Goal: Task Accomplishment & Management: Manage account settings

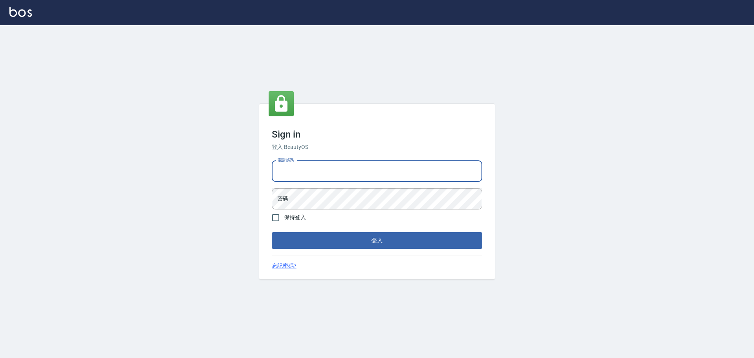
click at [376, 169] on input "電話號碼" at bounding box center [377, 171] width 210 height 21
type input "0989189977"
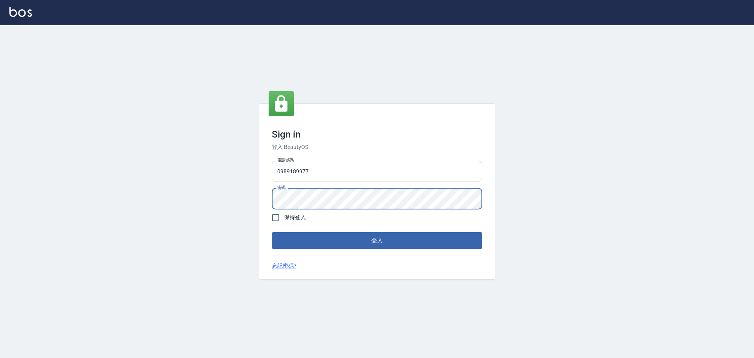
click at [272, 232] on button "登入" at bounding box center [377, 240] width 210 height 16
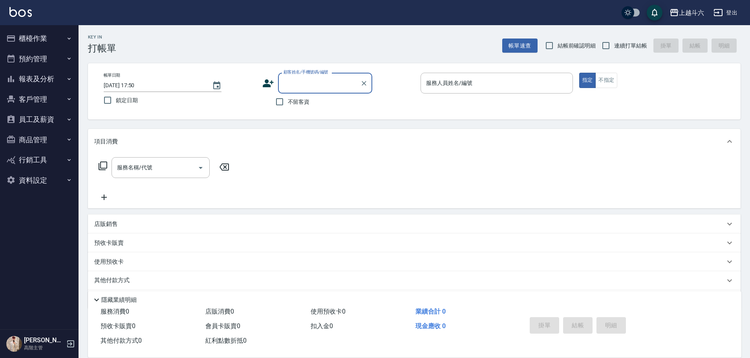
click at [306, 100] on span "不留客資" at bounding box center [299, 102] width 22 height 8
click at [288, 100] on input "不留客資" at bounding box center [279, 101] width 16 height 16
checkbox input "true"
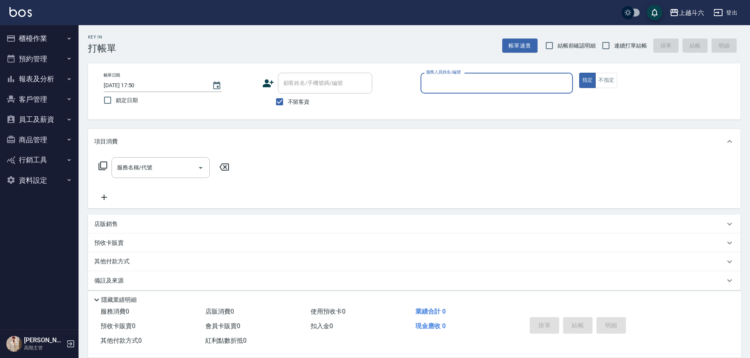
click at [620, 42] on span "連續打單結帳" at bounding box center [630, 46] width 33 height 8
click at [614, 42] on input "連續打單結帳" at bounding box center [605, 45] width 16 height 16
checkbox input "true"
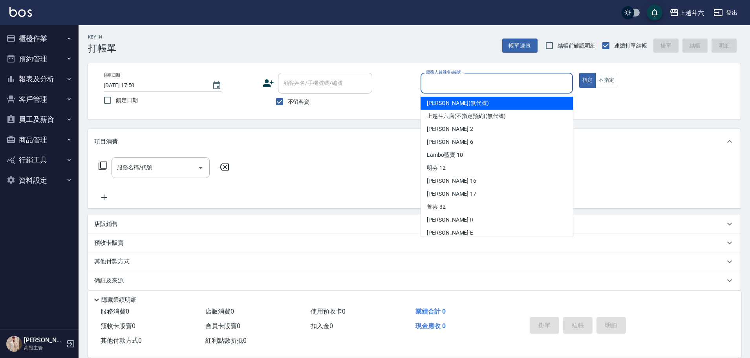
click at [504, 90] on input "服務人員姓名/編號" at bounding box center [496, 83] width 145 height 14
type input "R"
type button "true"
type input "[PERSON_NAME]"
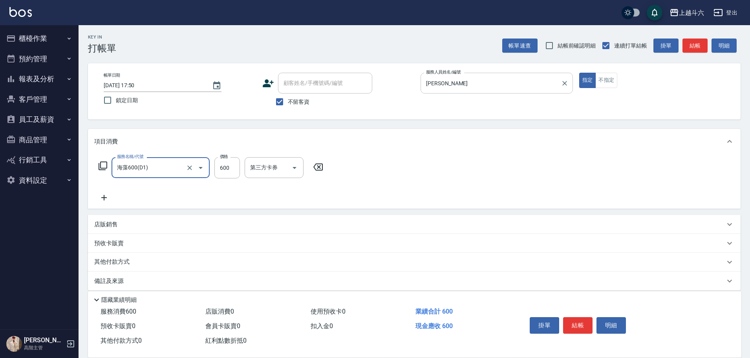
type input "海藻600(D1)"
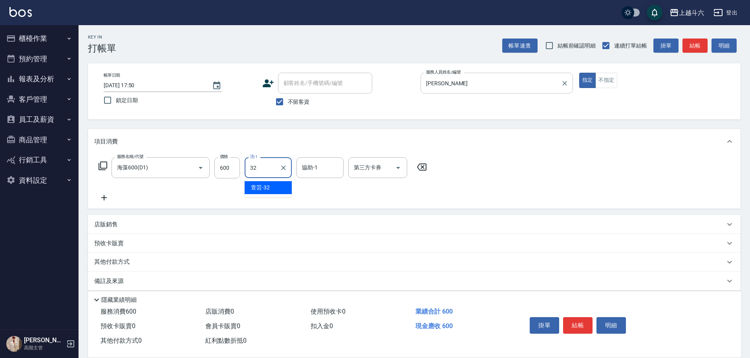
type input "萱芸-32"
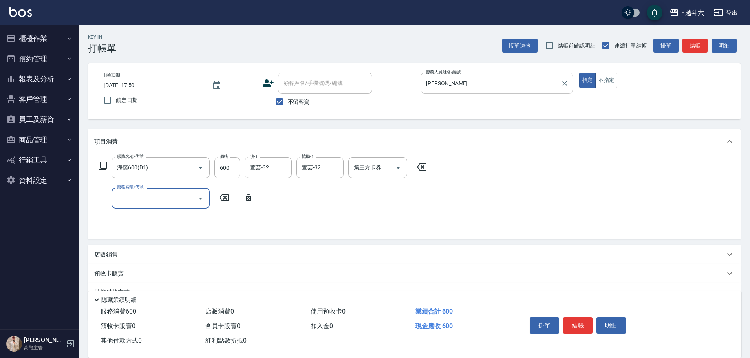
type input "e"
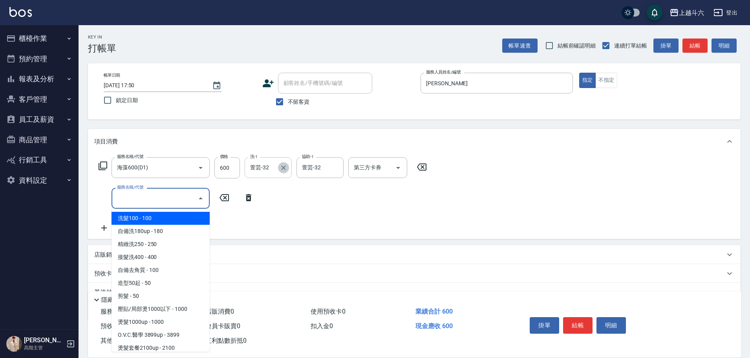
click at [284, 168] on icon "Clear" at bounding box center [283, 167] width 5 height 5
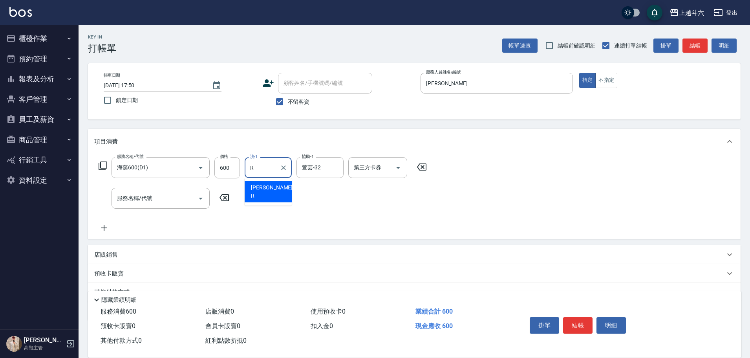
type input "[PERSON_NAME]"
click at [574, 323] on button "結帳" at bounding box center [577, 325] width 29 height 16
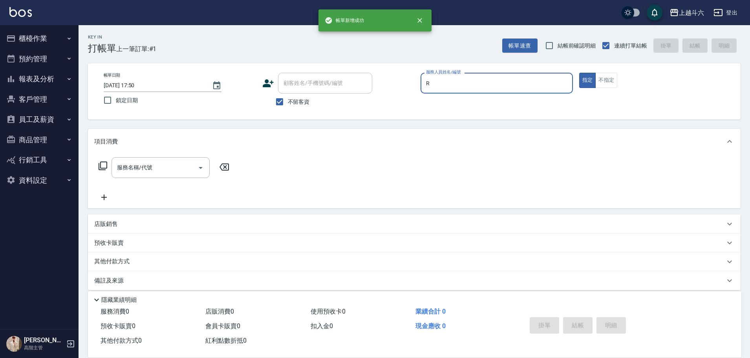
type input "[PERSON_NAME]"
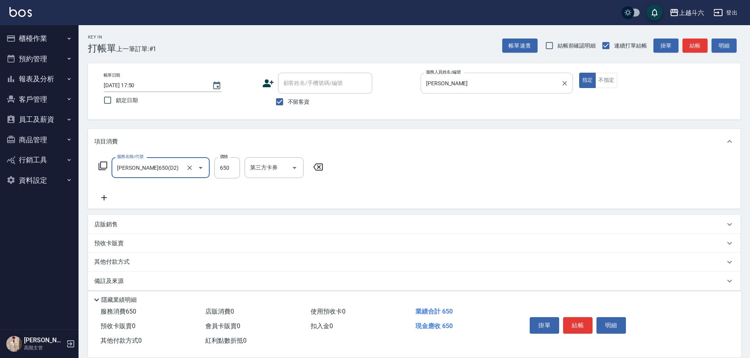
type input "[PERSON_NAME]650(D2)"
type input "[PERSON_NAME]-23"
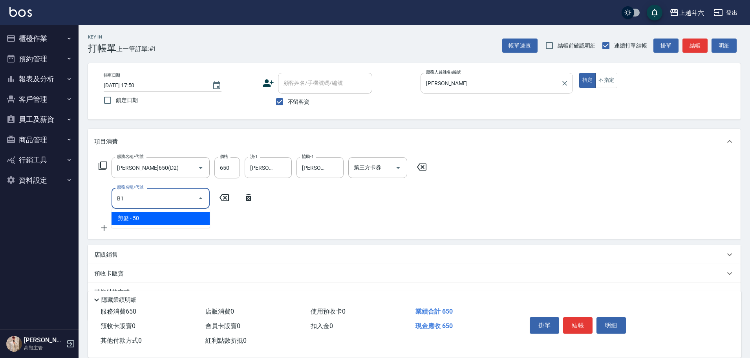
type input "B"
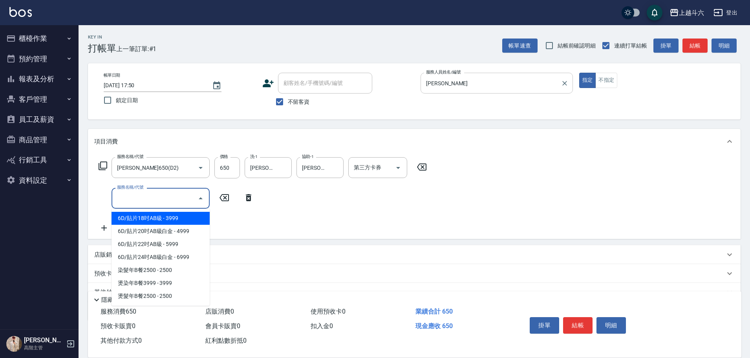
type input "r"
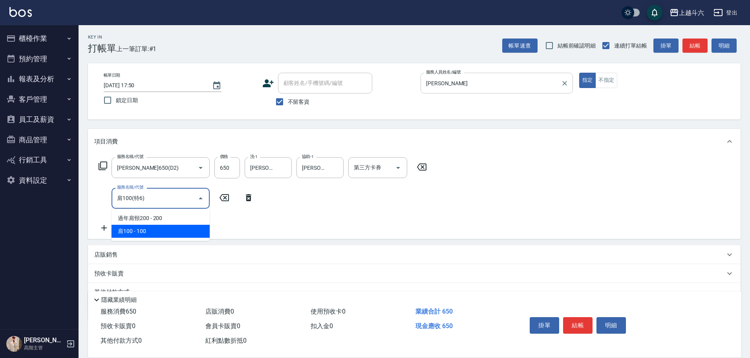
type input "肩100(特6)"
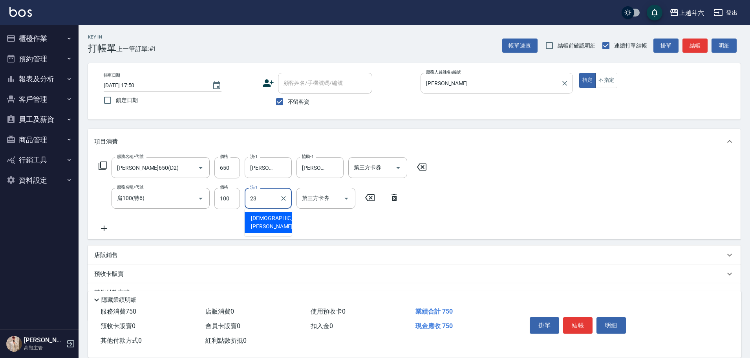
type input "[PERSON_NAME]-23"
click at [227, 170] on input "650" at bounding box center [227, 167] width 26 height 21
click at [227, 168] on input "650" at bounding box center [227, 167] width 26 height 21
type input "700"
click at [574, 329] on button "結帳" at bounding box center [577, 325] width 29 height 16
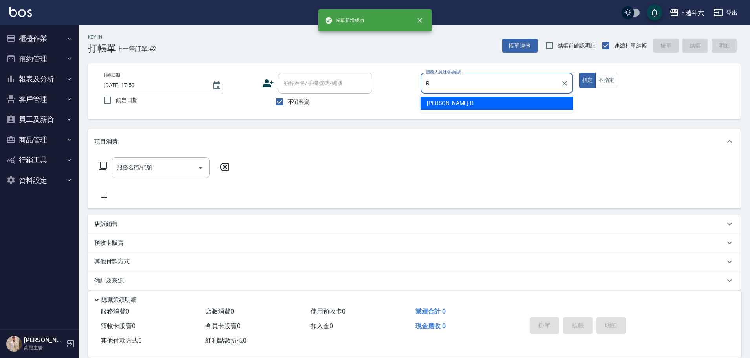
type input "Rebecca瑞瑞-R"
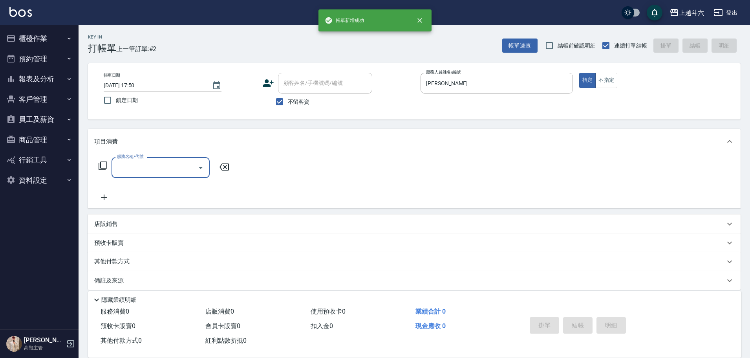
type input "ㄍ"
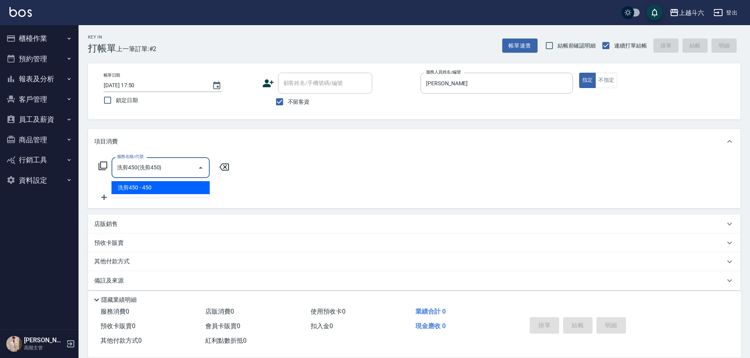
type input "洗剪450"
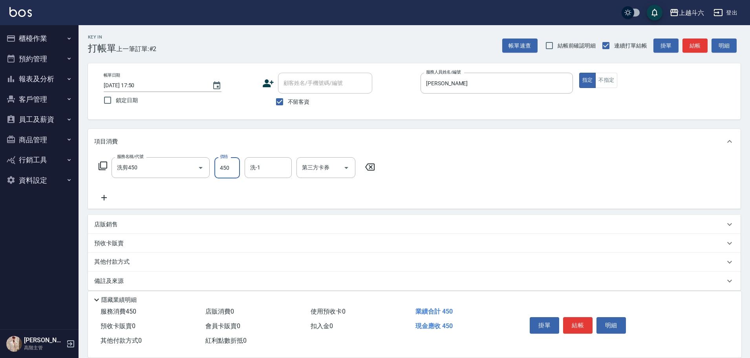
click at [228, 172] on input "450" at bounding box center [227, 167] width 26 height 21
type input "570"
type input "萱芸-32"
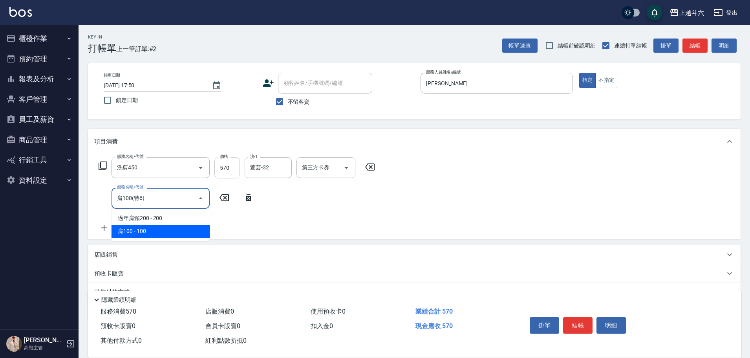
type input "肩100(特6)"
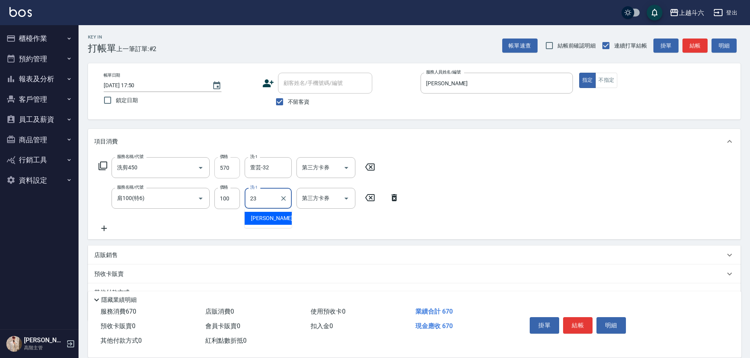
type input "鈺婷-23"
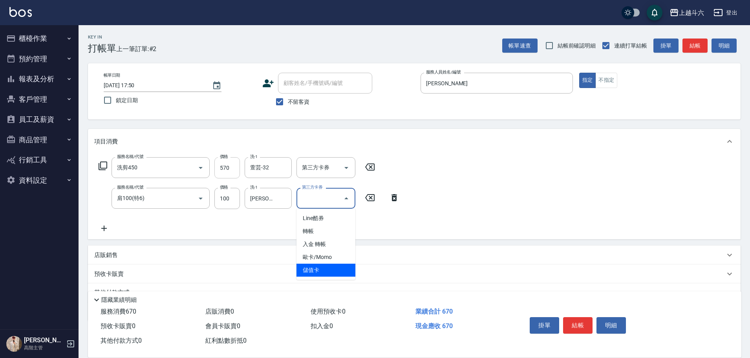
type input "儲值卡"
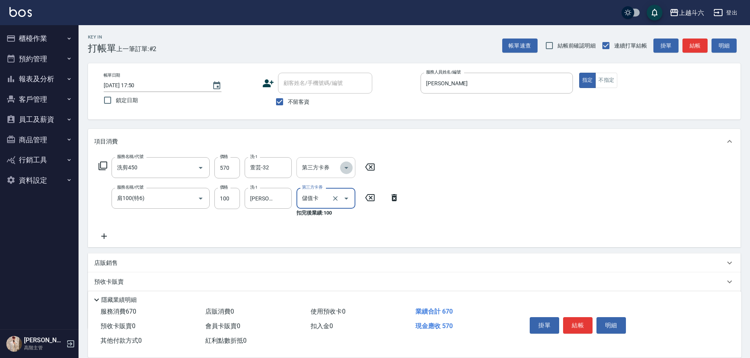
click at [344, 168] on icon "Open" at bounding box center [345, 167] width 9 height 9
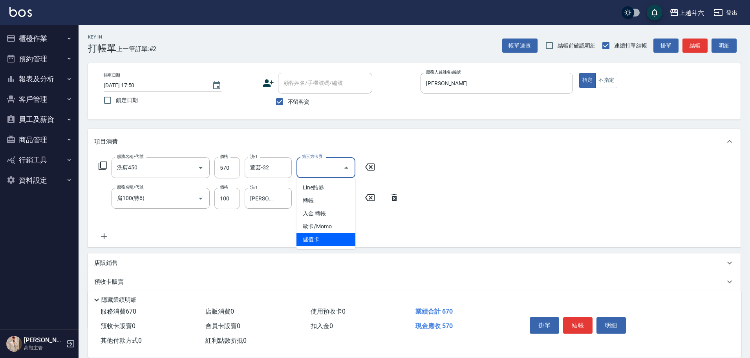
click at [345, 236] on span "儲值卡" at bounding box center [325, 239] width 59 height 13
type input "儲值卡"
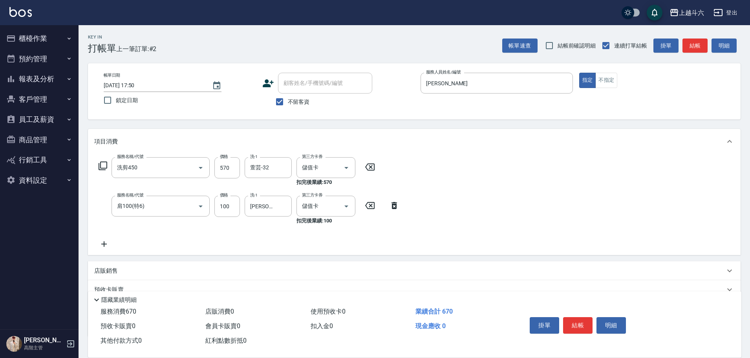
click at [110, 243] on icon at bounding box center [104, 243] width 20 height 9
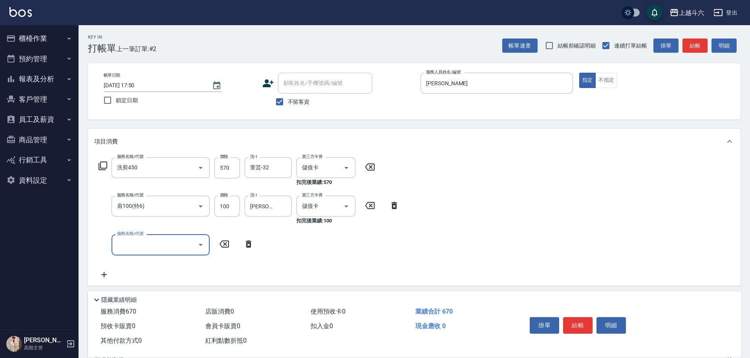
type input "ㄍ"
type input "儲值3000(G1)"
type input "619"
click at [573, 322] on button "結帳" at bounding box center [577, 325] width 29 height 16
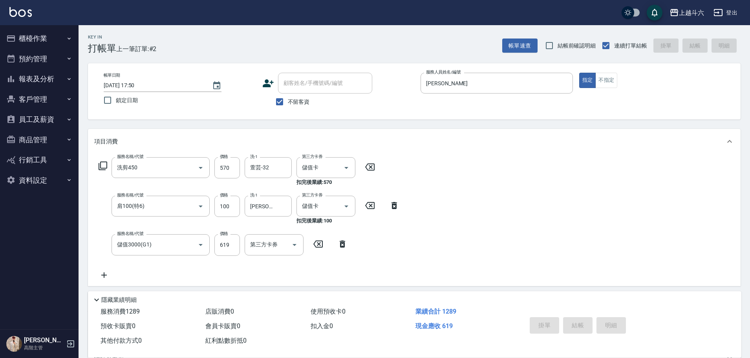
type input "2025/09/13 17:51"
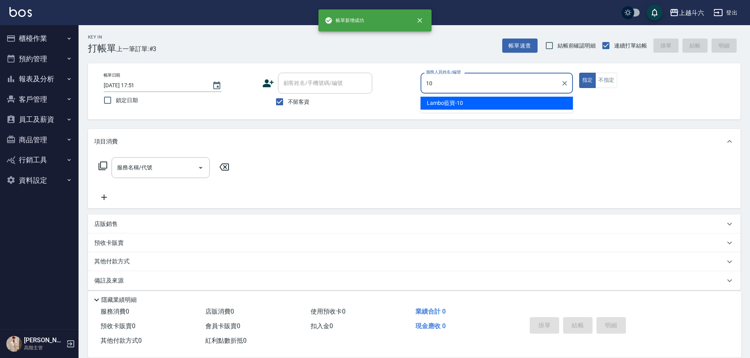
type input "Lambo藍寶-10"
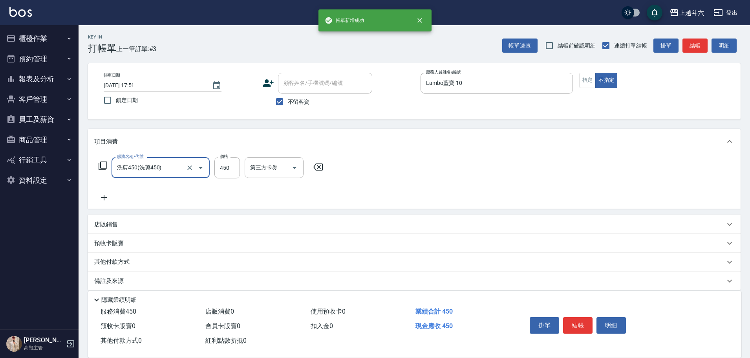
type input "洗剪450"
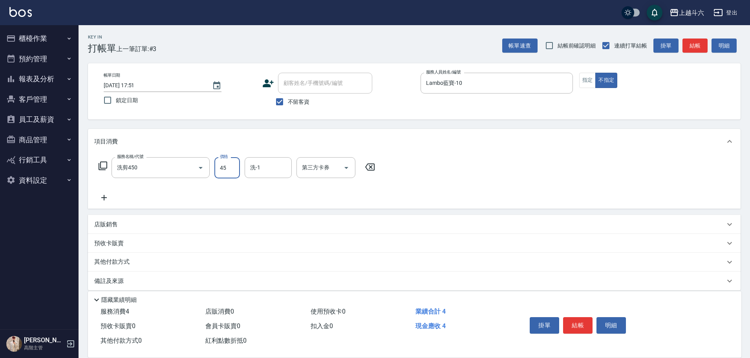
type input "450"
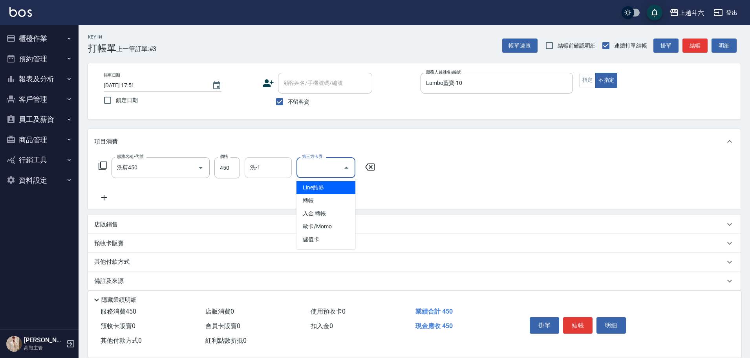
click at [250, 173] on input "洗-1" at bounding box center [268, 168] width 40 height 14
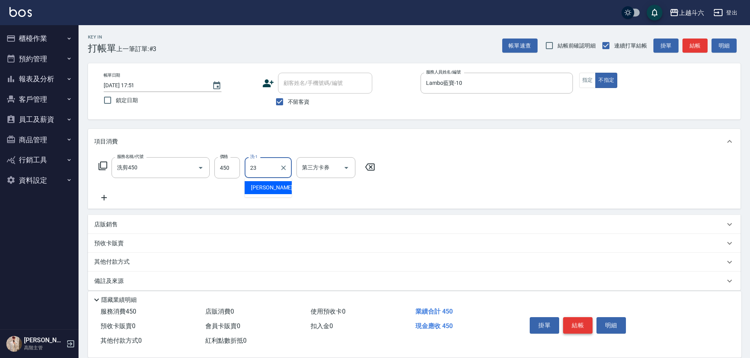
type input "鈺婷-23"
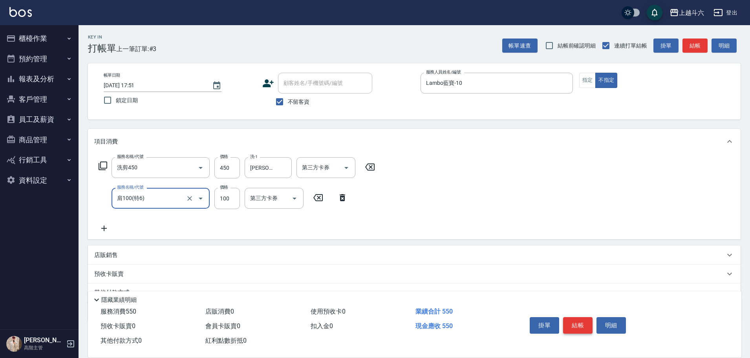
type input "肩100(特6)"
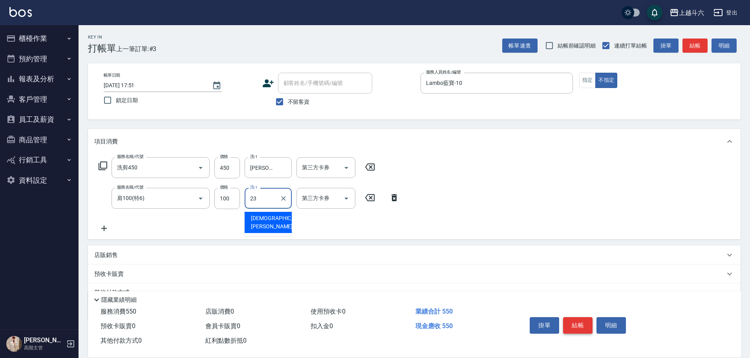
type input "鈺婷-23"
click at [588, 325] on button "結帳" at bounding box center [577, 325] width 29 height 16
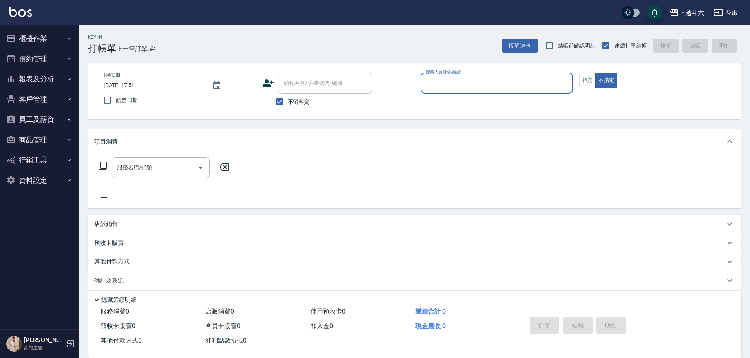
click at [56, 31] on button "櫃檯作業" at bounding box center [39, 38] width 72 height 20
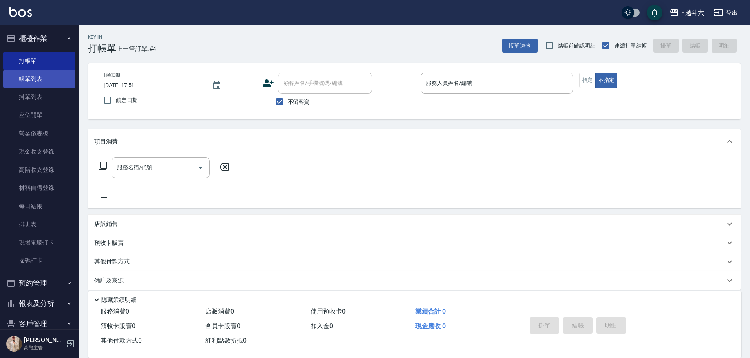
click at [42, 78] on link "帳單列表" at bounding box center [39, 79] width 72 height 18
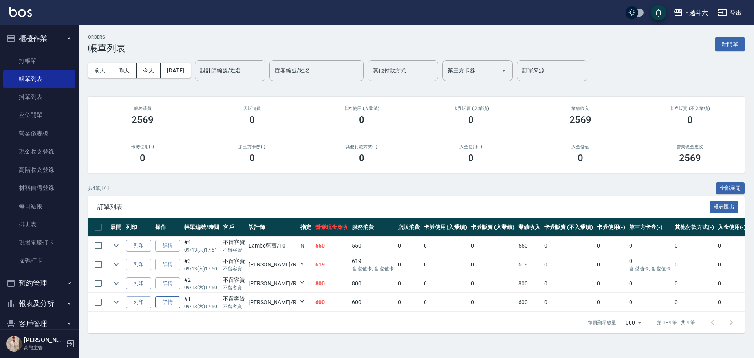
click at [175, 303] on link "詳情" at bounding box center [167, 302] width 25 height 12
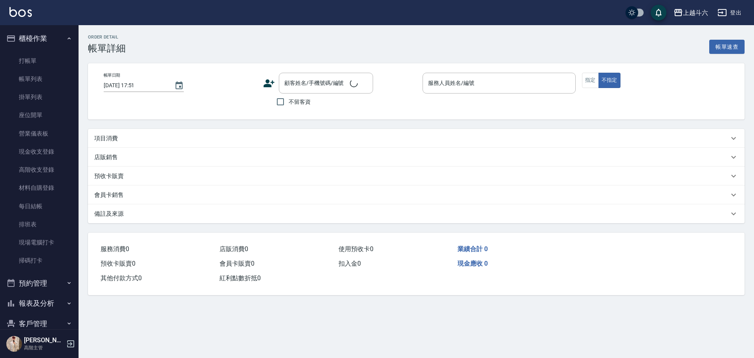
type input "2025/09/13 17:50"
checkbox input "true"
type input "Rebecca瑞瑞-R"
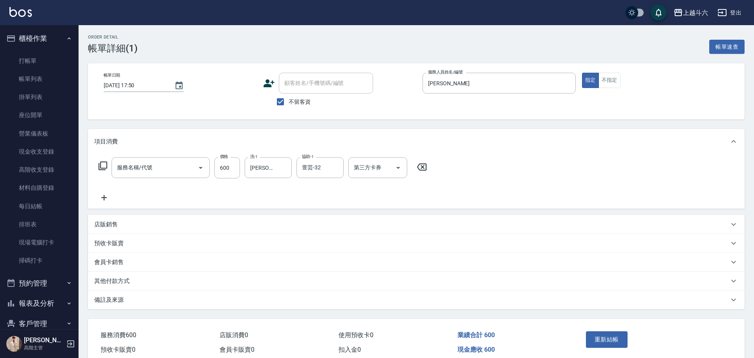
type input "海藻600(D1)"
click at [569, 83] on button "Clear" at bounding box center [564, 83] width 11 height 11
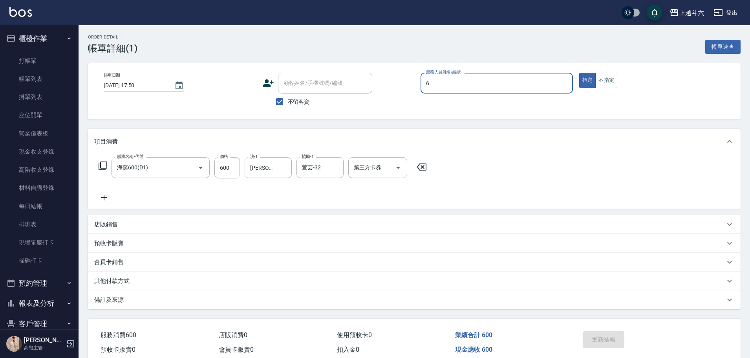
type input "紫宜-6"
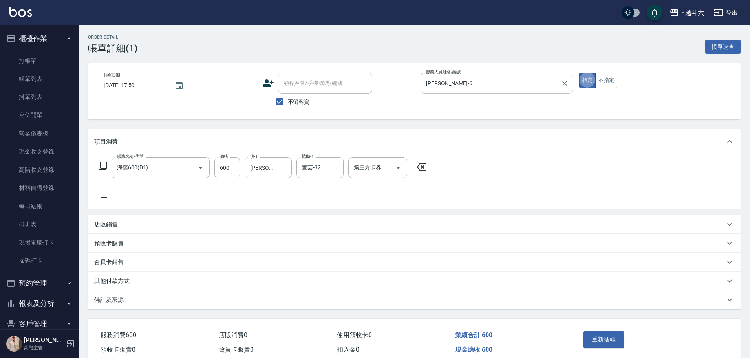
type button "true"
drag, startPoint x: 419, startPoint y: 169, endPoint x: 415, endPoint y: 168, distance: 4.1
click at [418, 169] on icon at bounding box center [422, 166] width 20 height 9
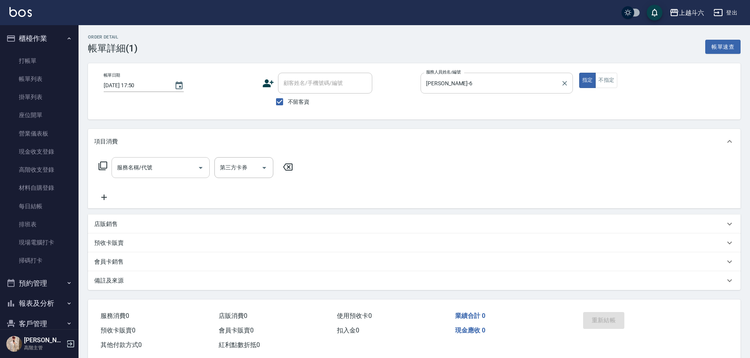
click at [161, 166] on input "服務名稱/代號" at bounding box center [154, 168] width 79 height 14
type input "1"
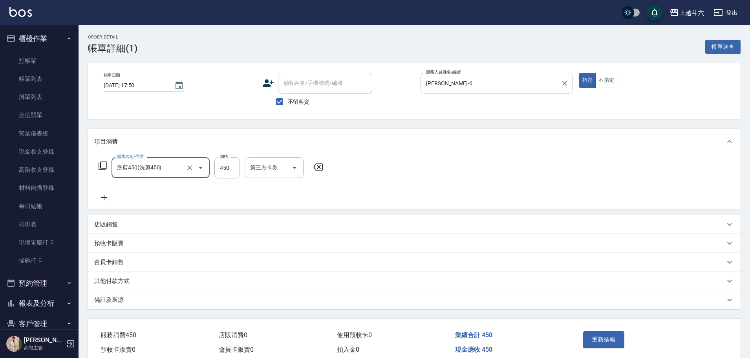
type input "洗剪450"
type input "600"
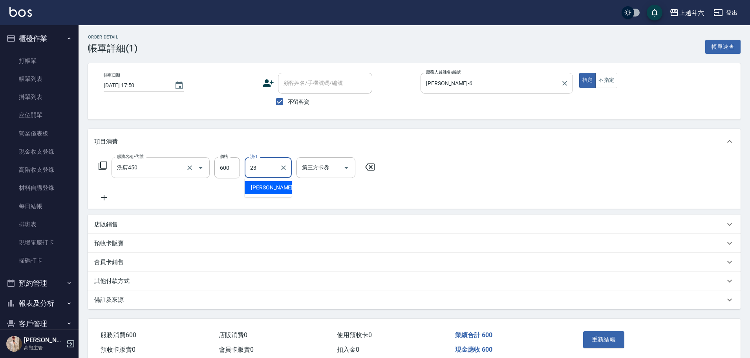
type input "鈺婷-23"
click at [616, 340] on button "重新結帳" at bounding box center [604, 339] width 42 height 16
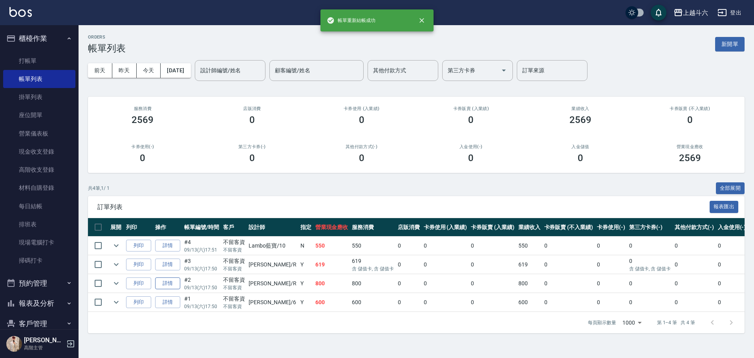
click at [168, 280] on link "詳情" at bounding box center [167, 283] width 25 height 12
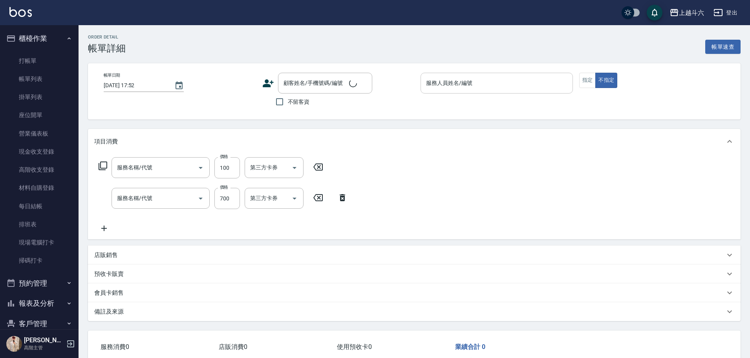
type input "2025/09/13 17:50"
checkbox input "true"
type input "Rebecca瑞瑞-R"
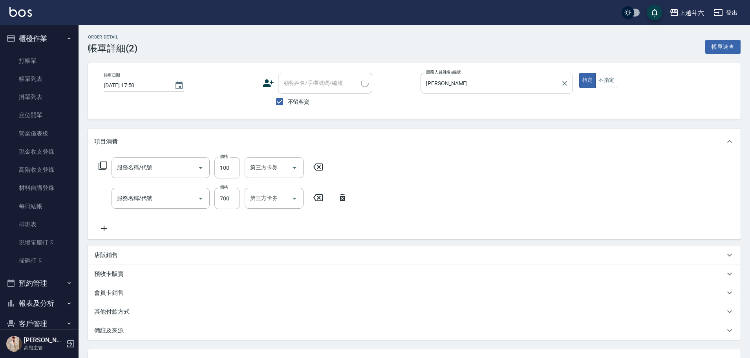
type input "肩100(特6)"
type input "伊黛莉650(D2)"
drag, startPoint x: 442, startPoint y: 197, endPoint x: 394, endPoint y: 173, distance: 53.0
click at [441, 197] on icon at bounding box center [446, 197] width 20 height 9
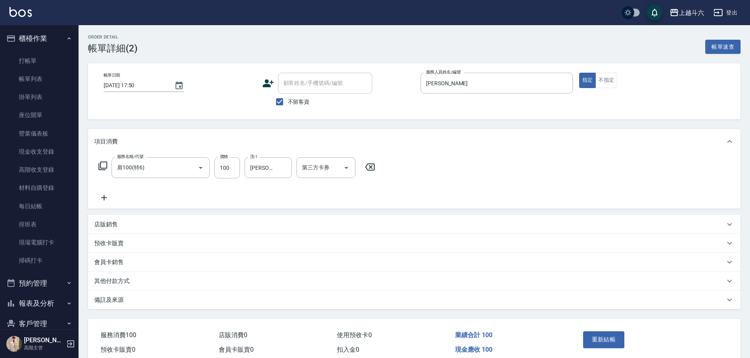
click at [371, 167] on icon at bounding box center [369, 166] width 9 height 7
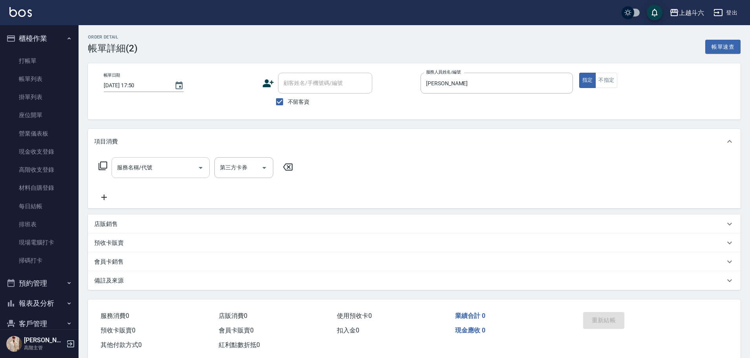
click at [167, 162] on input "服務名稱/代號" at bounding box center [154, 168] width 79 height 14
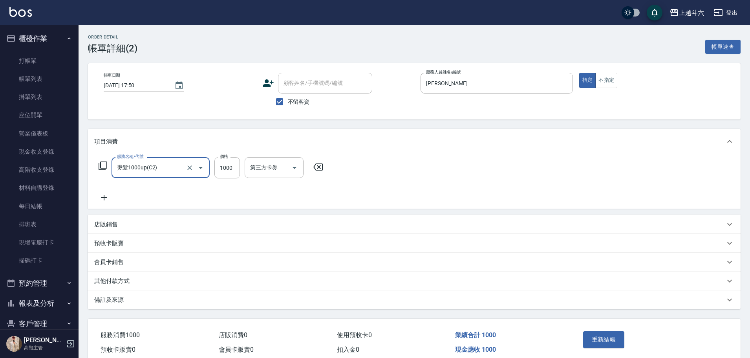
type input "燙髮1000up(C2)"
type input "2000"
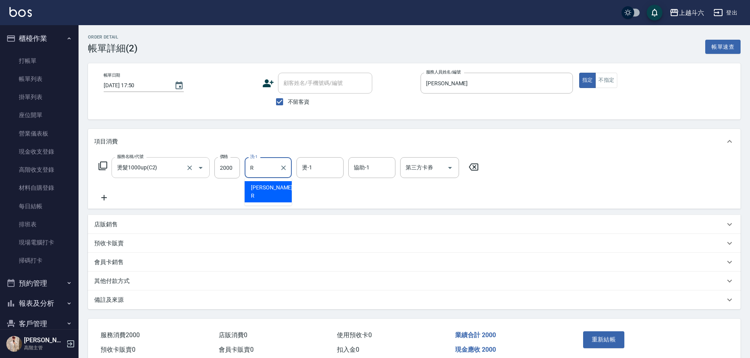
type input "Rebecca瑞瑞-R"
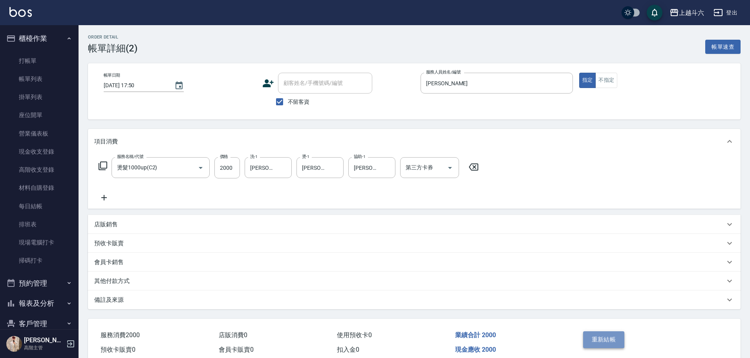
click at [607, 341] on button "重新結帳" at bounding box center [604, 339] width 42 height 16
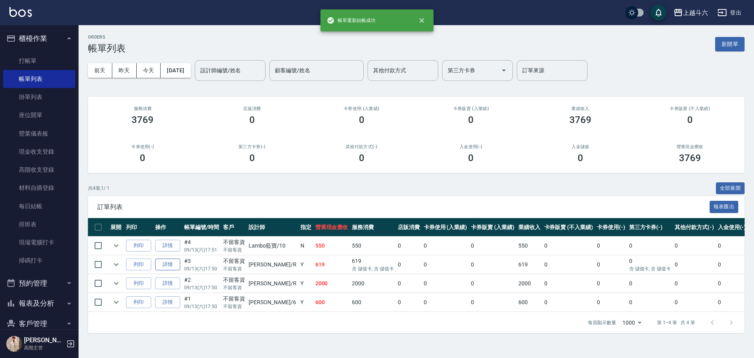
click at [173, 260] on link "詳情" at bounding box center [167, 264] width 25 height 12
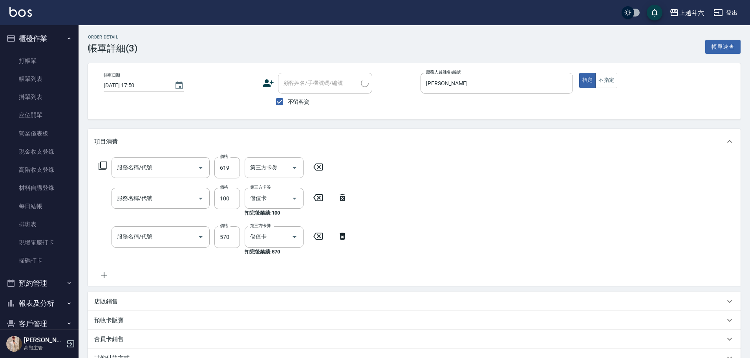
type input "2025/09/13 17:50"
checkbox input "true"
type input "Rebecca瑞瑞-R"
type input "儲值3000(G1)"
type input "肩100(特6)"
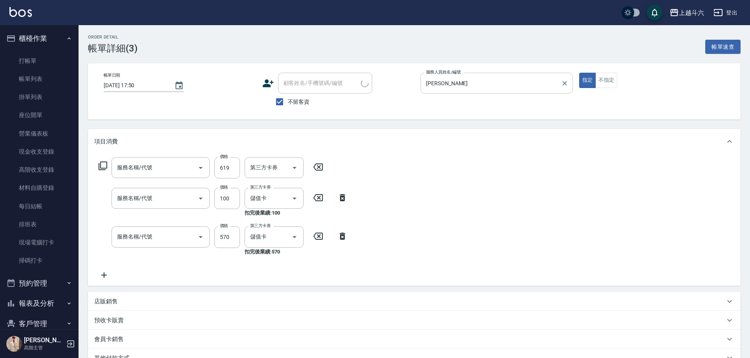
type input "洗剪450"
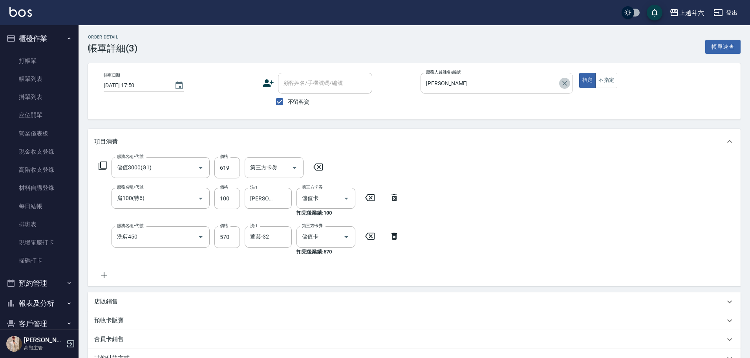
click at [561, 83] on icon "Clear" at bounding box center [564, 83] width 8 height 8
type input "6"
type button "true"
type input "紫宜-6"
drag, startPoint x: 392, startPoint y: 236, endPoint x: 395, endPoint y: 220, distance: 15.6
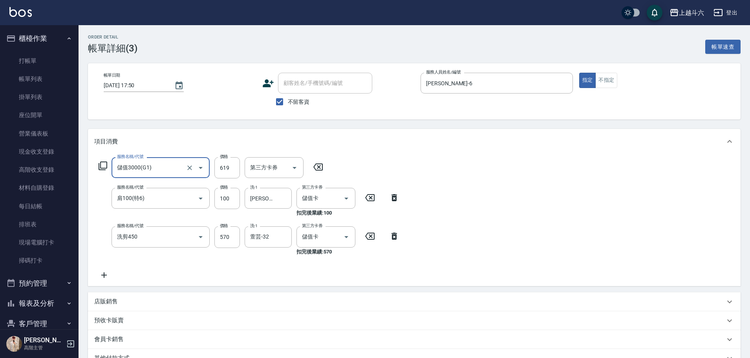
click at [392, 234] on icon at bounding box center [393, 235] width 5 height 7
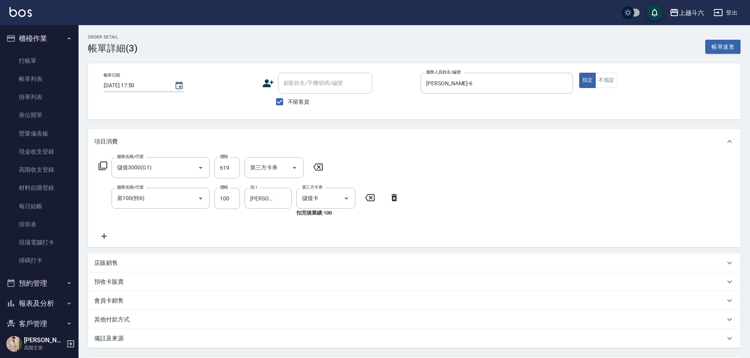
click at [394, 198] on icon at bounding box center [394, 197] width 20 height 9
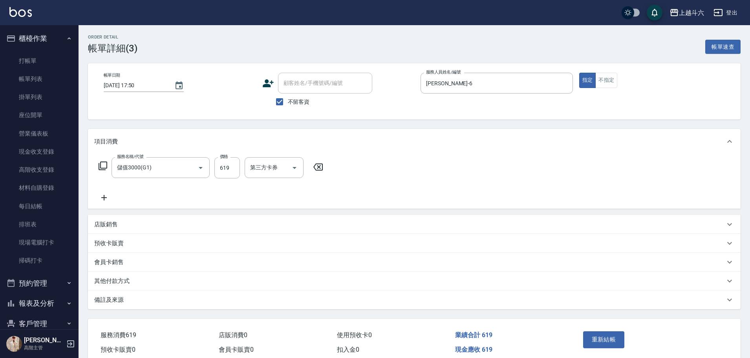
drag, startPoint x: 315, startPoint y: 163, endPoint x: 303, endPoint y: 166, distance: 12.2
click at [315, 163] on icon at bounding box center [318, 166] width 20 height 9
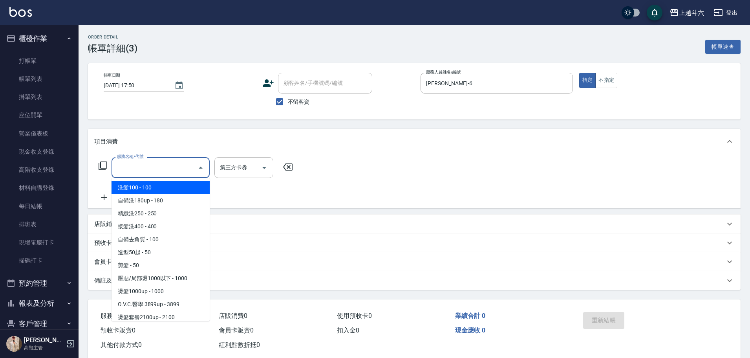
click at [175, 172] on input "服務名稱/代號" at bounding box center [154, 168] width 79 height 14
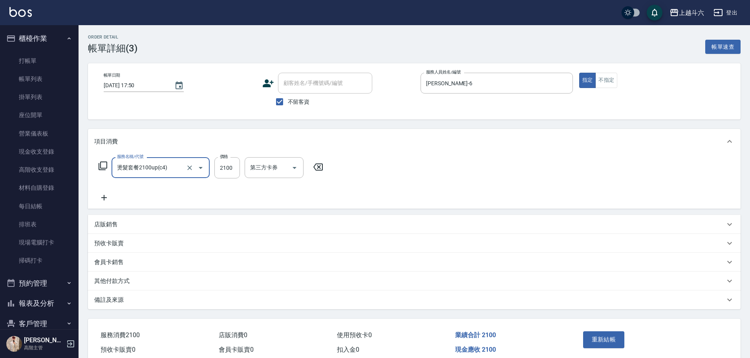
type input "燙髮套餐2100up(c4)"
type input "3200"
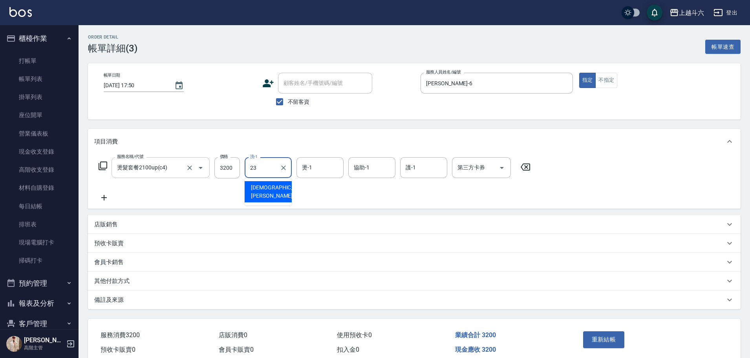
type input "鈺婷-23"
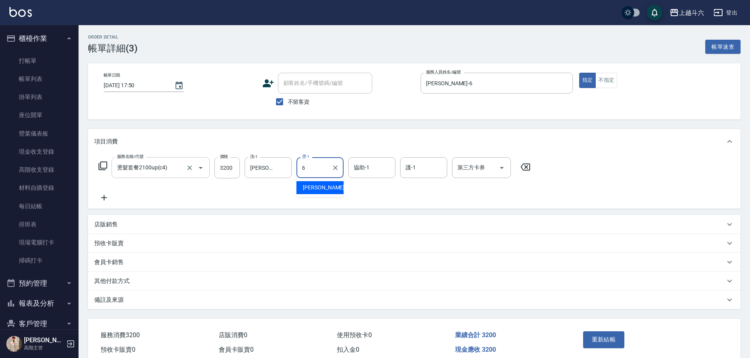
type input "紫宜-6"
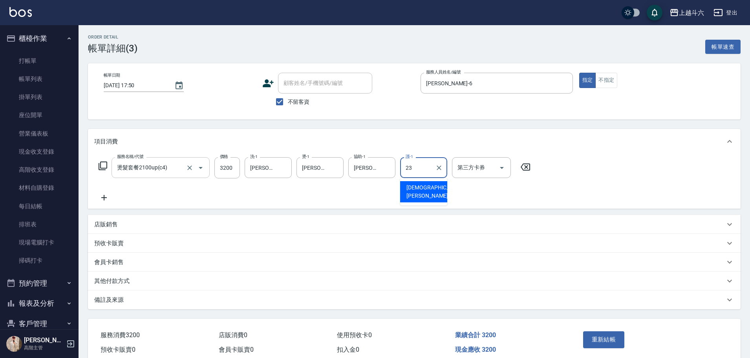
type input "鈺婷-23"
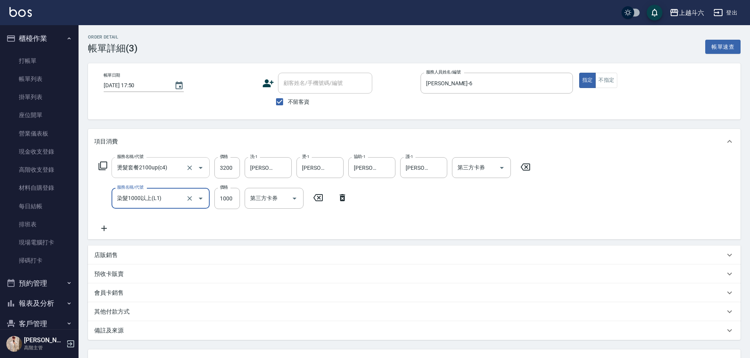
type input "染髮1000以上(L1)"
type input "2200"
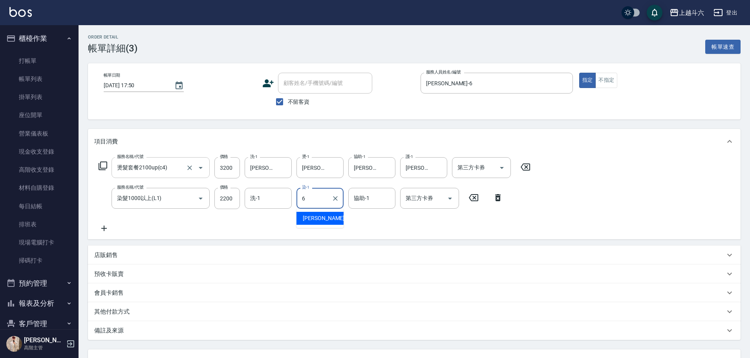
type input "紫宜-6"
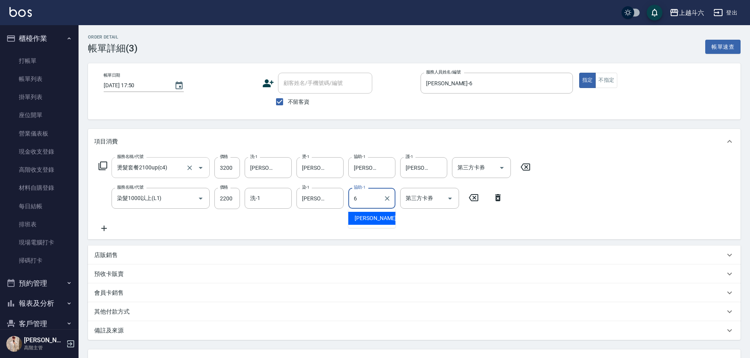
type input "紫宜-6"
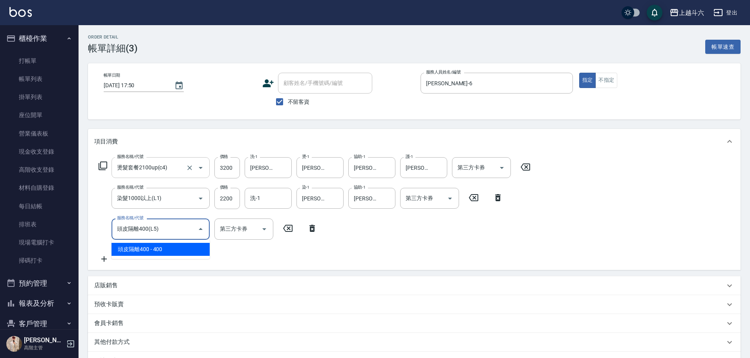
type input "頭皮隔離400(L5)"
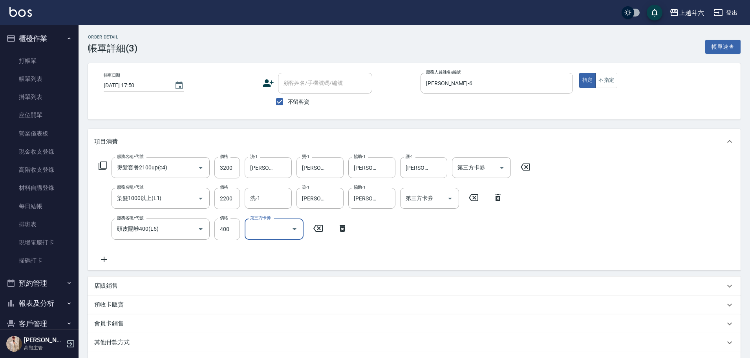
click at [144, 281] on div "店販銷售" at bounding box center [414, 285] width 652 height 19
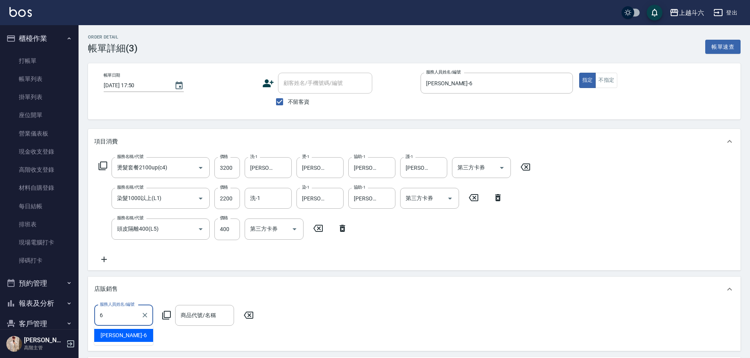
type input "紫宜-6"
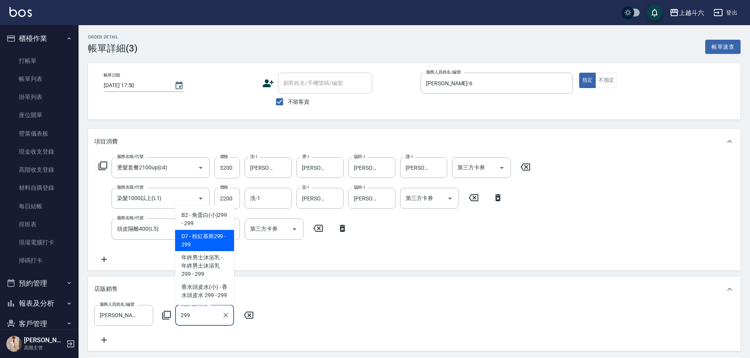
click at [203, 244] on span "D7 - 粉紅慕斯299 - 299" at bounding box center [204, 240] width 59 height 21
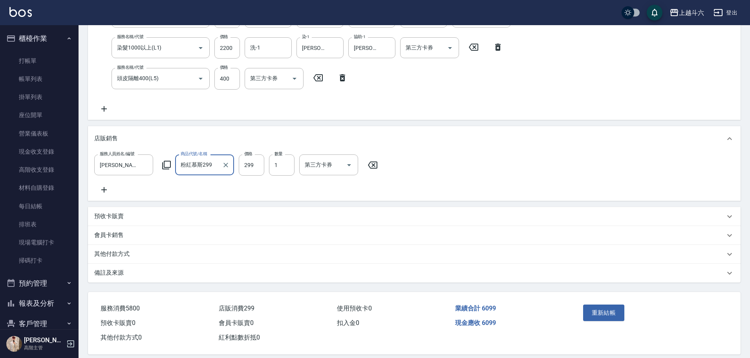
scroll to position [157, 0]
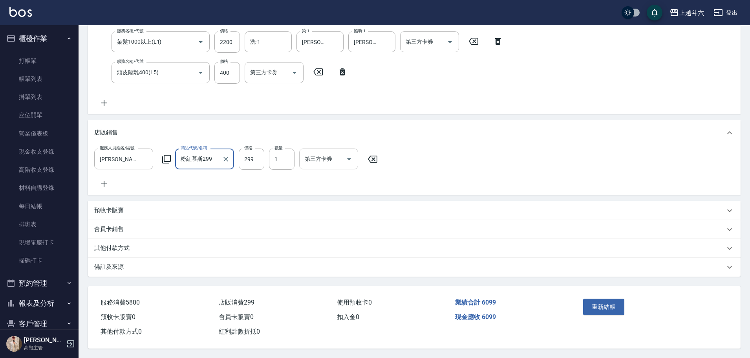
click at [349, 159] on icon "Open" at bounding box center [348, 158] width 9 height 9
type input "粉紅慕斯299"
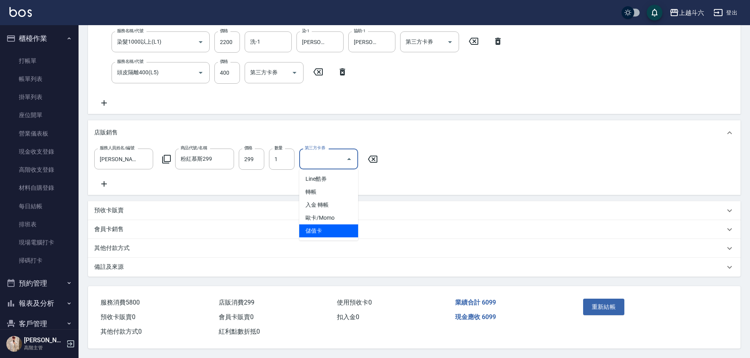
click at [344, 231] on span "儲值卡" at bounding box center [328, 230] width 59 height 13
type input "儲值卡"
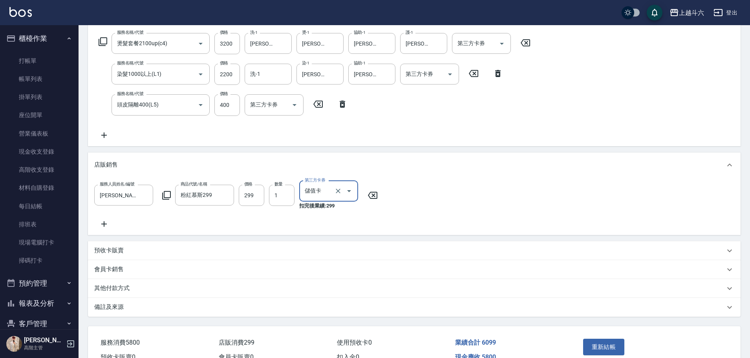
scroll to position [39, 0]
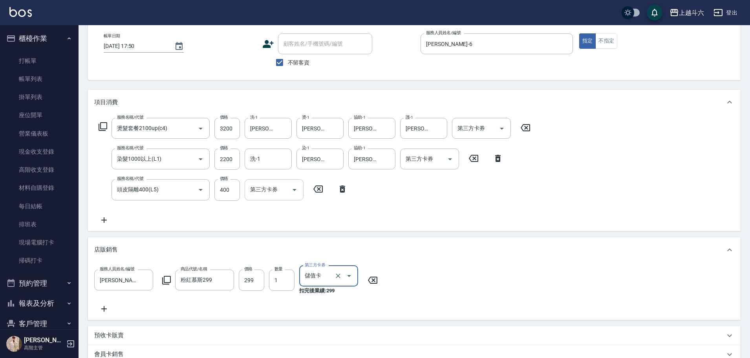
click at [296, 190] on icon "Open" at bounding box center [294, 189] width 9 height 9
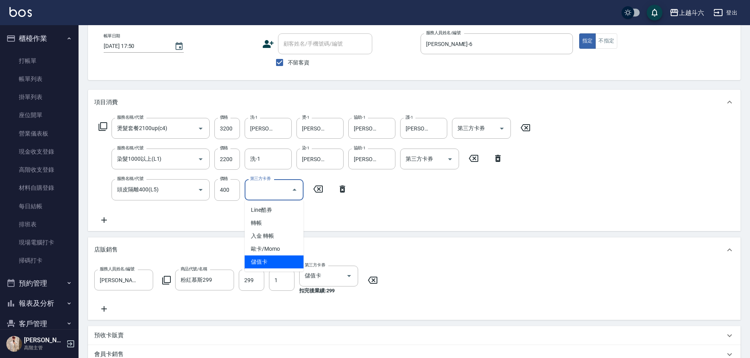
click at [280, 263] on span "儲值卡" at bounding box center [274, 261] width 59 height 13
type input "儲值卡"
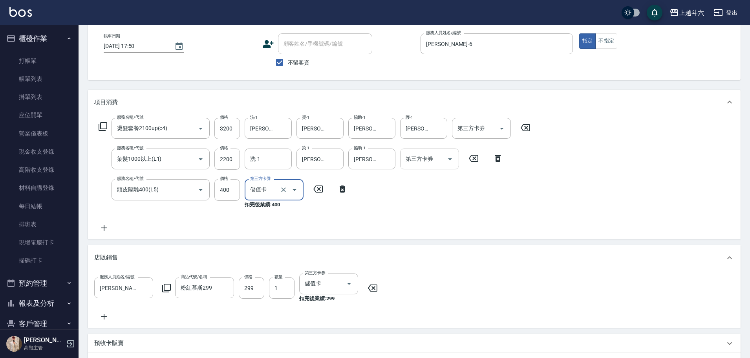
click at [443, 162] on input "第三方卡券" at bounding box center [423, 159] width 40 height 14
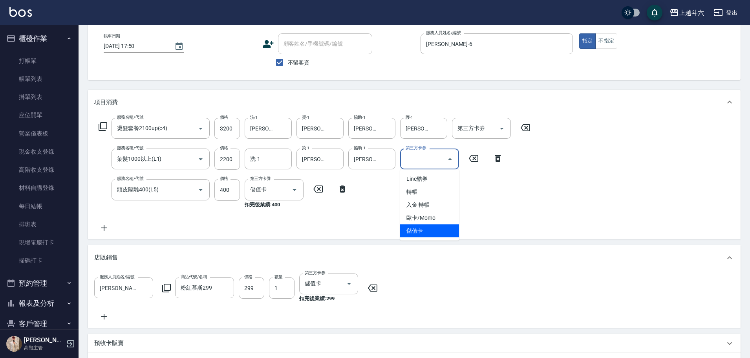
click at [407, 230] on span "儲值卡" at bounding box center [429, 230] width 59 height 13
type input "儲值卡"
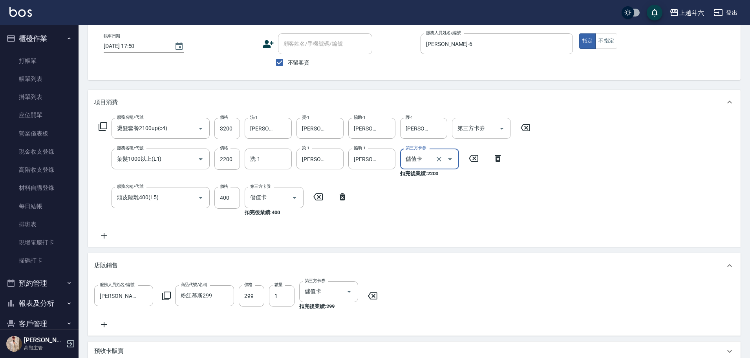
click at [493, 129] on input "第三方卡券" at bounding box center [475, 128] width 40 height 14
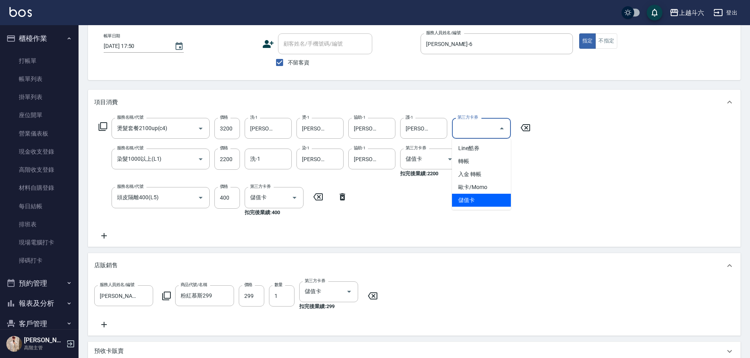
click at [465, 201] on span "儲值卡" at bounding box center [481, 200] width 59 height 13
type input "儲值卡"
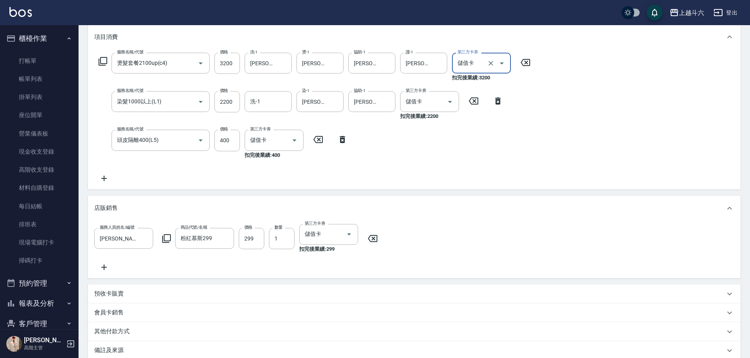
scroll to position [197, 0]
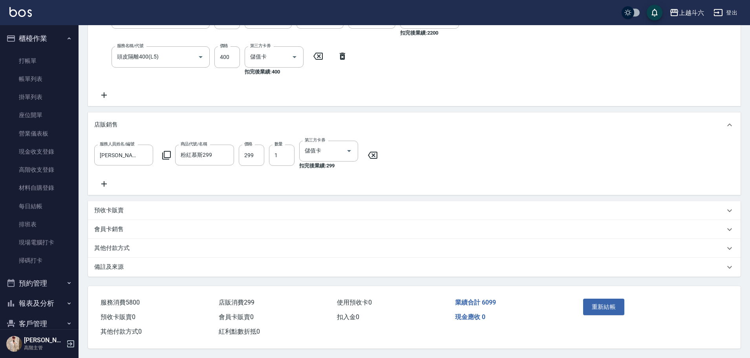
click at [612, 301] on button "重新結帳" at bounding box center [604, 306] width 42 height 16
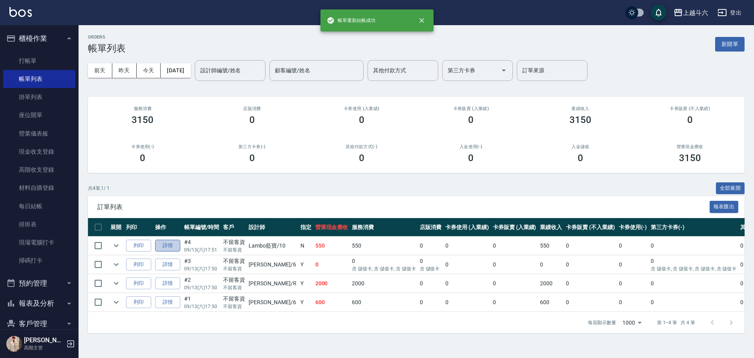
click at [168, 243] on link "詳情" at bounding box center [167, 245] width 25 height 12
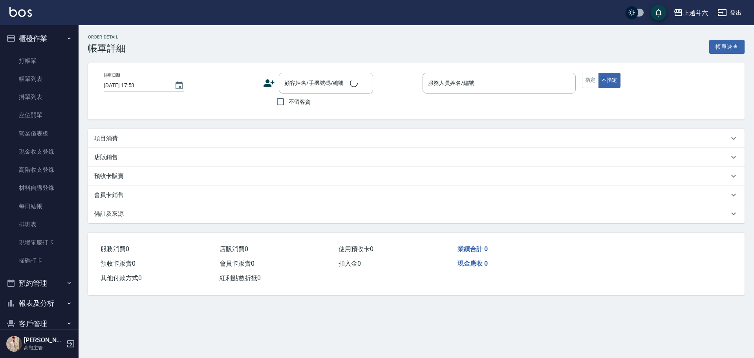
type input "2025/09/13 17:51"
checkbox input "true"
type input "Lambo藍寶-10"
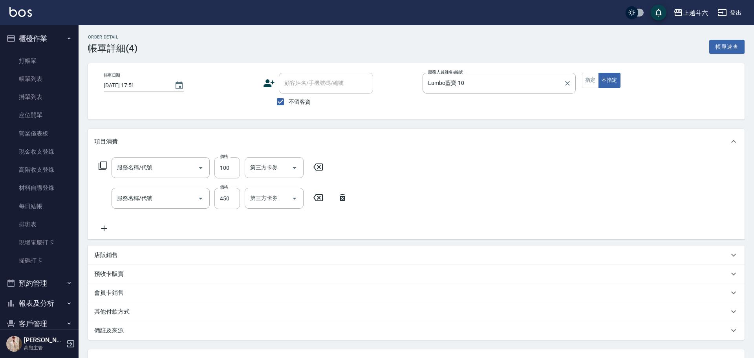
type input "肩100(特6)"
type input "洗剪450"
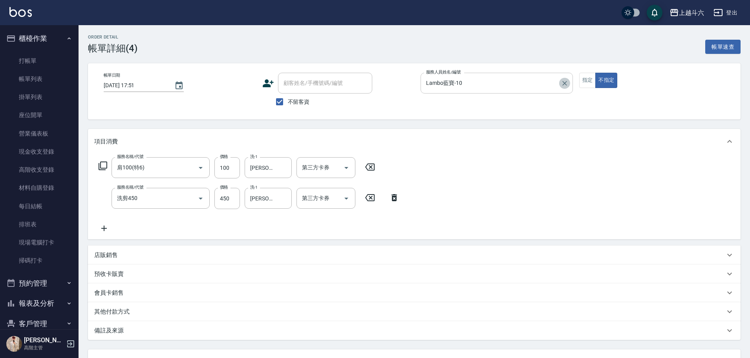
click at [565, 85] on icon "Clear" at bounding box center [564, 83] width 8 height 8
type input "紫宜-6"
type button "false"
click at [389, 203] on div "服務名稱/代號 洗剪450 服務名稱/代號 價格 450 價格 洗-1 鈺婷-23 洗-1 第三方卡券 第三方卡券" at bounding box center [249, 198] width 310 height 21
click at [396, 195] on icon at bounding box center [394, 197] width 20 height 9
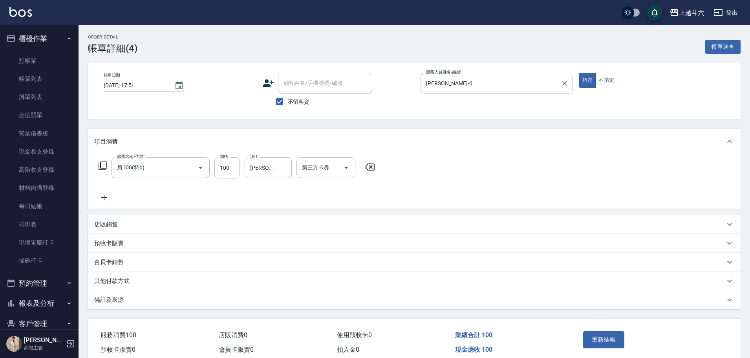
click at [375, 173] on div "服務名稱/代號 肩100(特6) 服務名稱/代號 價格 100 價格 洗-1 鈺婷-23 洗-1 第三方卡券 第三方卡券" at bounding box center [236, 167] width 285 height 21
drag, startPoint x: 369, startPoint y: 164, endPoint x: 350, endPoint y: 163, distance: 19.7
click at [369, 164] on icon at bounding box center [370, 166] width 20 height 9
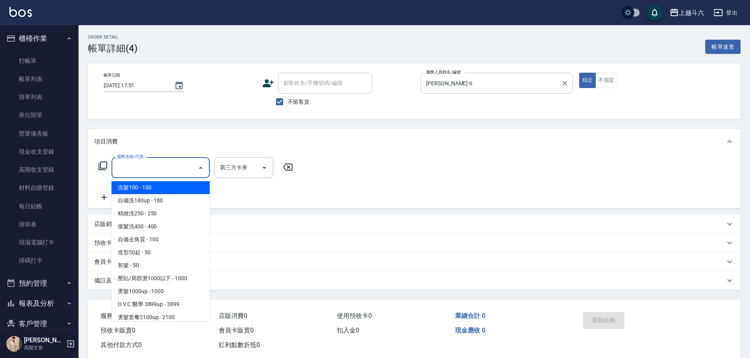
click at [167, 171] on input "服務名稱/代號" at bounding box center [154, 168] width 79 height 14
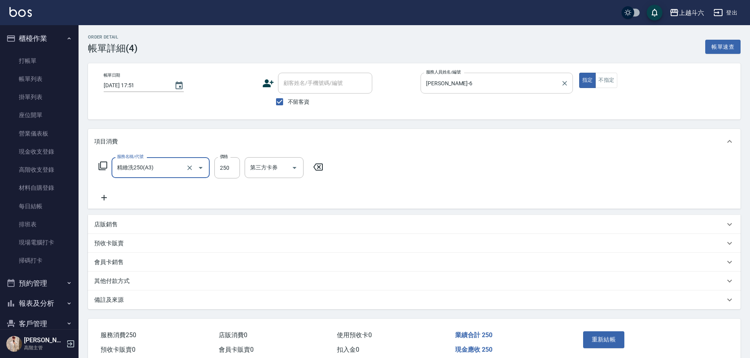
type input "精緻洗250(A3)"
type input "萱芸-32"
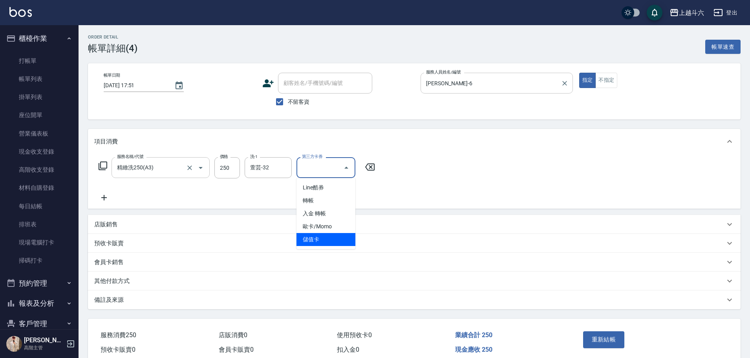
type input "儲值卡"
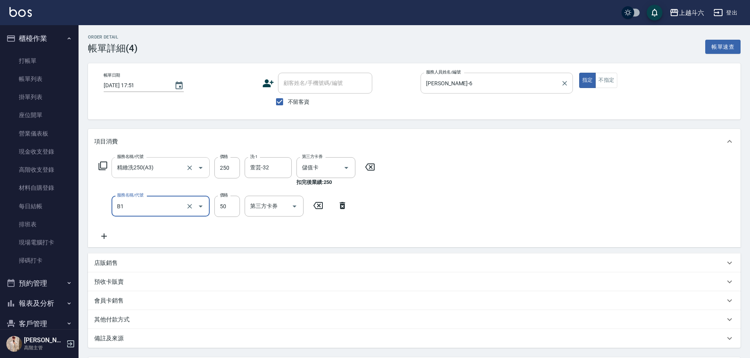
type input "剪髮(B1)"
type input "100"
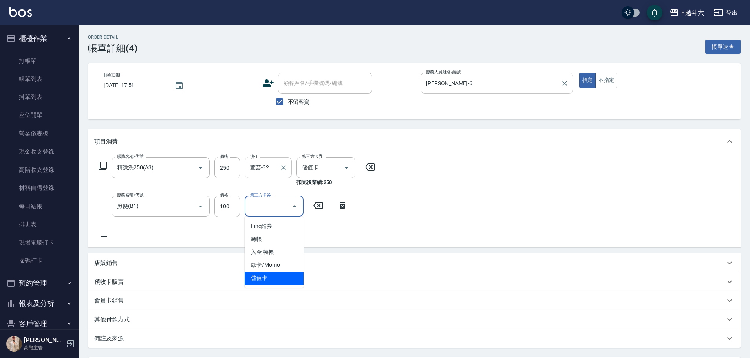
type input "儲值卡"
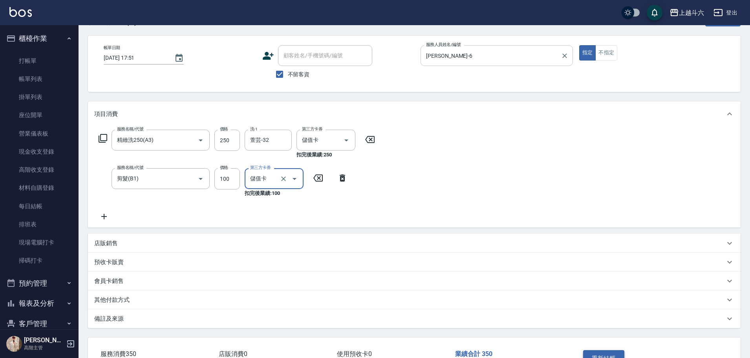
scroll to position [79, 0]
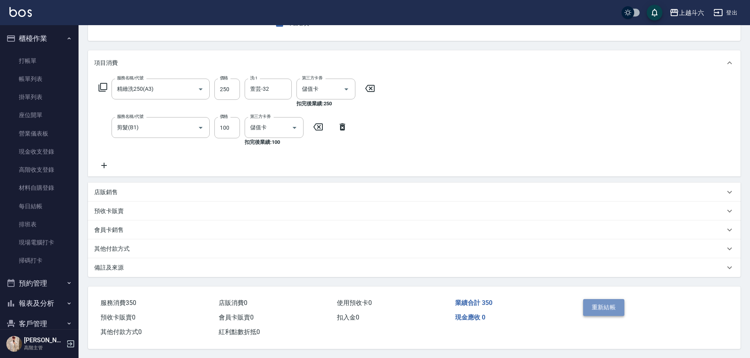
click at [616, 303] on button "重新結帳" at bounding box center [604, 307] width 42 height 16
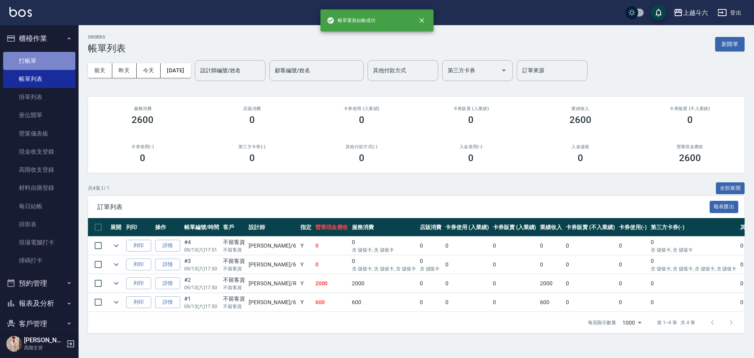
click at [41, 57] on link "打帳單" at bounding box center [39, 61] width 72 height 18
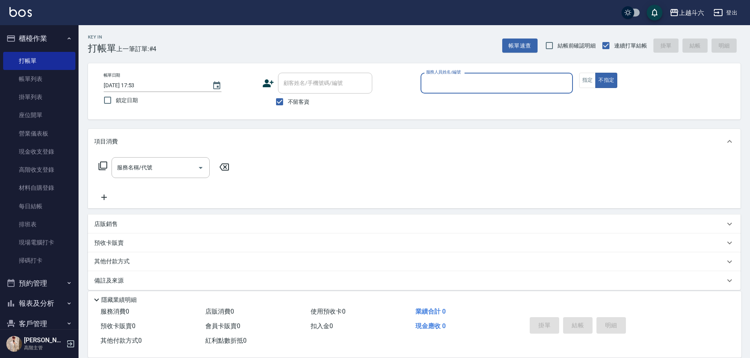
click at [480, 81] on input "服務人員姓名/編號" at bounding box center [496, 83] width 145 height 14
type input "Lambo藍寶-10"
type button "false"
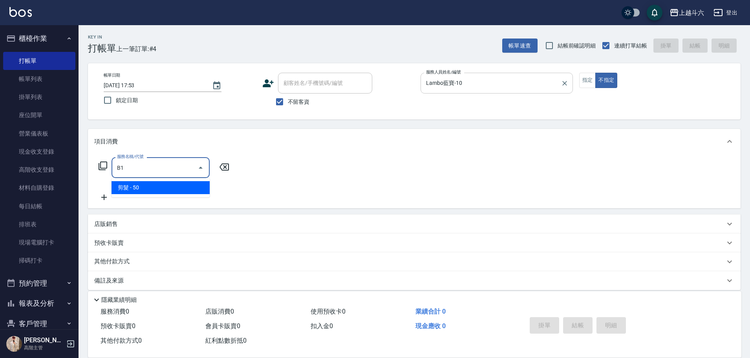
type input "剪髮(B1)"
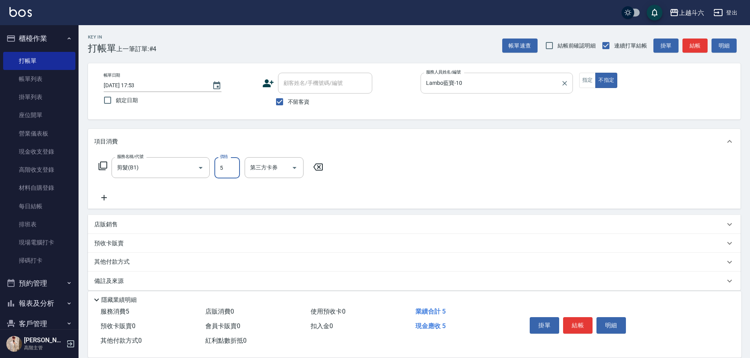
type input "50"
click at [578, 317] on button "結帳" at bounding box center [577, 325] width 29 height 16
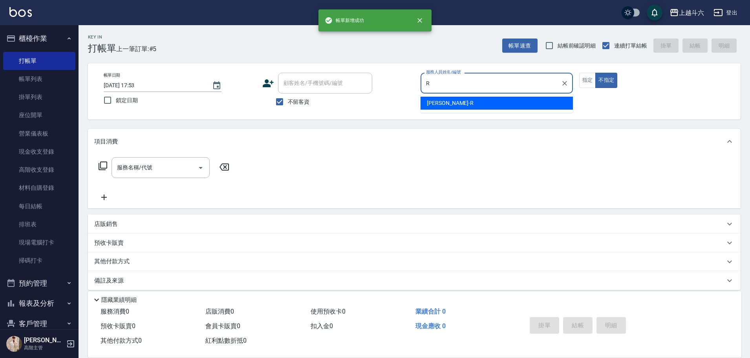
type input "Rebecca瑞瑞-R"
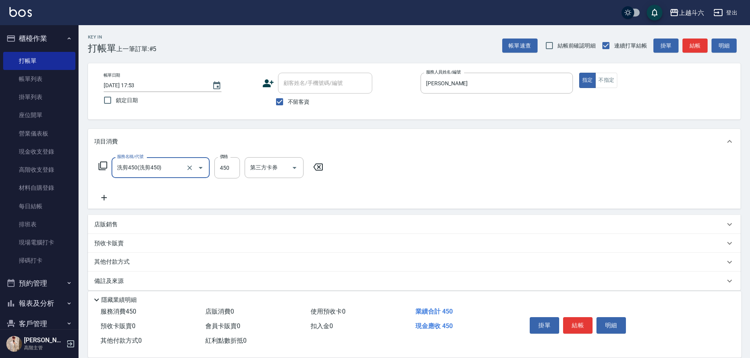
type input "洗剪450"
type input "570"
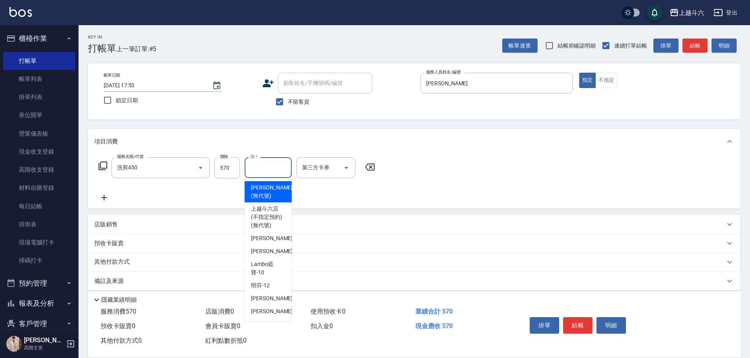
click at [268, 169] on input "洗-1" at bounding box center [268, 168] width 40 height 14
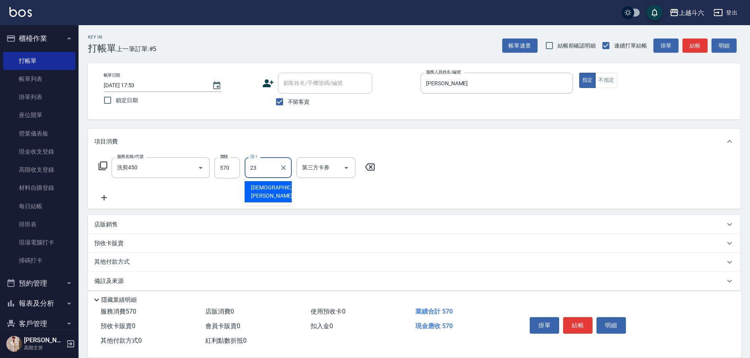
type input "鈺婷-23"
click at [586, 322] on button "結帳" at bounding box center [577, 325] width 29 height 16
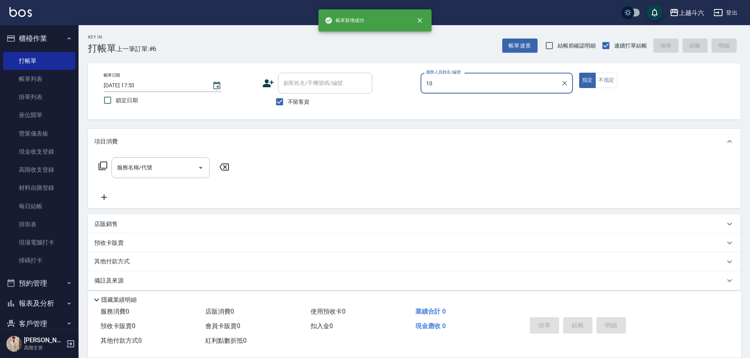
type input "Lambo藍寶-10"
type button "true"
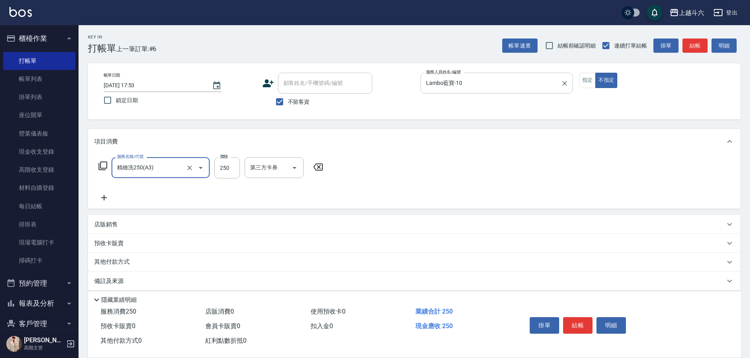
type input "精緻洗250(A3)"
type input "300"
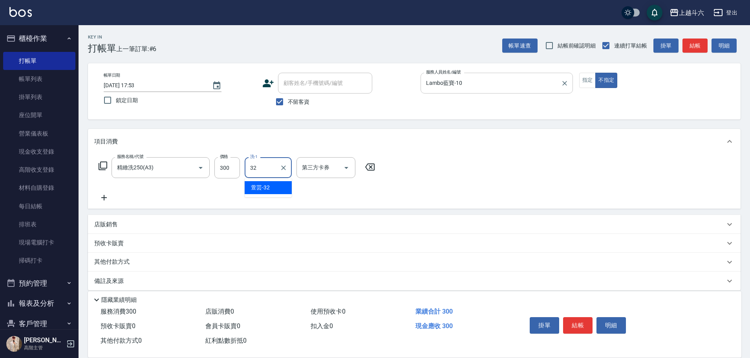
type input "萱芸-32"
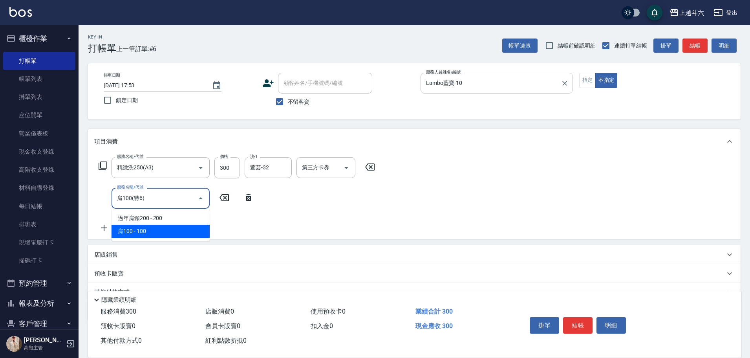
type input "肩100(特6)"
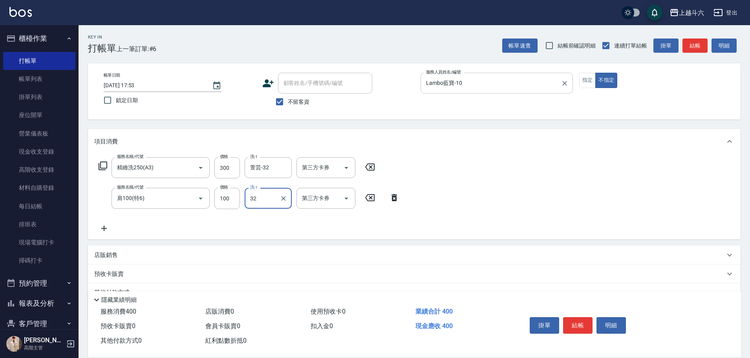
type input "萱芸-32"
click at [581, 322] on button "結帳" at bounding box center [577, 325] width 29 height 16
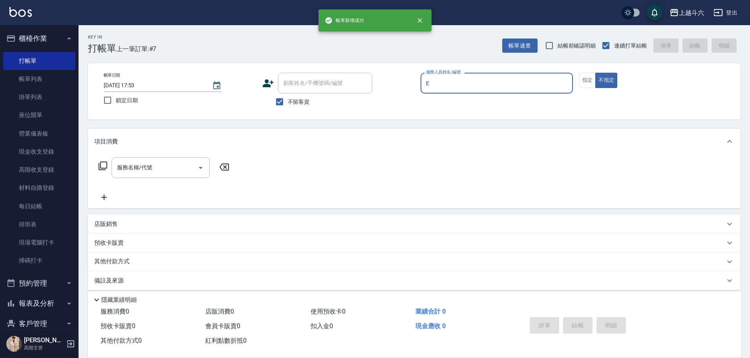
type input "Eason伊森-E"
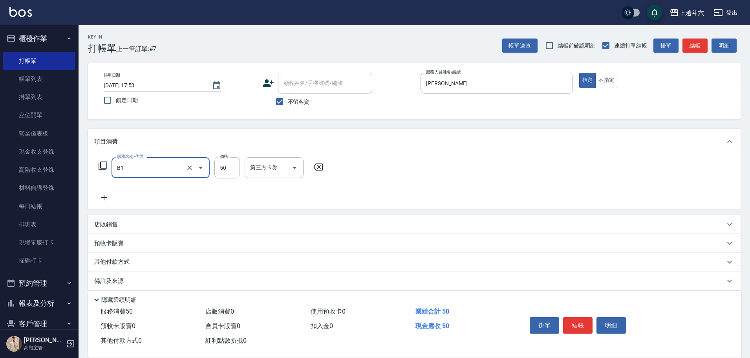
type input "剪髮(B1)"
type input "250"
click at [579, 323] on button "結帳" at bounding box center [577, 325] width 29 height 16
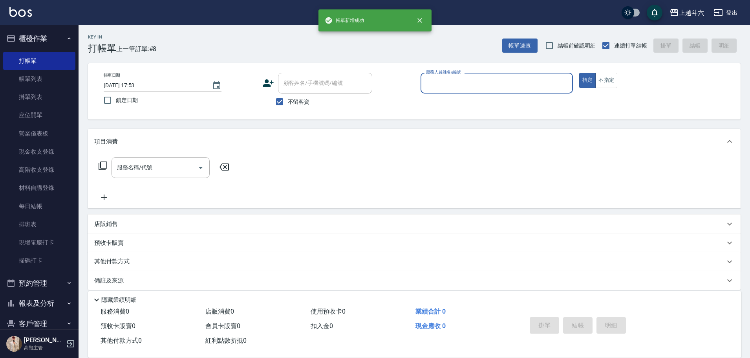
click at [477, 83] on input "服務人員姓名/編號" at bounding box center [496, 83] width 145 height 14
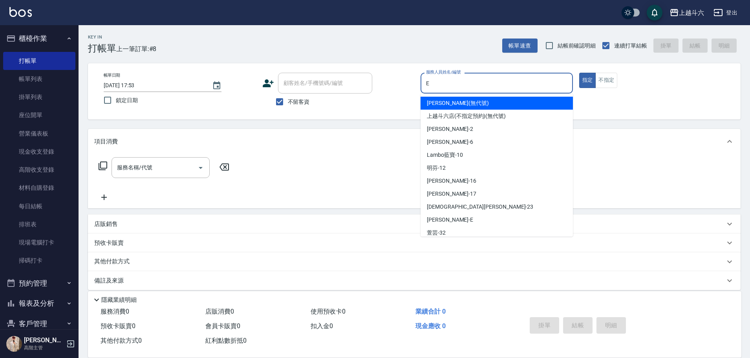
type input "Eason伊森-E"
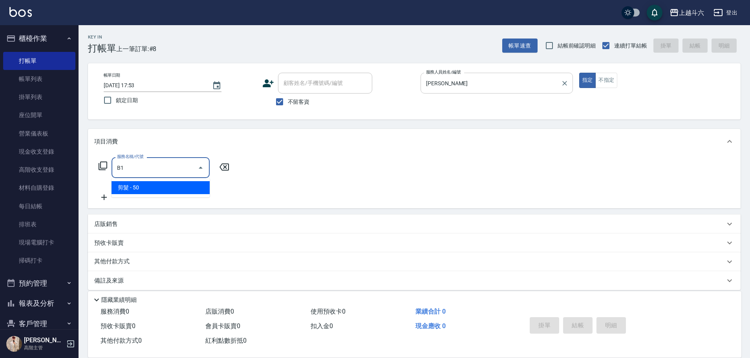
type input "剪髮(B1)"
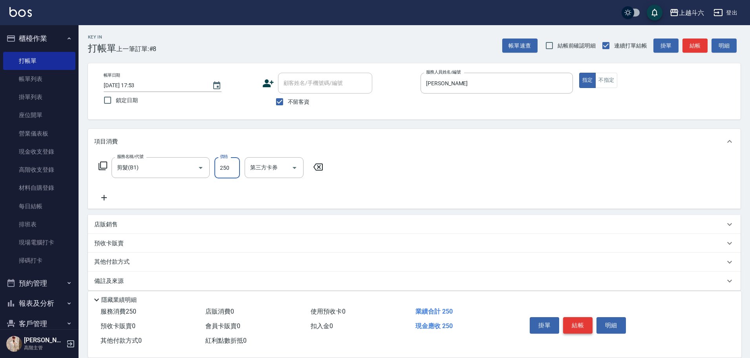
type input "250"
click at [577, 317] on button "結帳" at bounding box center [577, 325] width 29 height 16
type input "2025/09/13 17:54"
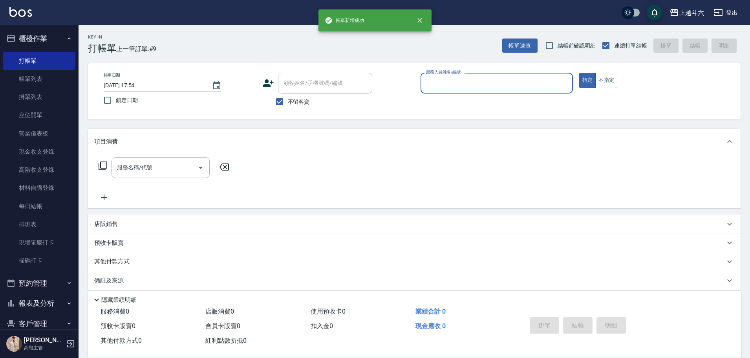
click at [460, 81] on input "服務人員姓名/編號" at bounding box center [496, 83] width 145 height 14
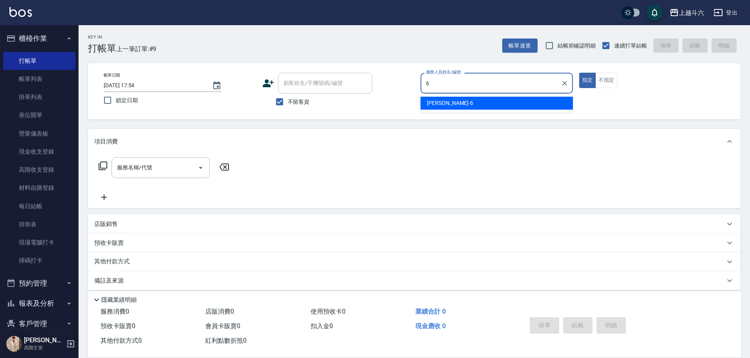
type input "紫宜-6"
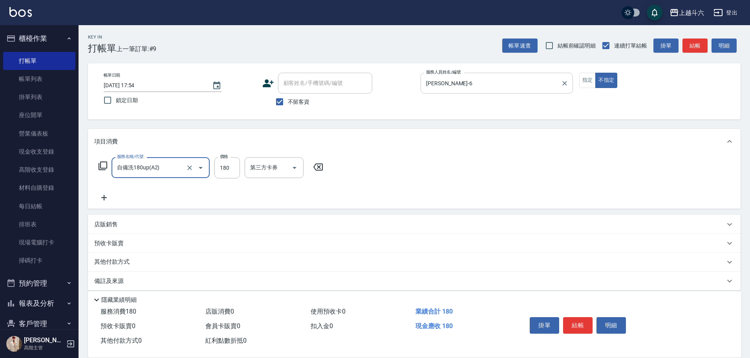
type input "自備洗180up(A2)"
type input "200"
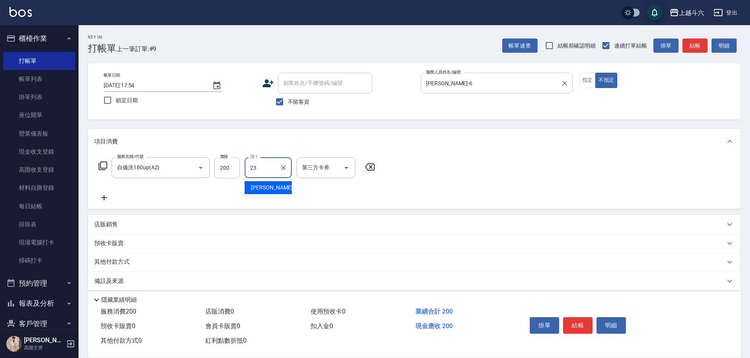
type input "鈺婷-23"
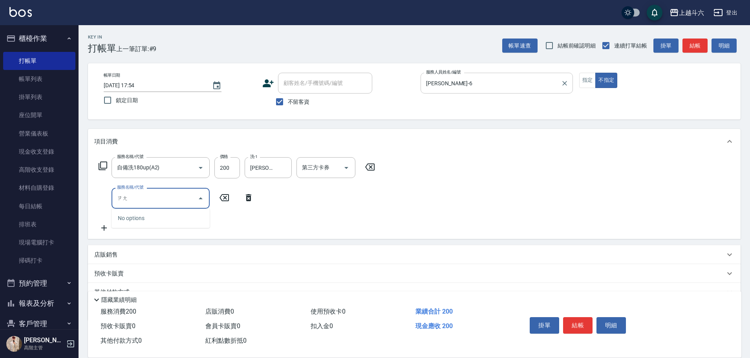
type input "葬"
type input "造型50起(A9)"
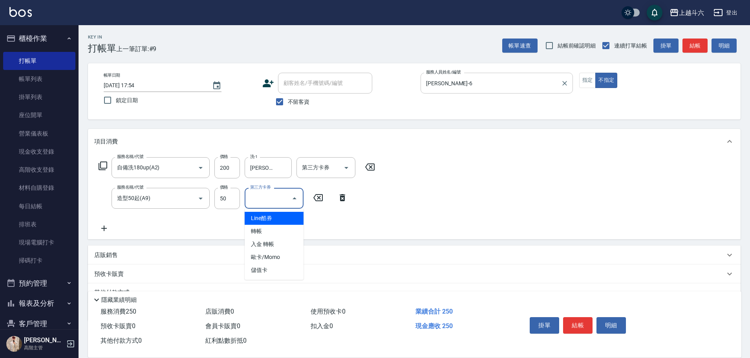
type input "儲值卡"
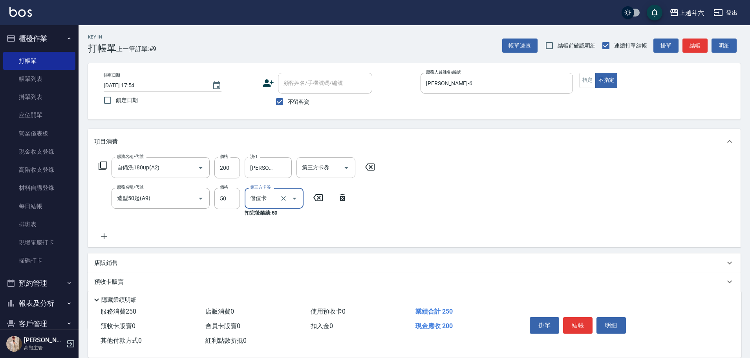
click at [356, 168] on div "第三方卡券 第三方卡券" at bounding box center [328, 167] width 64 height 21
click at [352, 167] on div "第三方卡券 第三方卡券" at bounding box center [328, 167] width 64 height 21
click at [352, 166] on button "Open" at bounding box center [346, 167] width 13 height 13
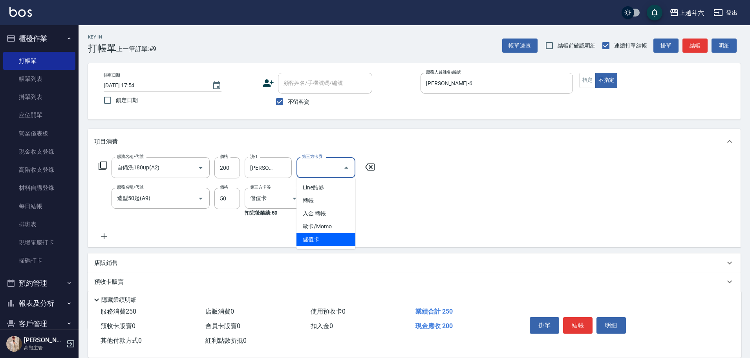
click at [337, 237] on span "儲值卡" at bounding box center [325, 239] width 59 height 13
type input "儲值卡"
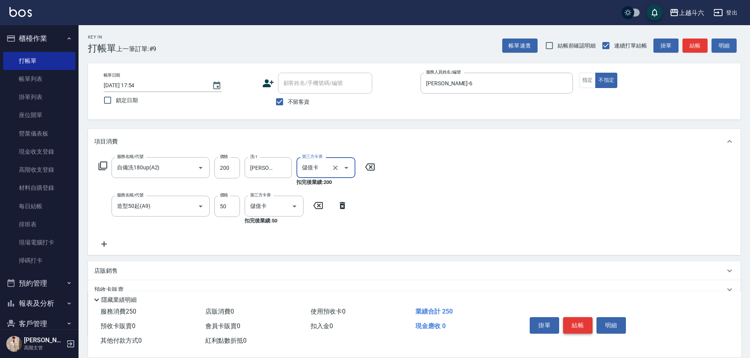
click at [577, 318] on button "結帳" at bounding box center [577, 325] width 29 height 16
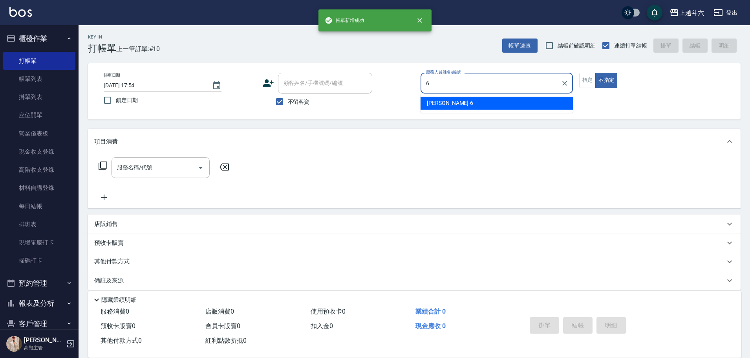
type input "紫宜-6"
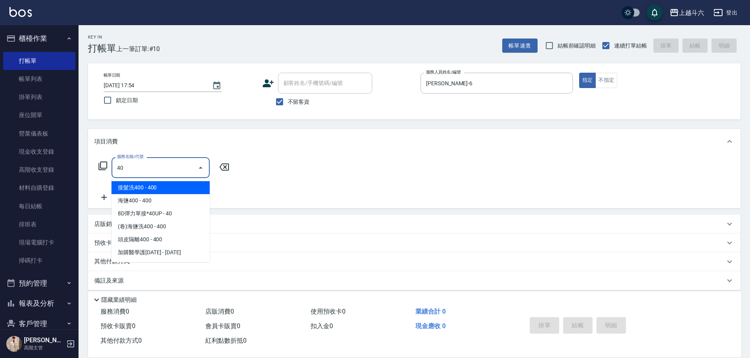
type input "4"
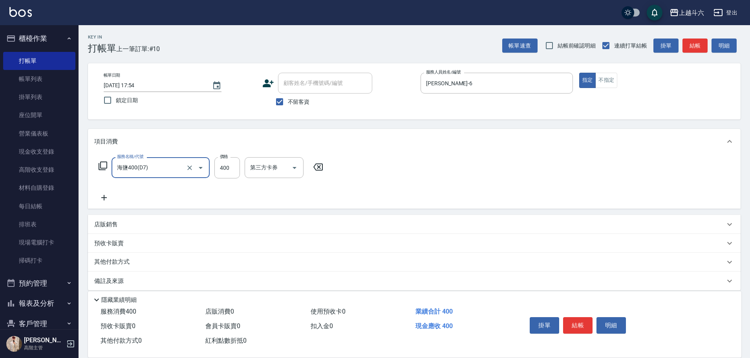
type input "海鹽400(D7)"
click at [235, 163] on input "400" at bounding box center [227, 167] width 26 height 21
type input "450"
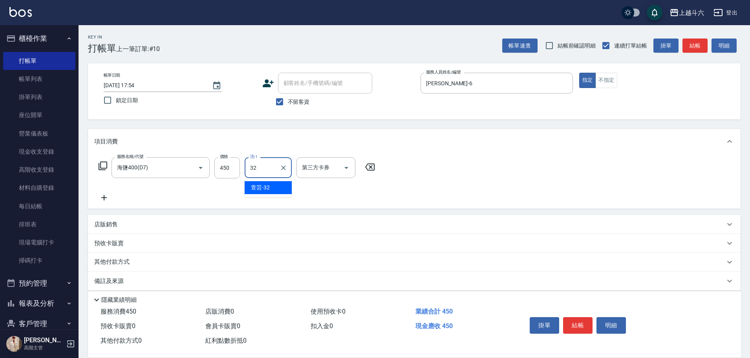
type input "萱芸-32"
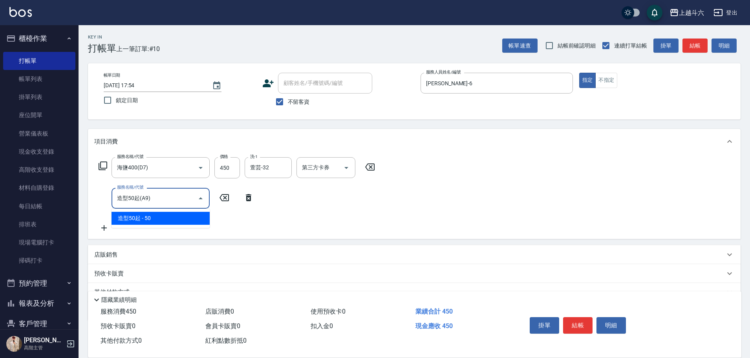
type input "造型50起(A9)"
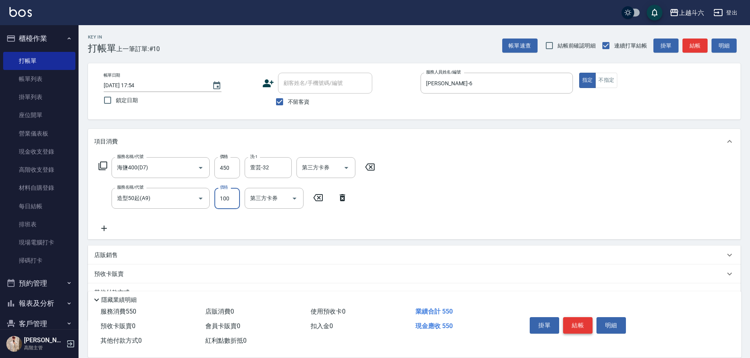
type input "100"
click at [581, 317] on button "結帳" at bounding box center [577, 325] width 29 height 16
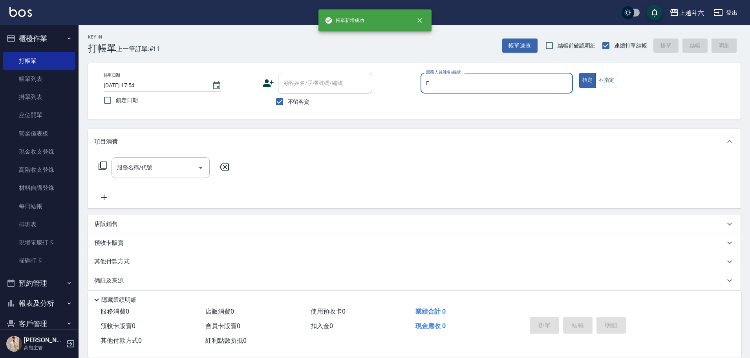
type input "Eason伊森-E"
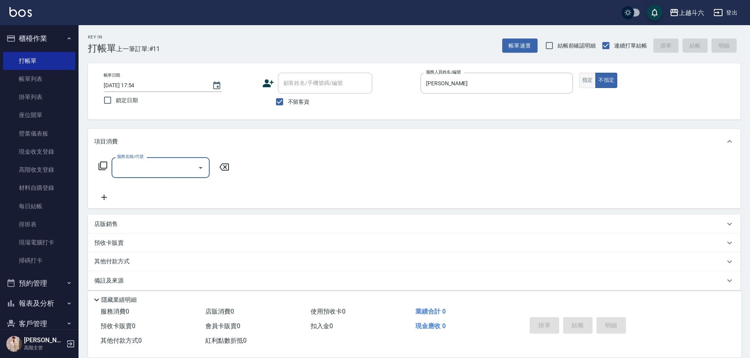
click at [586, 79] on button "指定" at bounding box center [587, 80] width 17 height 15
click at [137, 167] on input "服務名稱/代號" at bounding box center [154, 168] width 79 height 14
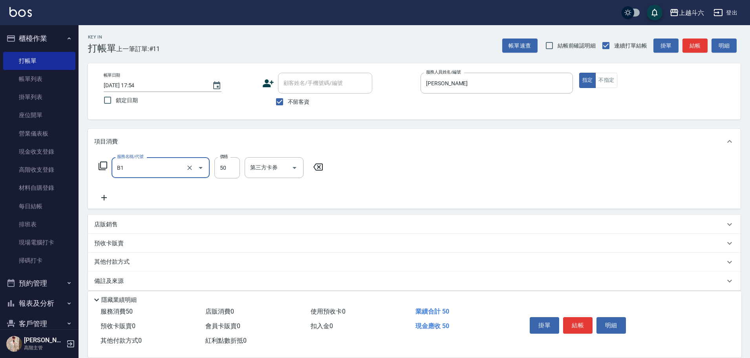
type input "剪髮(B1)"
type input "250"
click at [564, 319] on button "結帳" at bounding box center [577, 325] width 29 height 16
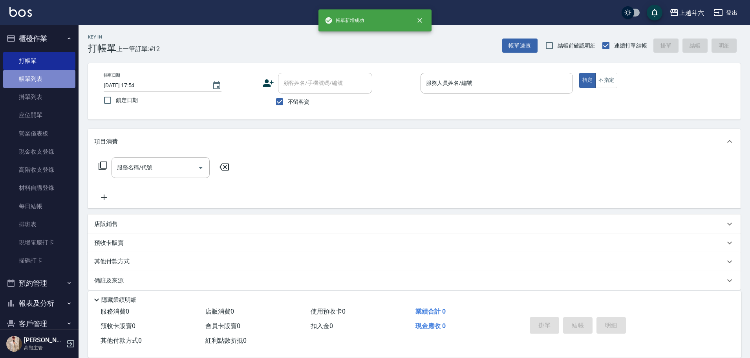
click at [56, 80] on link "帳單列表" at bounding box center [39, 79] width 72 height 18
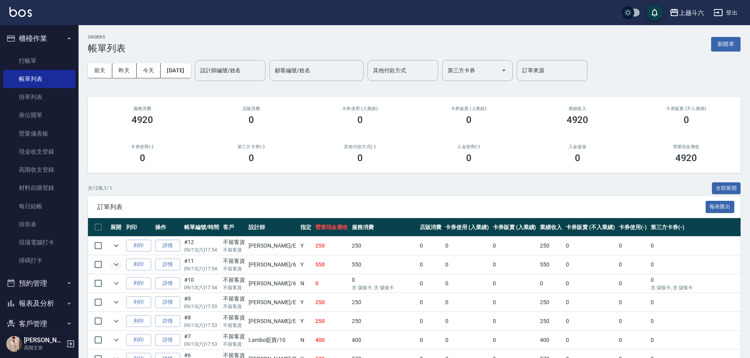
click at [118, 262] on icon "expand row" at bounding box center [115, 263] width 9 height 9
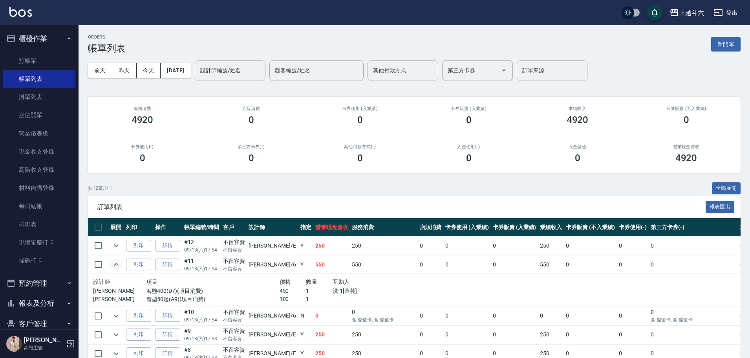
click at [34, 51] on ul "打帳單 帳單列表 掛單列表 座位開單 營業儀表板 現金收支登錄 高階收支登錄 材料自購登錄 每日結帳 排班表 現場電腦打卡 掃碼打卡" at bounding box center [39, 161] width 72 height 224
click at [34, 55] on link "打帳單" at bounding box center [39, 61] width 72 height 18
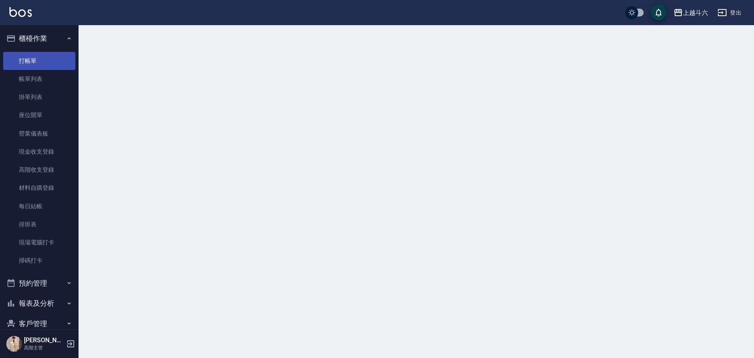
click at [34, 55] on link "打帳單" at bounding box center [39, 61] width 72 height 18
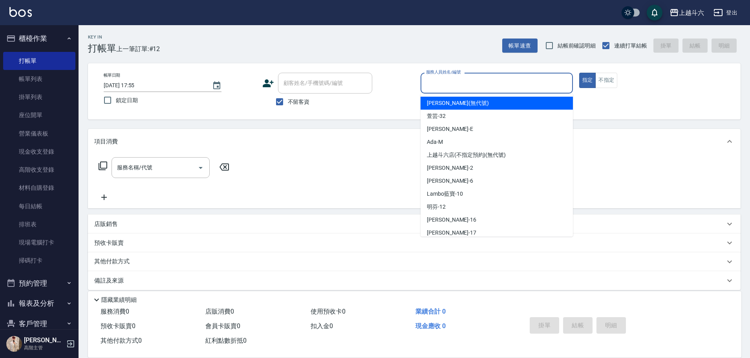
click at [531, 88] on input "服務人員姓名/編號" at bounding box center [496, 83] width 145 height 14
type input "Rebecca瑞瑞-R"
type button "true"
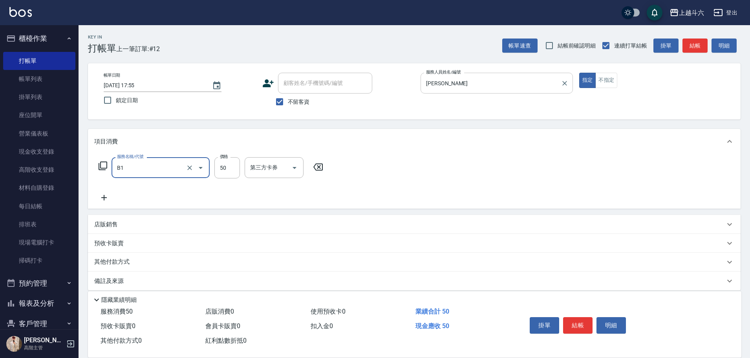
type input "剪髮(B1)"
type input "320"
click at [582, 321] on button "結帳" at bounding box center [577, 325] width 29 height 16
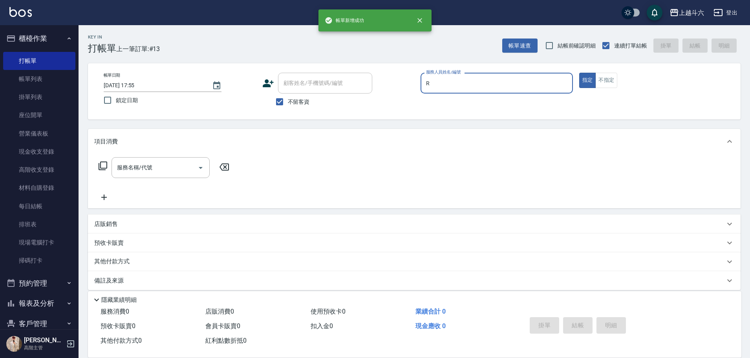
type input "Rebecca瑞瑞-R"
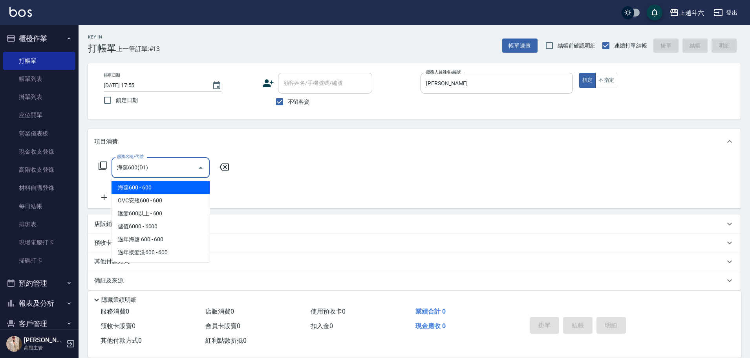
type input "海藻600(D1)"
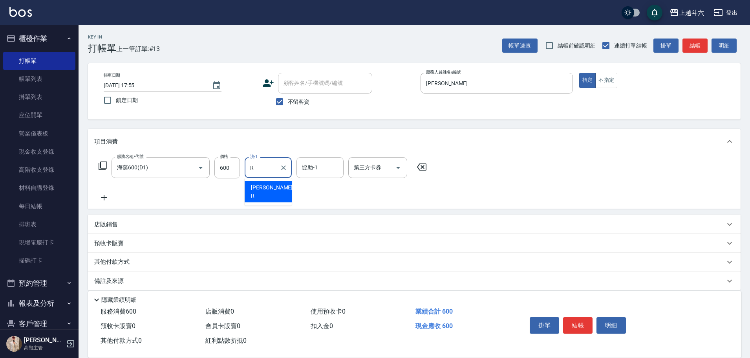
type input "Rebecca瑞瑞-R"
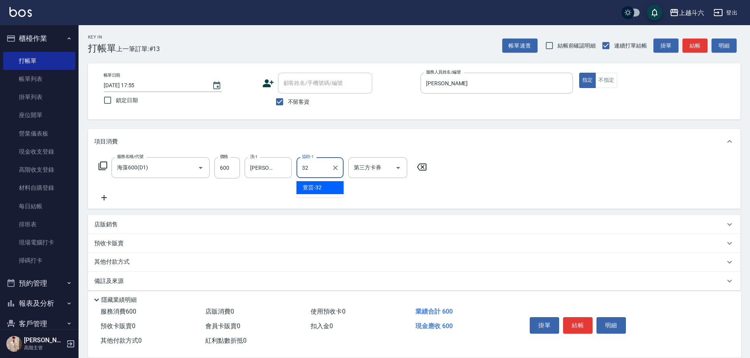
type input "萱芸-32"
click at [582, 324] on button "結帳" at bounding box center [577, 325] width 29 height 16
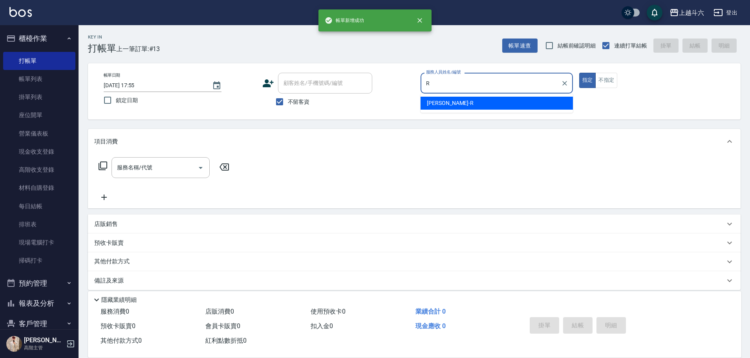
type input "Rebecca瑞瑞-R"
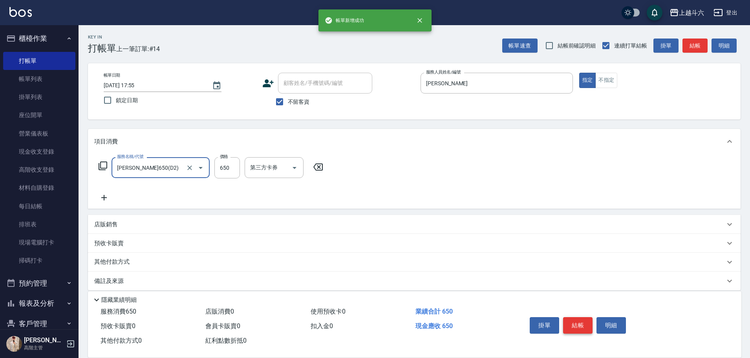
type input "伊黛莉650(D2)"
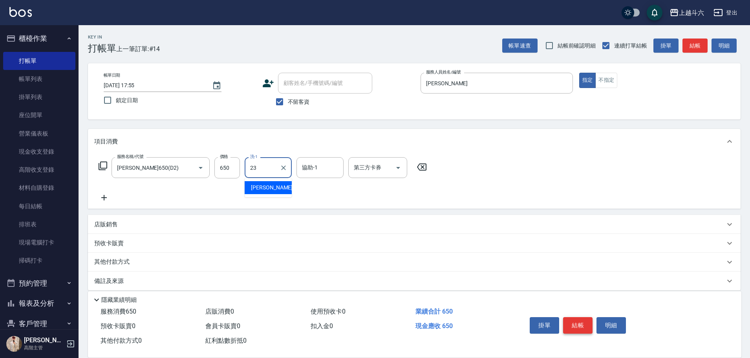
type input "鈺婷-23"
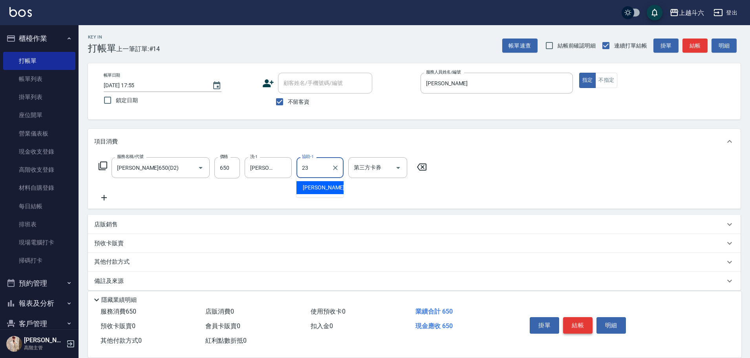
type input "鈺婷-23"
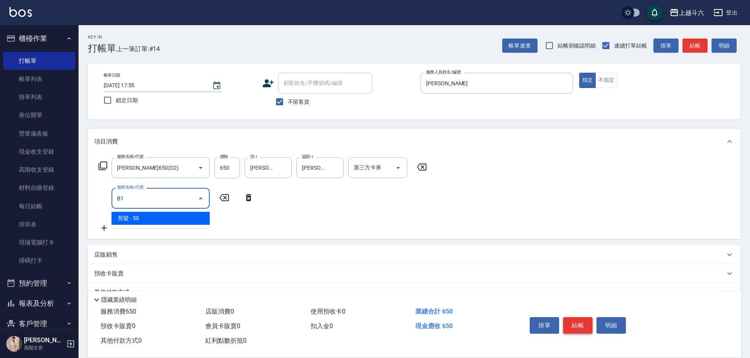
type input "剪髮(B1)"
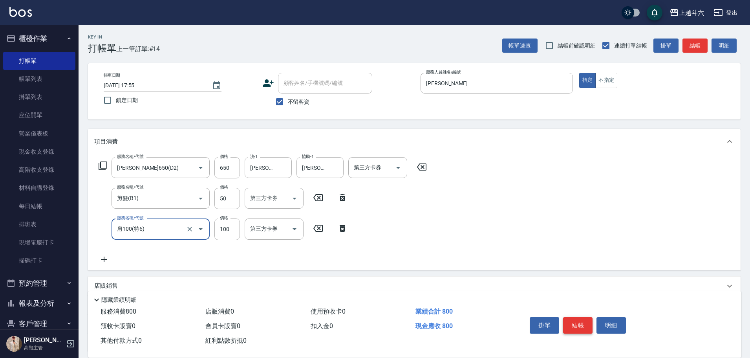
type input "肩100(特6)"
type input "鈺婷-23"
click at [582, 324] on button "結帳" at bounding box center [577, 325] width 29 height 16
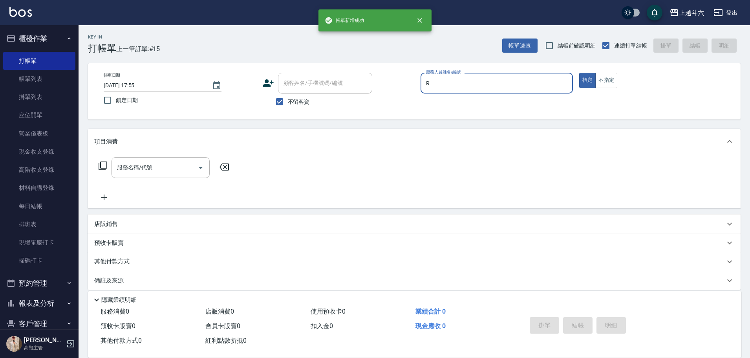
type input "Rebecca瑞瑞-R"
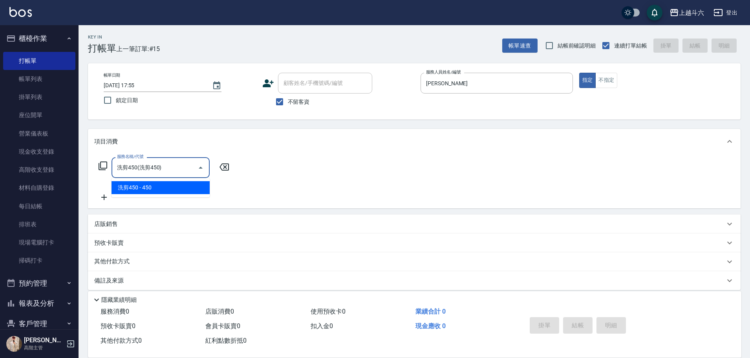
type input "洗剪450"
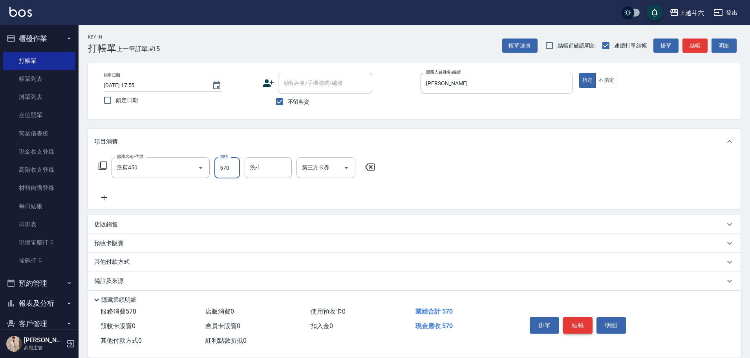
type input "570"
type input "萱芸-32"
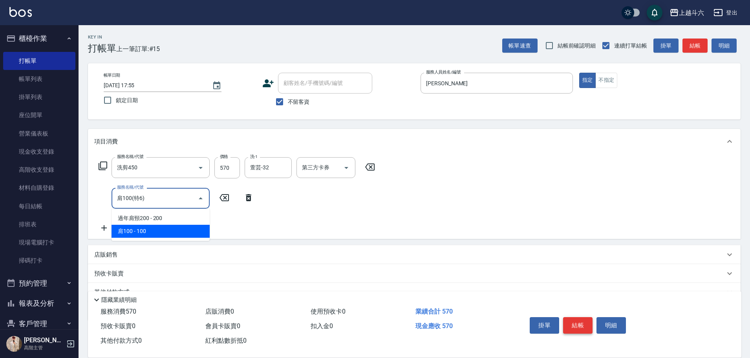
type input "肩100(特6)"
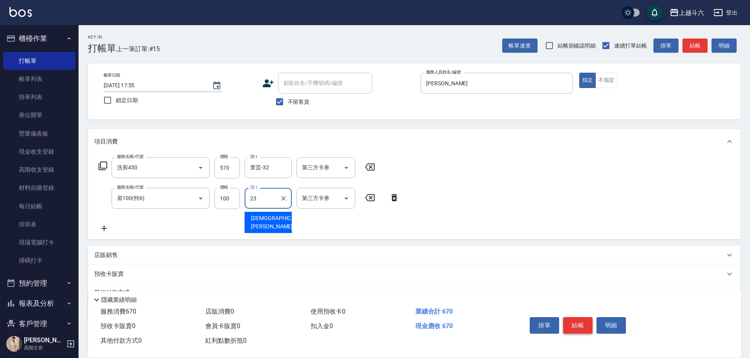
type input "鈺婷-23"
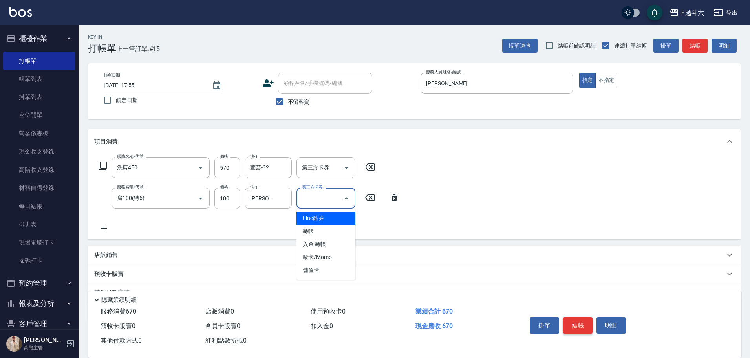
type input "儲值卡"
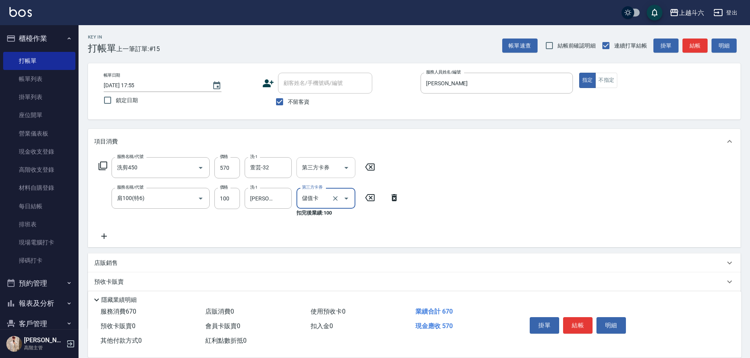
click at [350, 170] on icon "Open" at bounding box center [345, 167] width 9 height 9
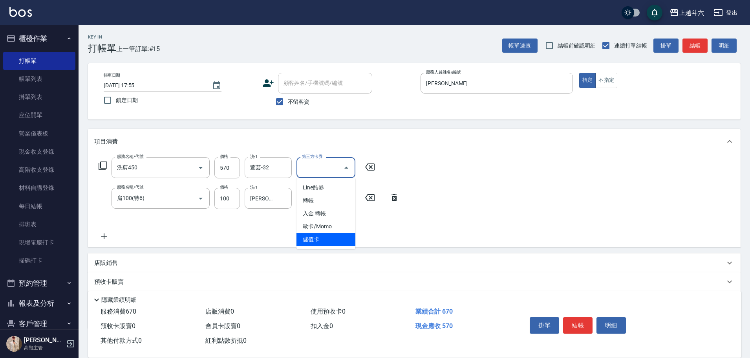
click at [329, 237] on span "儲值卡" at bounding box center [325, 239] width 59 height 13
type input "儲值卡"
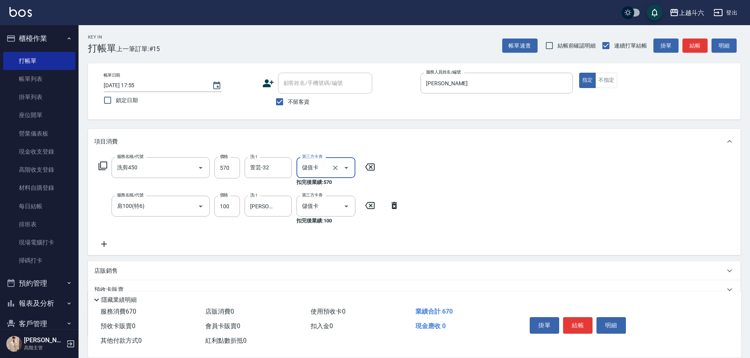
click at [99, 246] on icon at bounding box center [104, 243] width 20 height 9
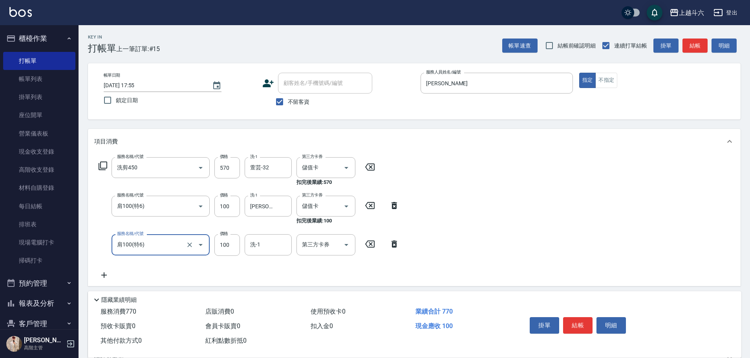
type input "肩100(特6)"
type input "鈺婷-23"
click at [396, 241] on icon at bounding box center [393, 243] width 5 height 7
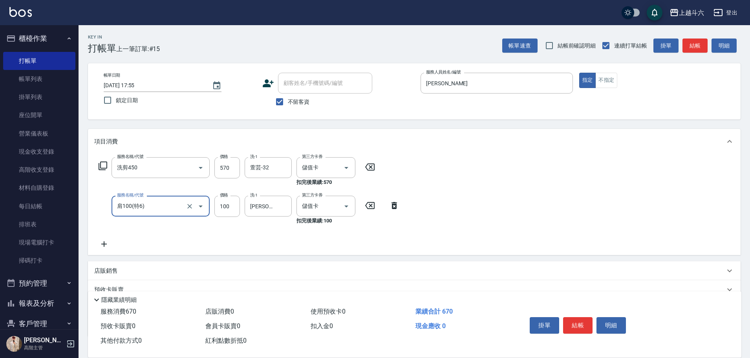
click at [100, 246] on icon at bounding box center [104, 243] width 20 height 9
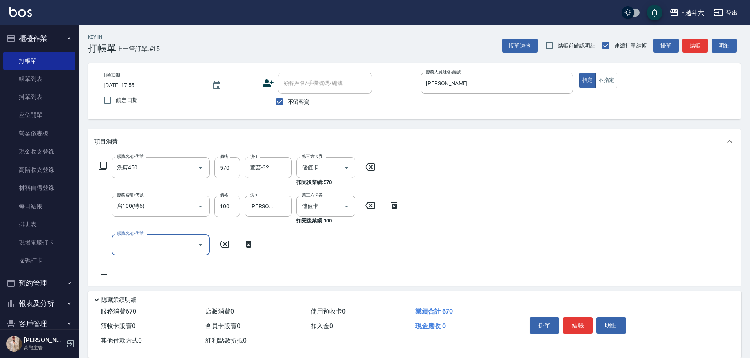
click at [130, 244] on input "服務名稱/代號" at bounding box center [154, 244] width 79 height 14
type input "儲值3000(G1)"
type input "619"
click at [580, 320] on button "結帳" at bounding box center [577, 325] width 29 height 16
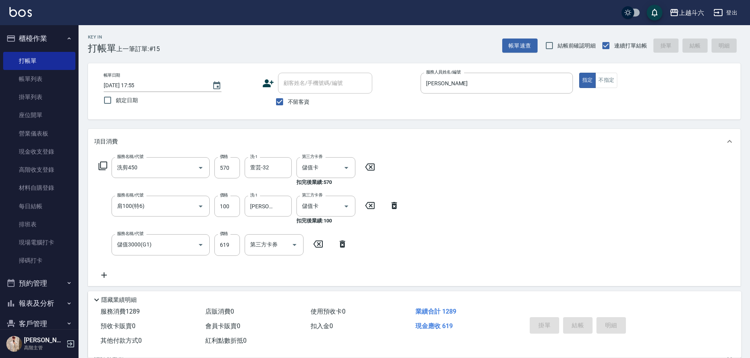
type input "2025/09/13 17:56"
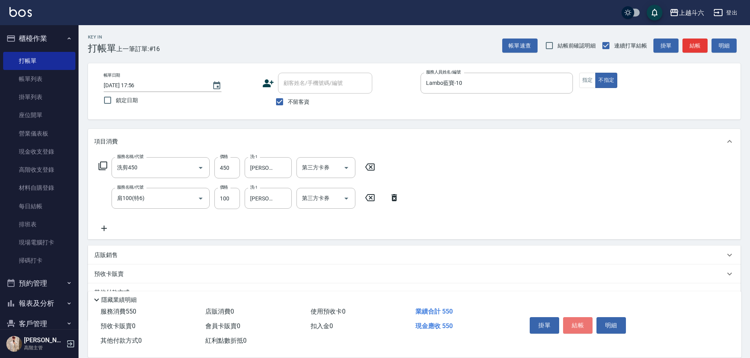
click at [580, 320] on button "結帳" at bounding box center [577, 325] width 29 height 16
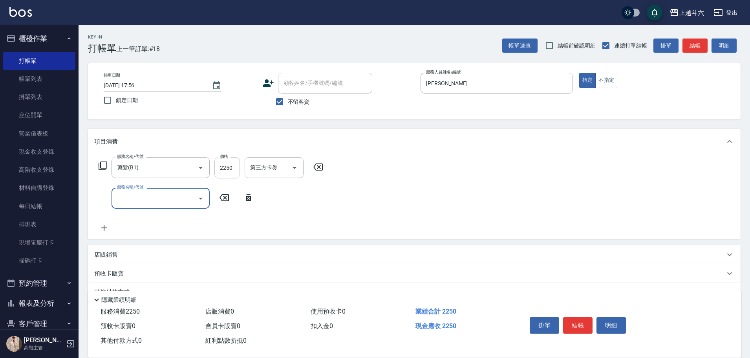
click at [216, 164] on input "2250" at bounding box center [227, 167] width 26 height 21
click at [579, 322] on button "結帳" at bounding box center [577, 325] width 29 height 16
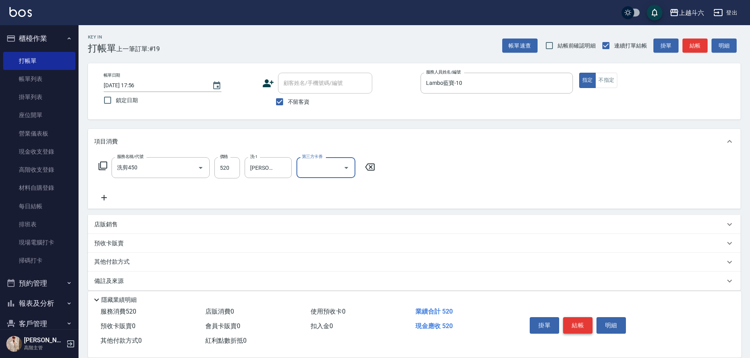
click at [575, 320] on button "結帳" at bounding box center [577, 325] width 29 height 16
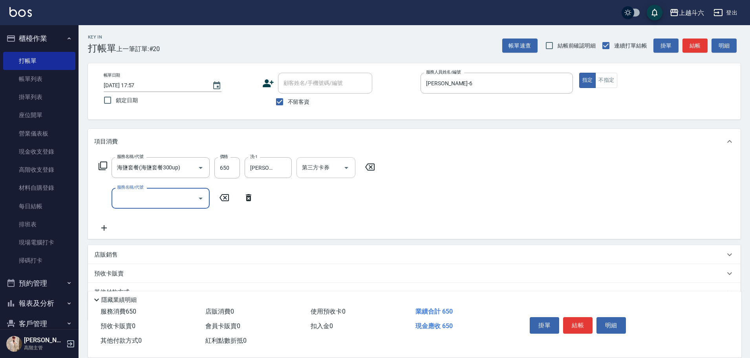
click at [349, 164] on icon "Open" at bounding box center [345, 167] width 9 height 9
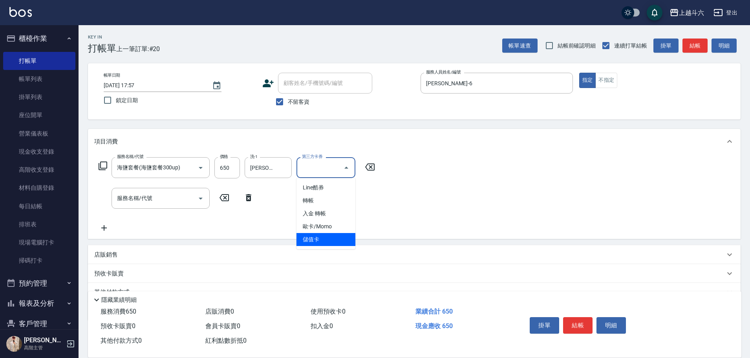
click at [333, 234] on span "儲值卡" at bounding box center [325, 239] width 59 height 13
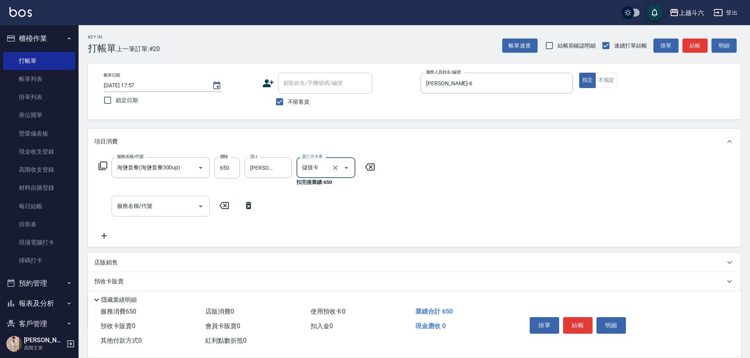
click at [181, 205] on input "服務名稱/代號" at bounding box center [154, 206] width 79 height 14
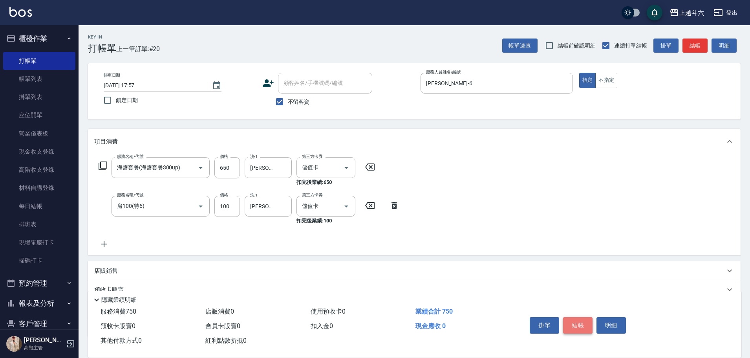
click at [578, 323] on button "結帳" at bounding box center [577, 325] width 29 height 16
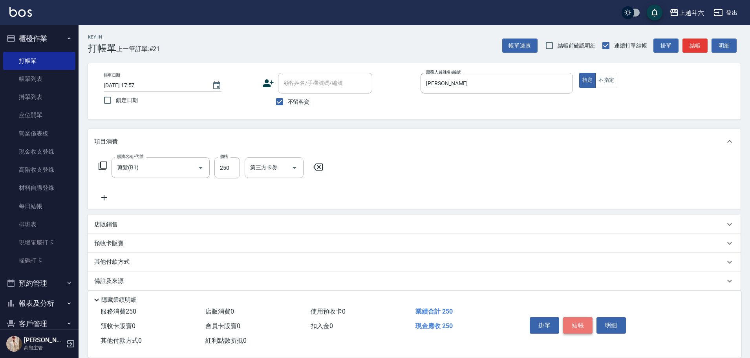
click at [582, 321] on button "結帳" at bounding box center [577, 325] width 29 height 16
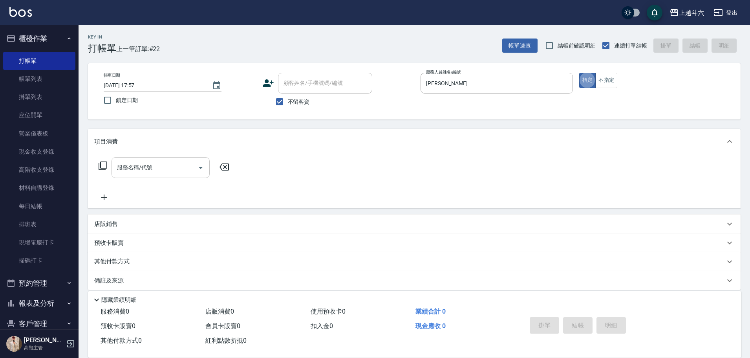
click at [131, 165] on input "服務名稱/代號" at bounding box center [154, 168] width 79 height 14
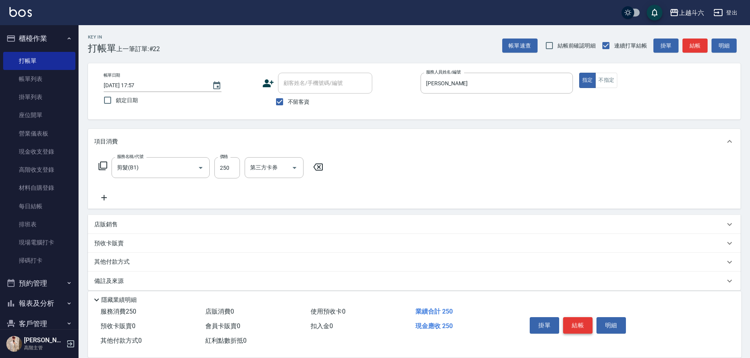
click at [585, 326] on button "結帳" at bounding box center [577, 325] width 29 height 16
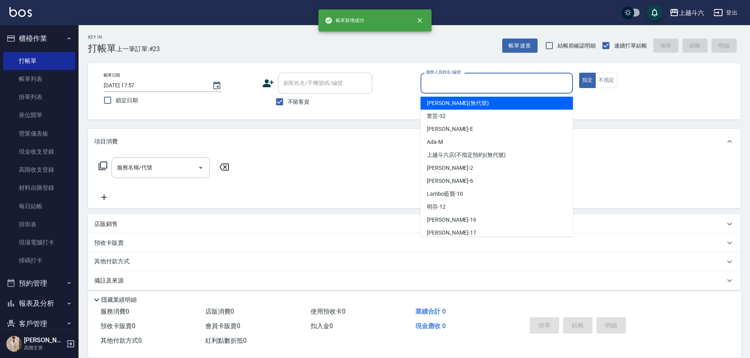
click at [456, 89] on input "服務人員姓名/編號" at bounding box center [496, 83] width 145 height 14
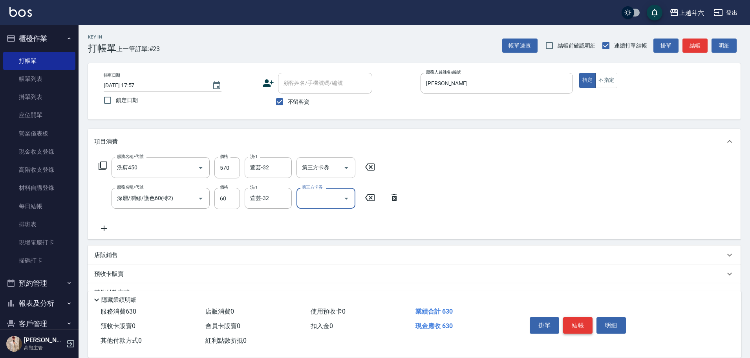
click at [580, 319] on button "結帳" at bounding box center [577, 325] width 29 height 16
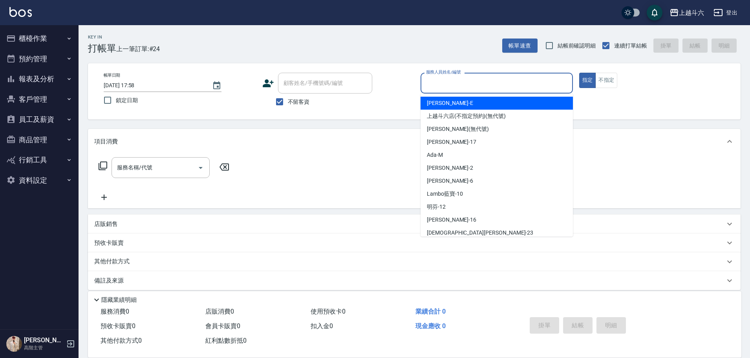
click at [440, 88] on input "服務人員姓名/編號" at bounding box center [496, 83] width 145 height 14
type input "[PERSON_NAME]-6"
type button "true"
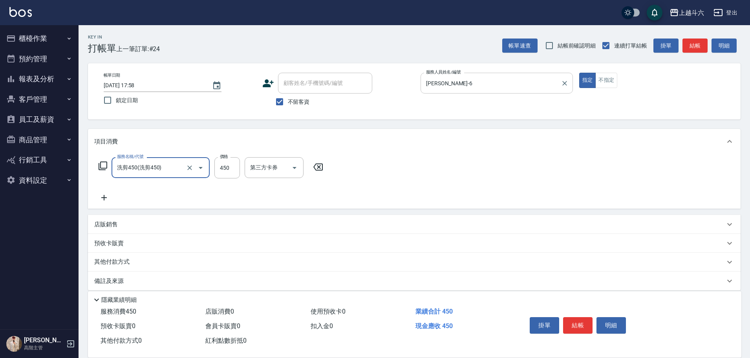
type input "洗剪450"
type input "600"
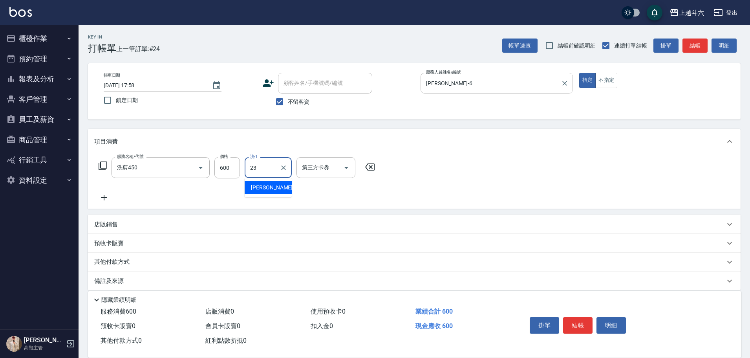
type input "[PERSON_NAME]-23"
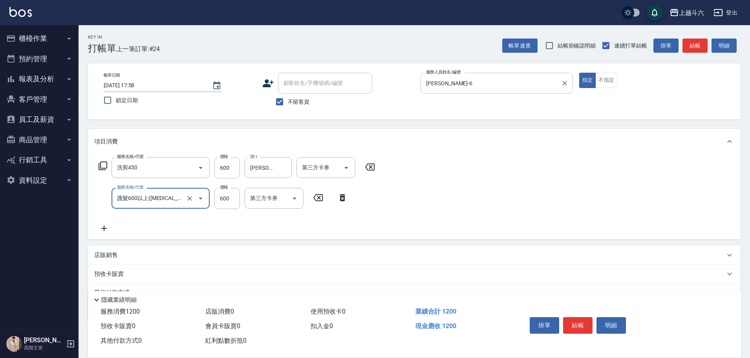
type input "護髮600以上([MEDICAL_DATA])"
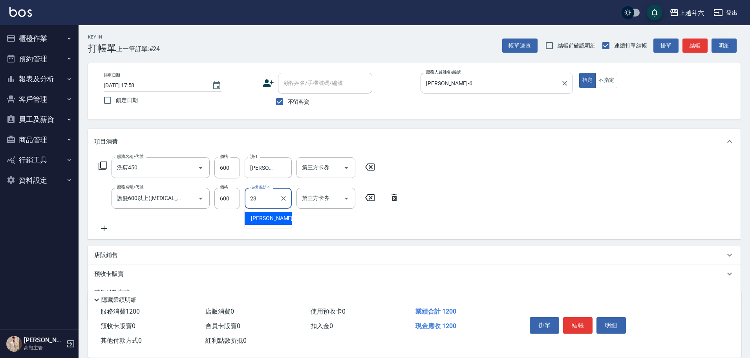
type input "[PERSON_NAME]-23"
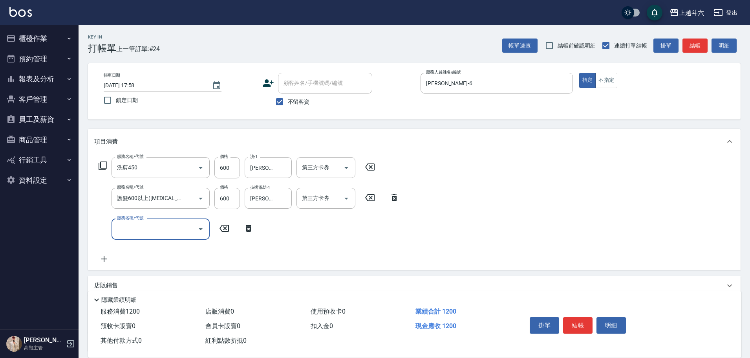
click at [132, 282] on div "店販銷售" at bounding box center [409, 285] width 630 height 8
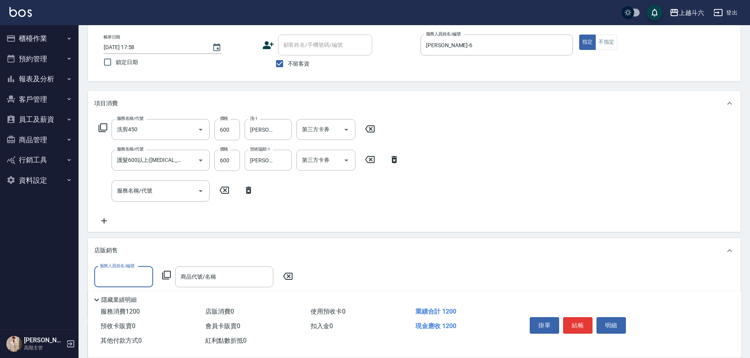
scroll to position [39, 0]
type input "[PERSON_NAME]-6"
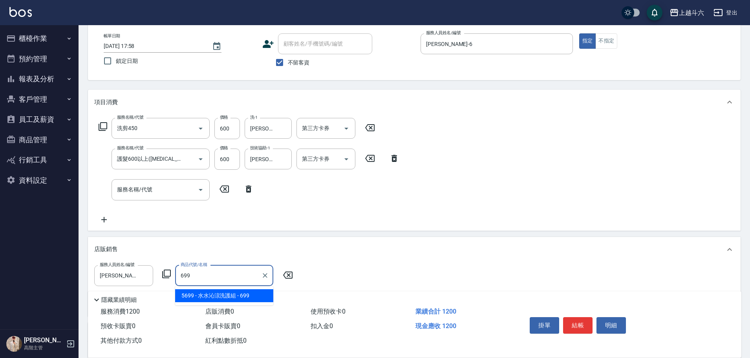
type input "[PERSON_NAME]涼洗護組"
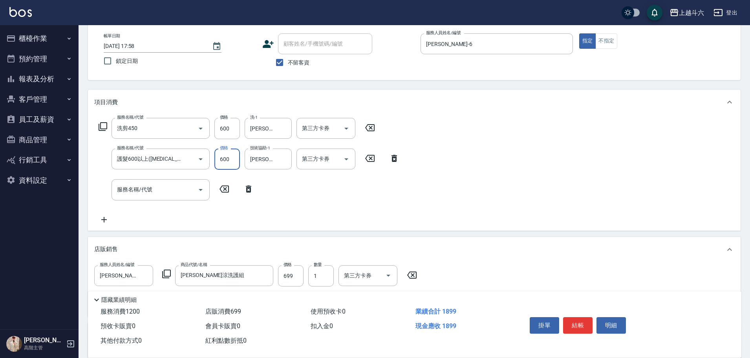
drag, startPoint x: 235, startPoint y: 164, endPoint x: 230, endPoint y: 169, distance: 6.9
click at [234, 165] on input "600" at bounding box center [227, 158] width 26 height 21
type input "800"
click at [581, 324] on button "結帳" at bounding box center [577, 325] width 29 height 16
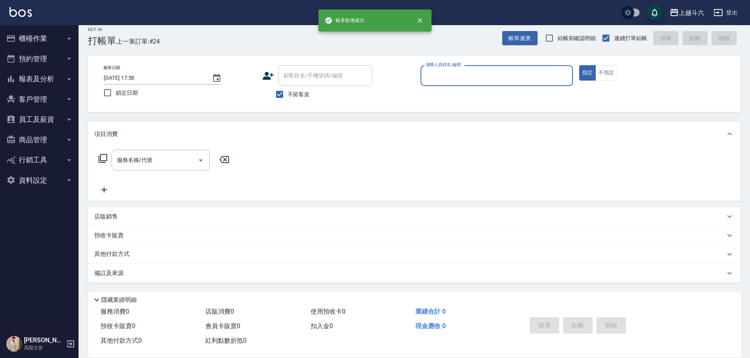
scroll to position [7, 0]
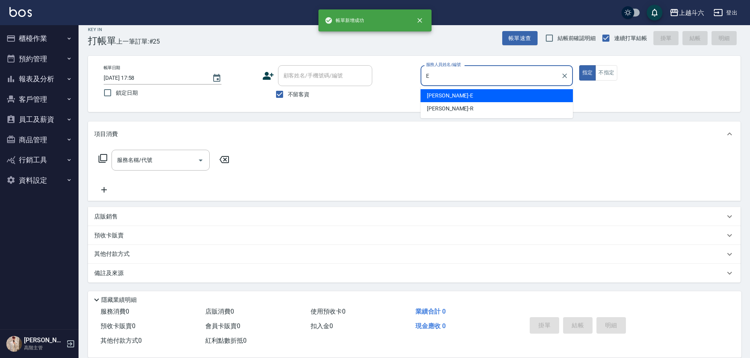
type input "Eason伊森-E"
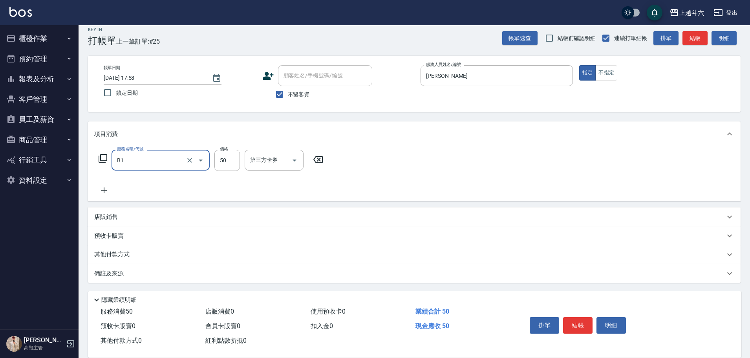
type input "剪髮(B1)"
type input "250"
click at [582, 324] on button "結帳" at bounding box center [577, 325] width 29 height 16
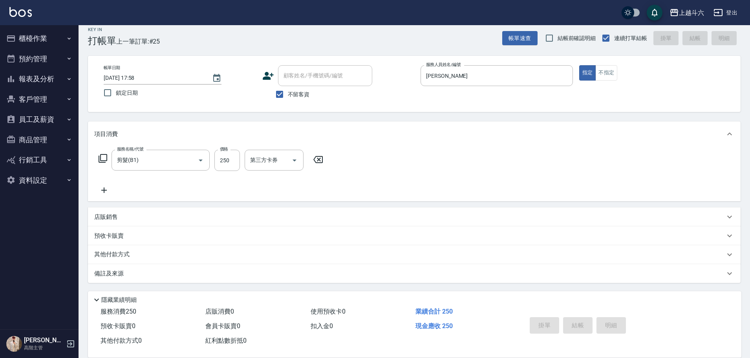
type input "2025/09/13 17:59"
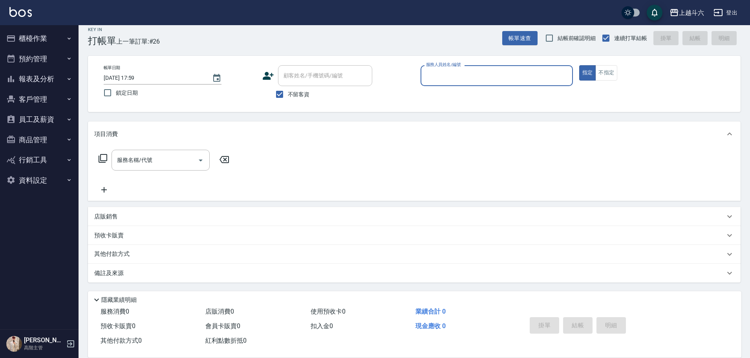
click at [452, 73] on input "服務人員姓名/編號" at bounding box center [496, 76] width 145 height 14
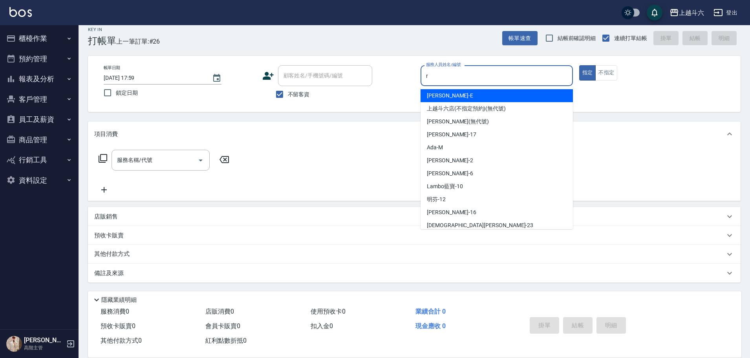
type input "Rebecca瑞瑞-R"
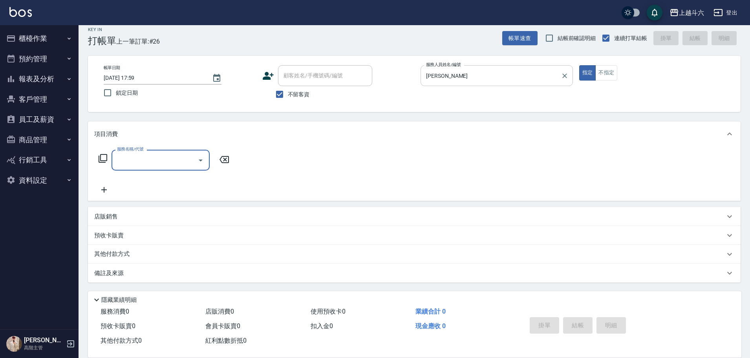
type input "2"
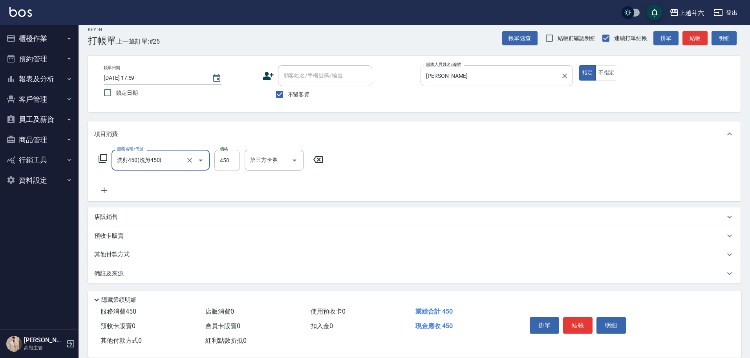
type input "洗剪450"
type input "520"
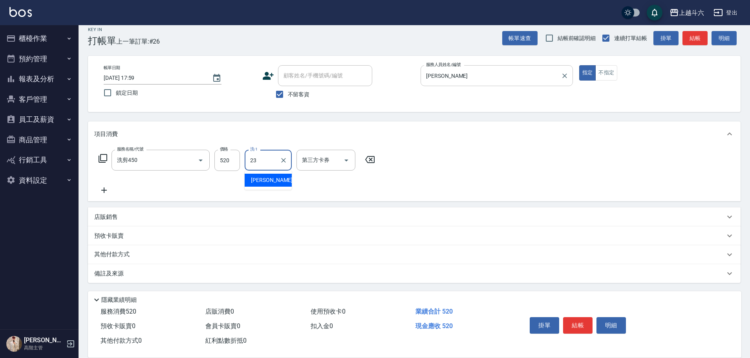
type input "鈺婷-23"
click at [234, 159] on input "520" at bounding box center [227, 160] width 26 height 21
type input "570"
click at [583, 320] on button "結帳" at bounding box center [577, 325] width 29 height 16
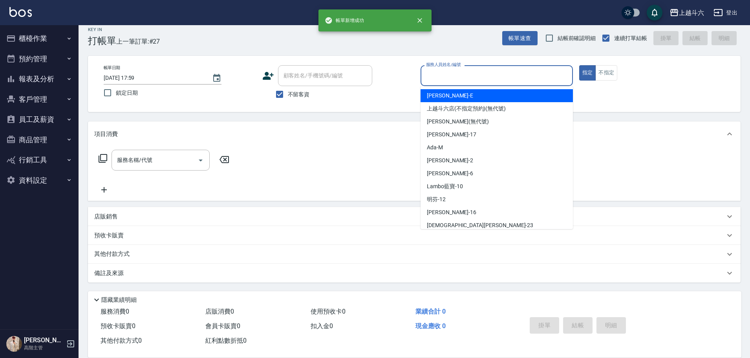
click at [462, 71] on input "服務人員姓名/編號" at bounding box center [496, 76] width 145 height 14
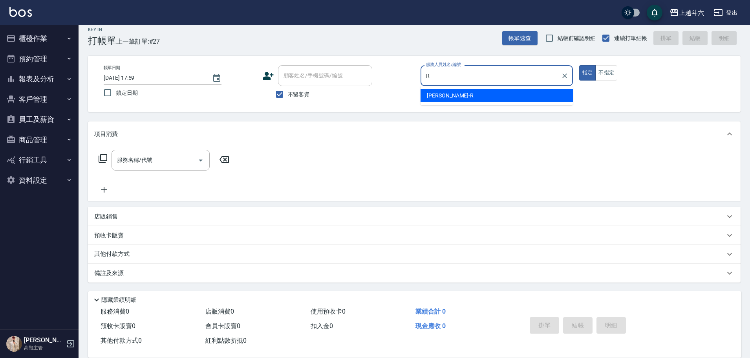
type input "Rebecca瑞瑞-R"
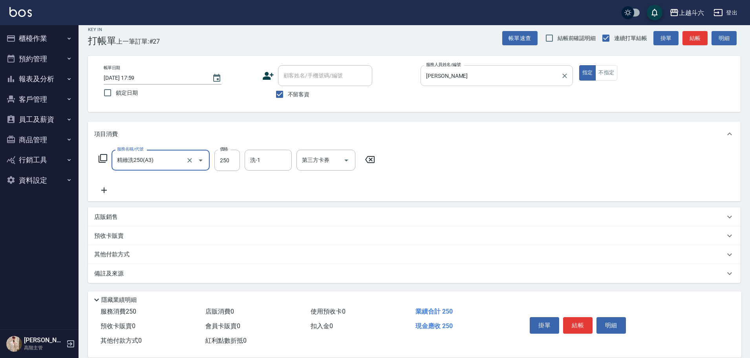
type input "精緻洗250(A3)"
type input "鈺婷-23"
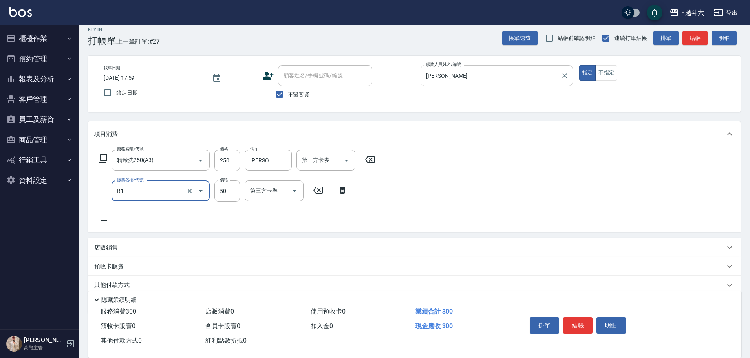
type input "剪髮(B1)"
click at [579, 320] on button "結帳" at bounding box center [577, 325] width 29 height 16
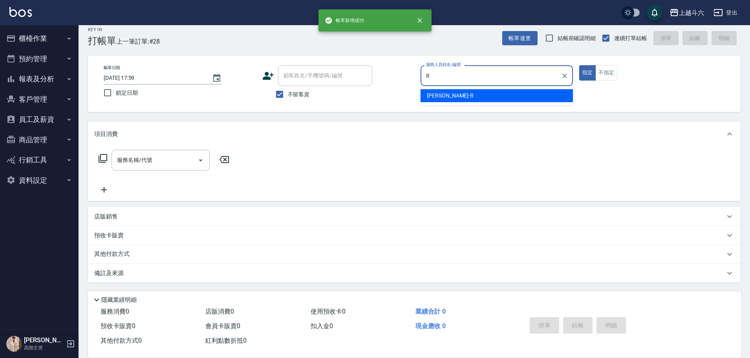
type input "Rebecca瑞瑞-R"
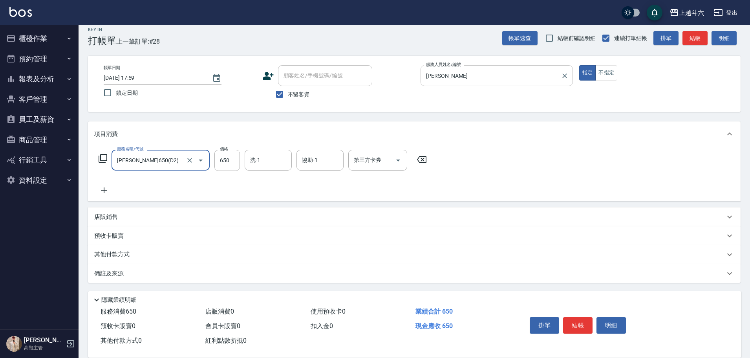
type input "伊黛莉650(D2)"
type input "萱芸-32"
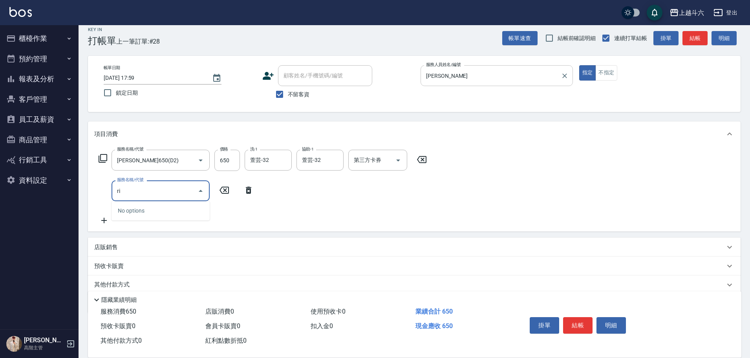
type input "r"
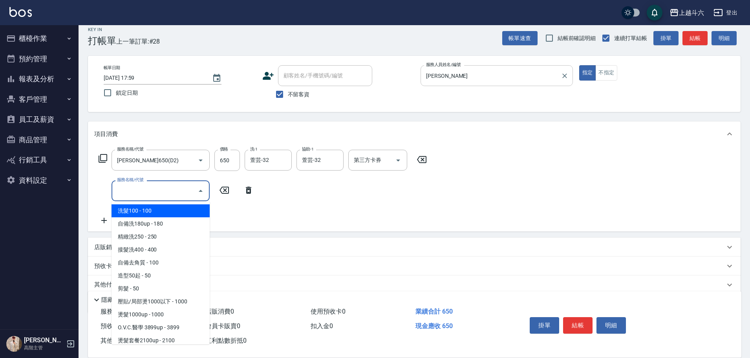
type input "c"
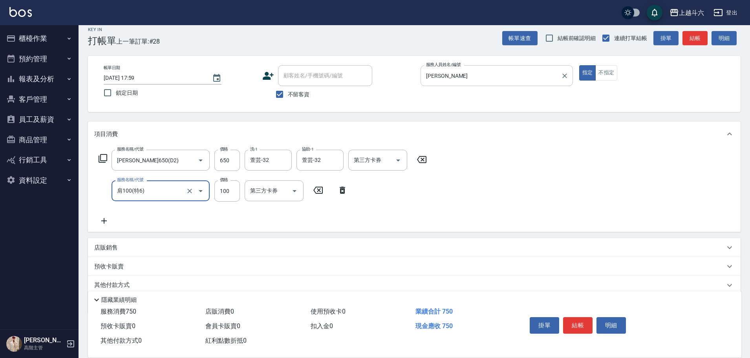
type input "肩100(特6)"
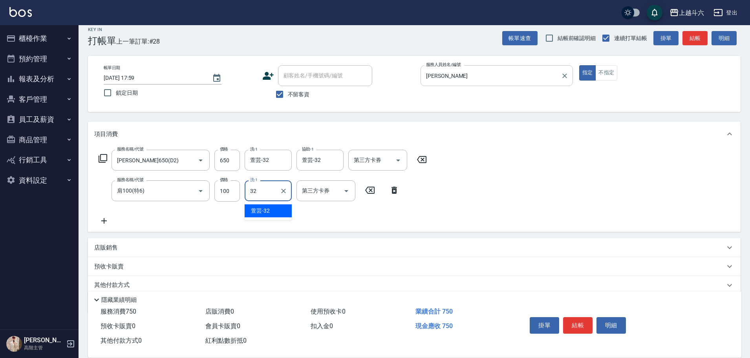
type input "萱芸-32"
click at [579, 319] on button "結帳" at bounding box center [577, 325] width 29 height 16
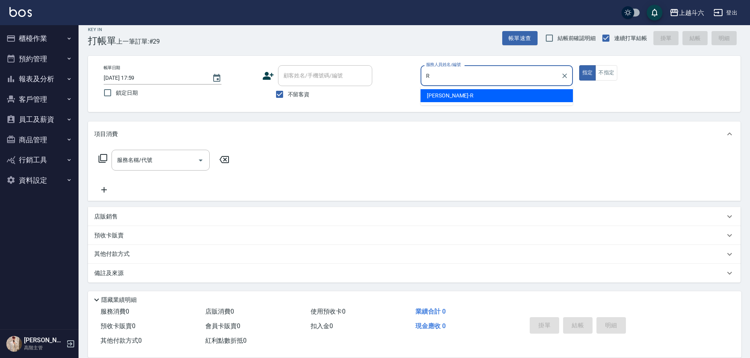
type input "Rebecca瑞瑞-R"
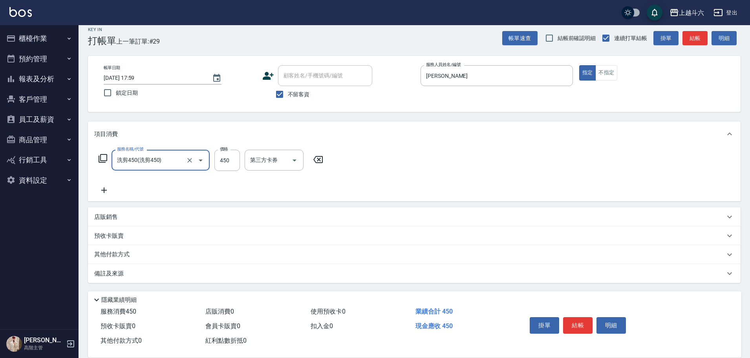
type input "洗剪450"
type input "570"
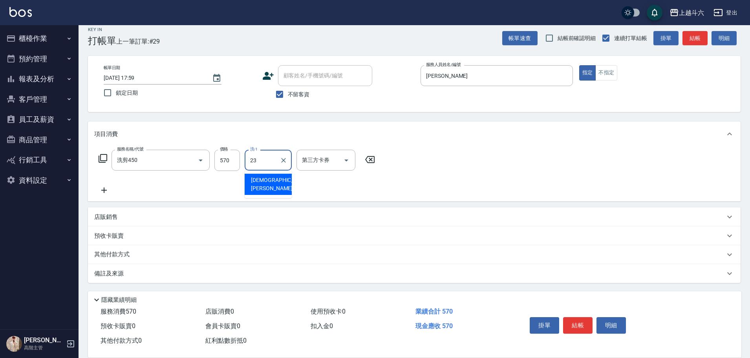
type input "鈺婷-23"
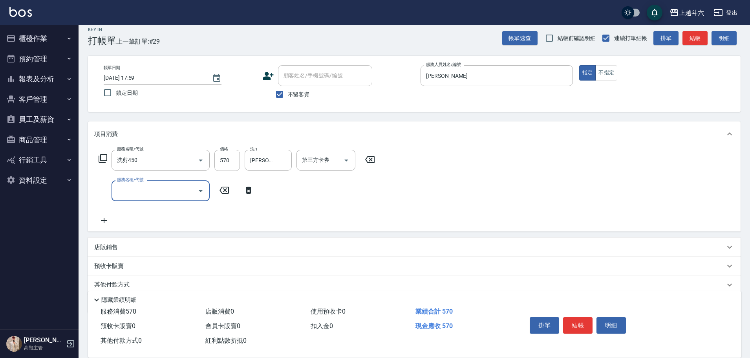
type input "ㄒ"
type input "深層/潤絲/護色60(特2)"
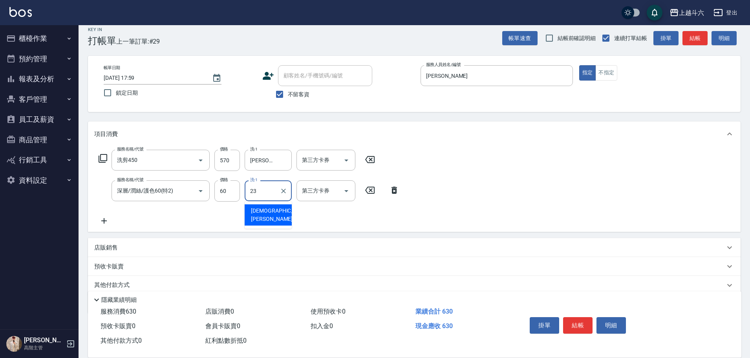
type input "鈺婷-23"
click at [581, 318] on button "結帳" at bounding box center [577, 325] width 29 height 16
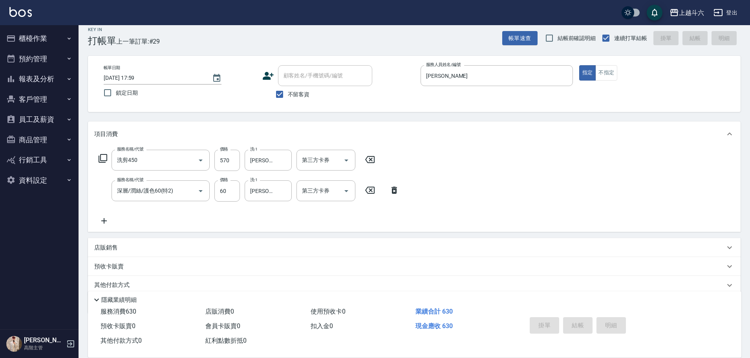
type input "2025/09/13 18:00"
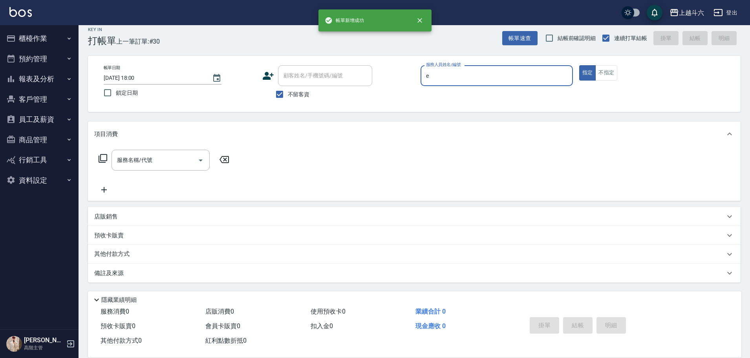
type input "Eason伊森-E"
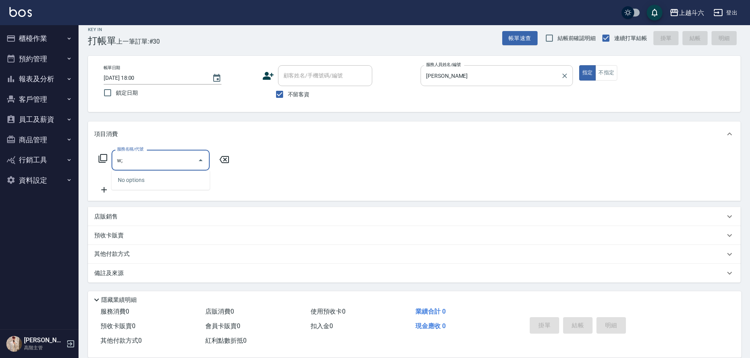
type input "w"
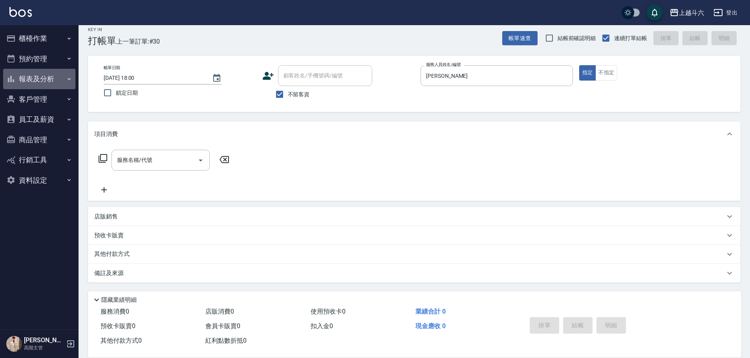
click at [40, 81] on button "報表及分析" at bounding box center [39, 79] width 72 height 20
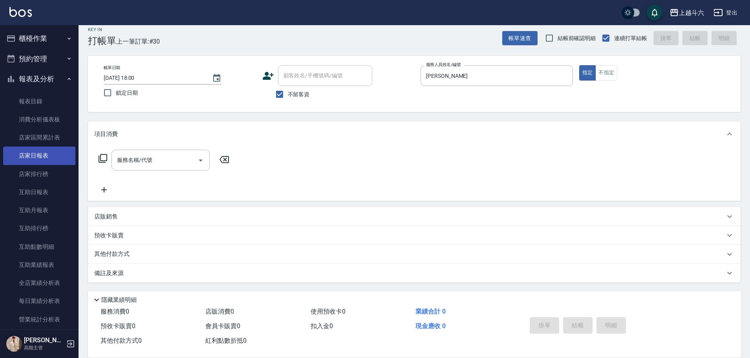
click at [53, 148] on link "店家日報表" at bounding box center [39, 155] width 72 height 18
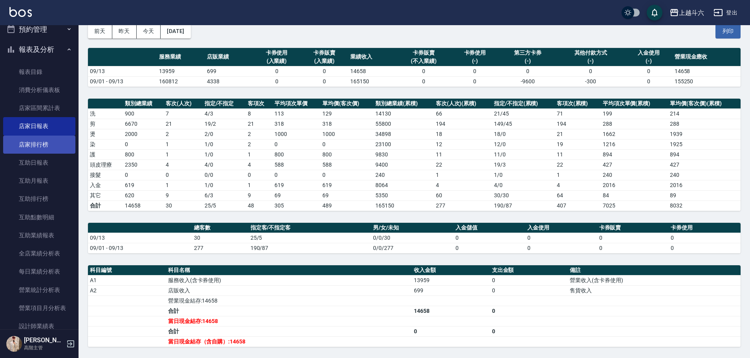
scroll to position [118, 0]
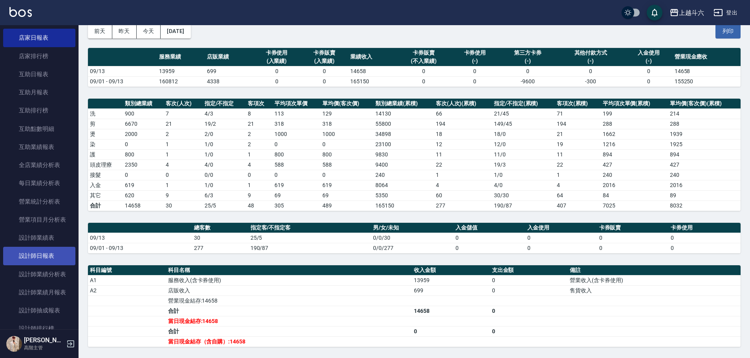
click at [58, 250] on link "設計師日報表" at bounding box center [39, 255] width 72 height 18
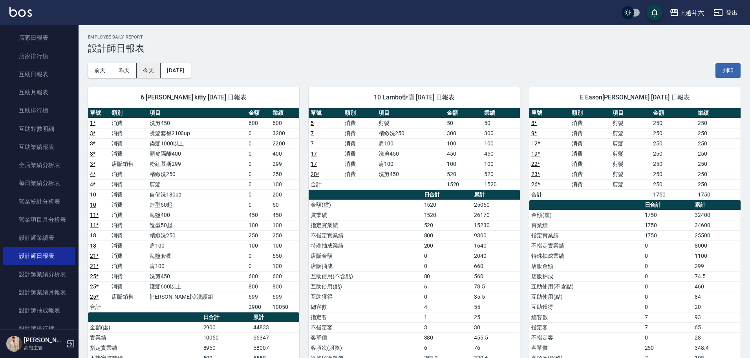
click at [155, 71] on button "今天" at bounding box center [149, 70] width 24 height 15
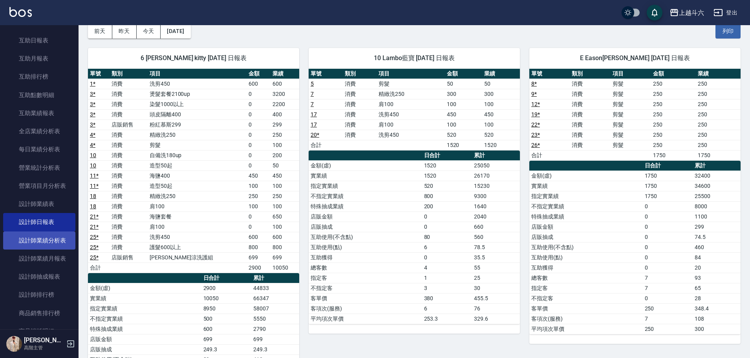
scroll to position [196, 0]
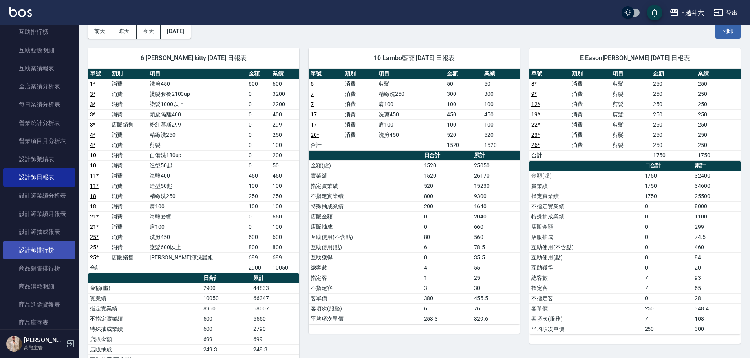
click at [45, 252] on link "設計師排行榜" at bounding box center [39, 250] width 72 height 18
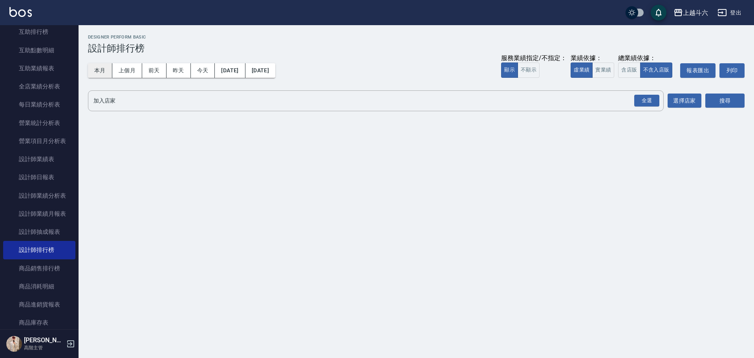
click at [98, 74] on button "本月" at bounding box center [100, 70] width 24 height 15
click at [611, 69] on button "實業績" at bounding box center [603, 69] width 22 height 15
click at [657, 102] on div "全選" at bounding box center [646, 101] width 25 height 12
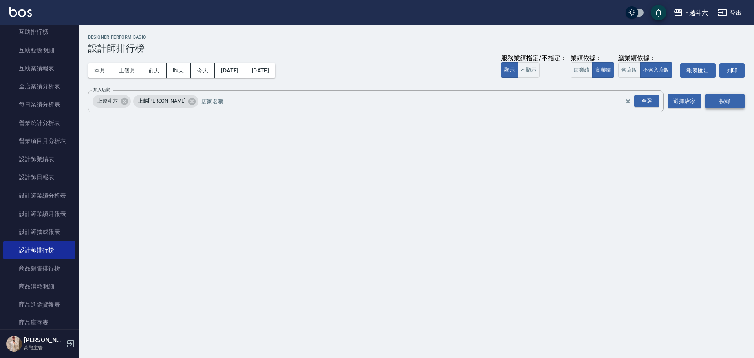
click at [721, 104] on button "搜尋" at bounding box center [724, 101] width 39 height 15
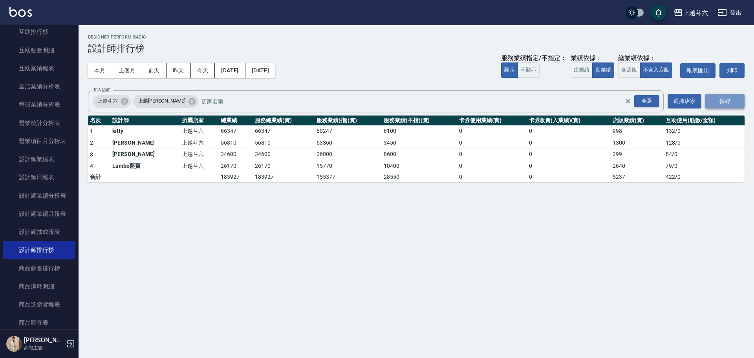
click at [721, 104] on button "搜尋" at bounding box center [724, 101] width 39 height 15
click at [128, 67] on button "上個月" at bounding box center [127, 70] width 30 height 15
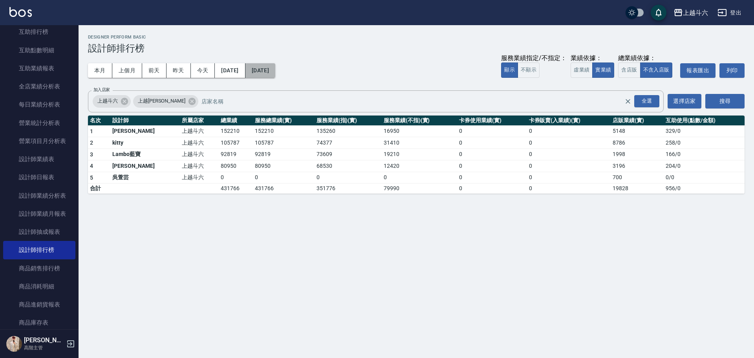
click at [275, 72] on button "[DATE]" at bounding box center [260, 70] width 30 height 15
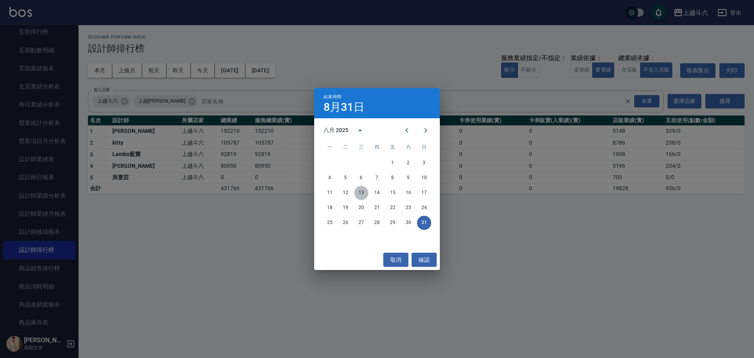
click at [362, 192] on button "13" at bounding box center [361, 193] width 14 height 14
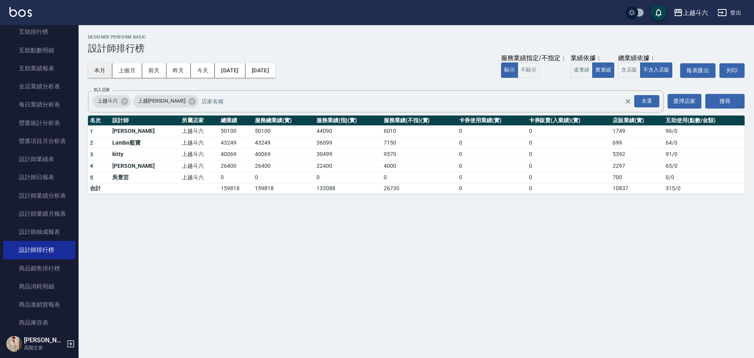
click at [99, 69] on button "本月" at bounding box center [100, 70] width 24 height 15
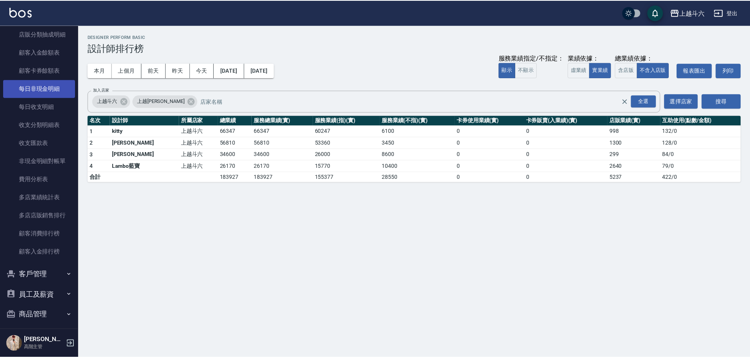
scroll to position [600, 0]
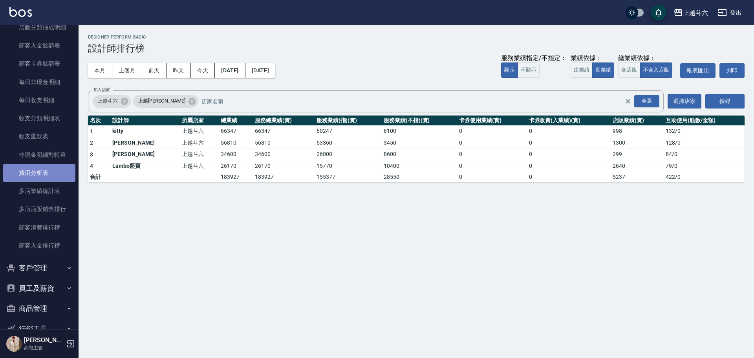
click at [60, 164] on link "費用分析表" at bounding box center [39, 173] width 72 height 18
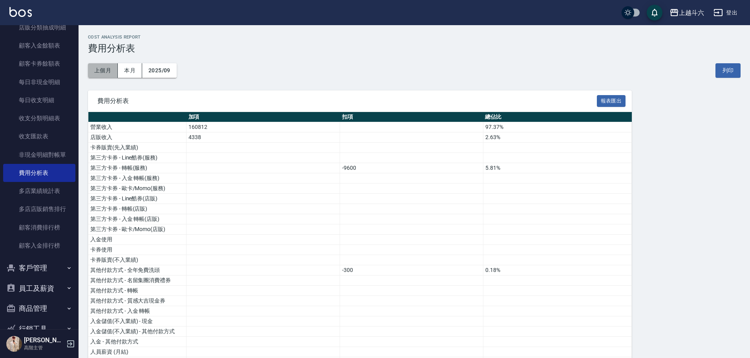
click at [105, 73] on button "上個月" at bounding box center [103, 70] width 30 height 15
click at [168, 69] on button "2025/08" at bounding box center [159, 70] width 35 height 15
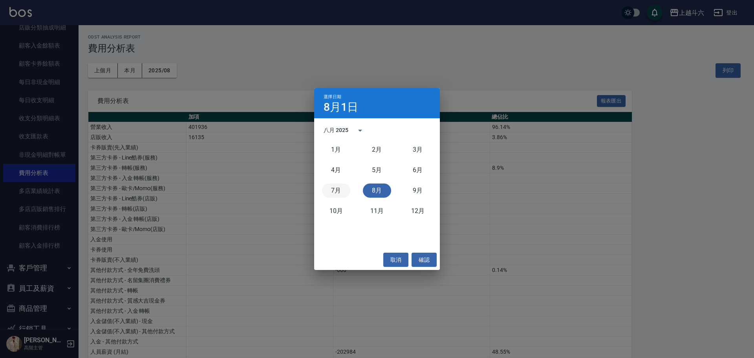
drag, startPoint x: 337, startPoint y: 190, endPoint x: 443, endPoint y: 194, distance: 106.0
click at [443, 194] on div "選擇日期 8月1日 八月 2025 1月 2月 3月 4月 5月 6月 7月 8月 9月 10月 11月 12月 取消 確認" at bounding box center [377, 179] width 754 height 358
drag, startPoint x: 335, startPoint y: 192, endPoint x: 341, endPoint y: 193, distance: 6.0
click at [349, 193] on button "7月" at bounding box center [336, 190] width 28 height 14
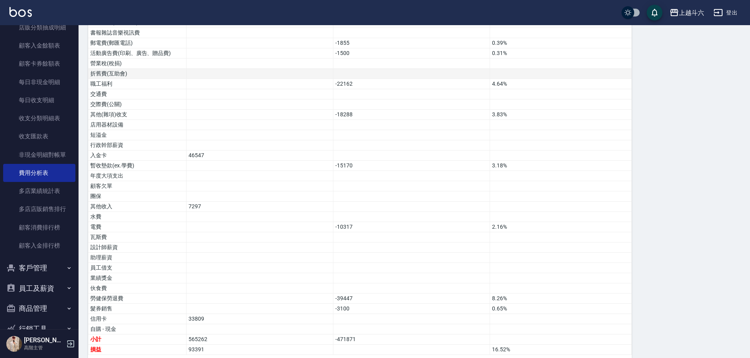
scroll to position [436, 0]
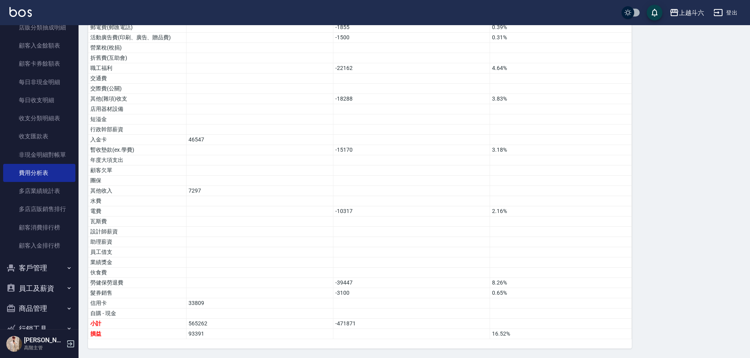
click at [22, 15] on img at bounding box center [20, 12] width 22 height 10
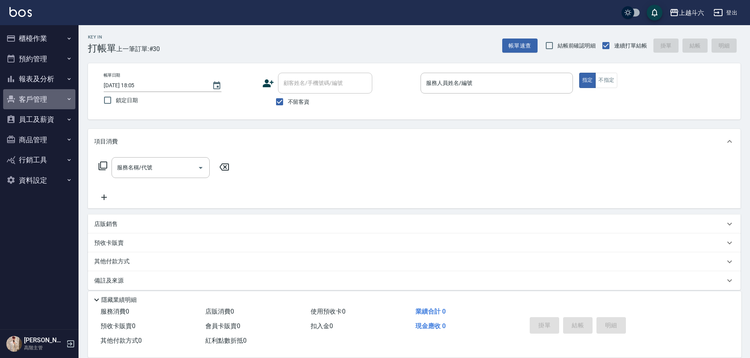
click at [55, 97] on button "客戶管理" at bounding box center [39, 99] width 72 height 20
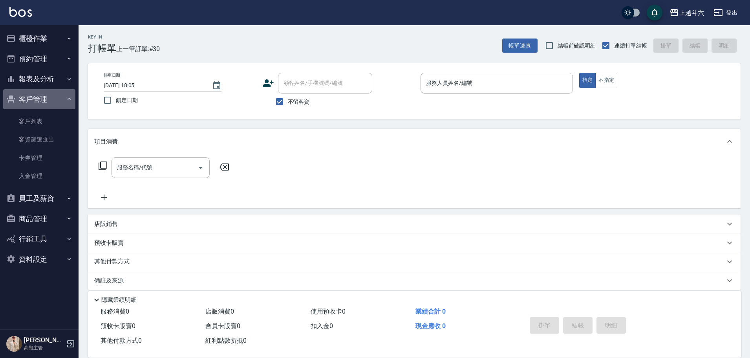
drag, startPoint x: 55, startPoint y: 98, endPoint x: 53, endPoint y: 92, distance: 6.2
click at [53, 98] on button "客戶管理" at bounding box center [39, 99] width 72 height 20
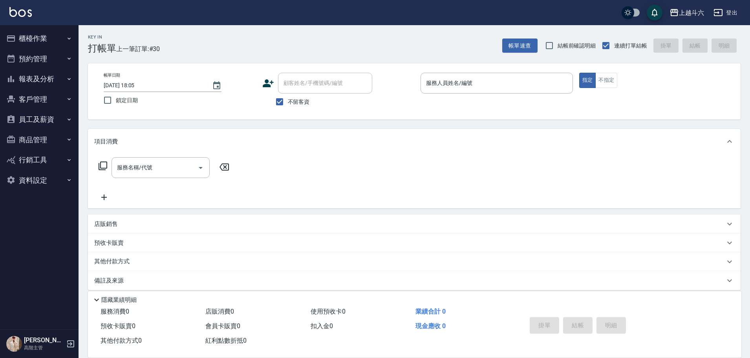
click at [58, 82] on button "報表及分析" at bounding box center [39, 79] width 72 height 20
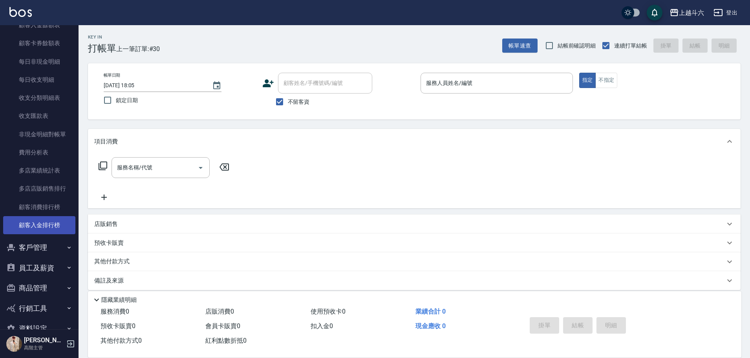
scroll to position [628, 0]
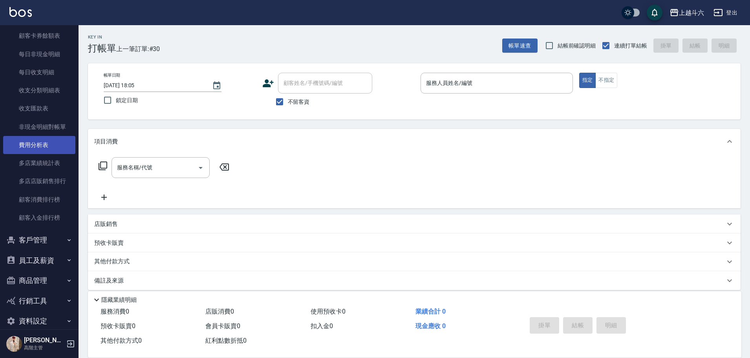
click at [53, 153] on link "費用分析表" at bounding box center [39, 145] width 72 height 18
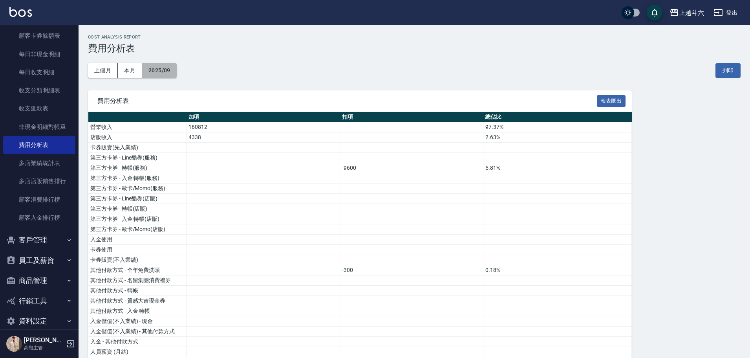
click at [170, 71] on button "2025/09" at bounding box center [159, 70] width 35 height 15
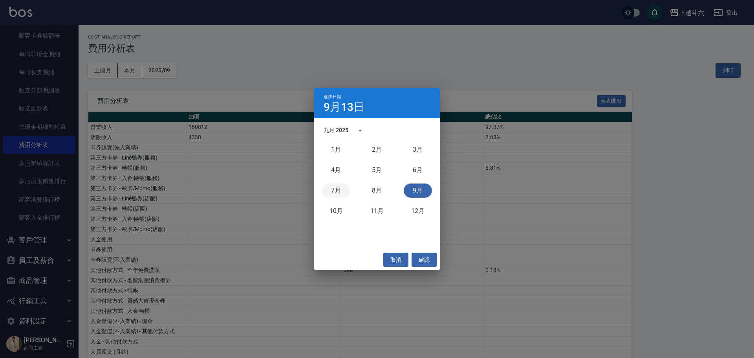
click at [339, 192] on button "7月" at bounding box center [336, 190] width 28 height 14
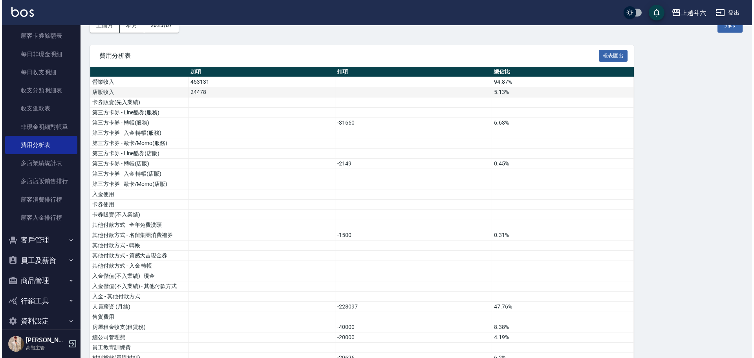
scroll to position [44, 0]
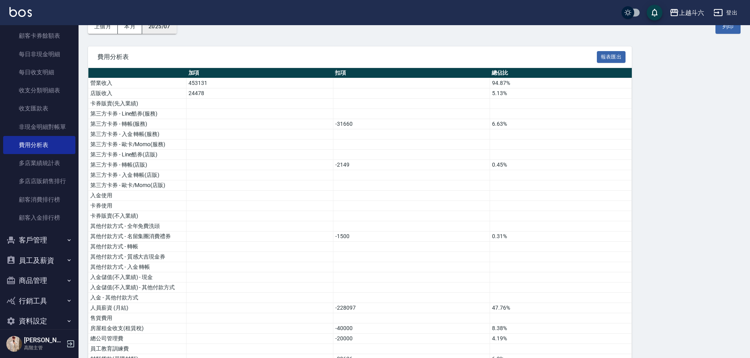
click at [170, 30] on button "2025/07" at bounding box center [159, 26] width 35 height 15
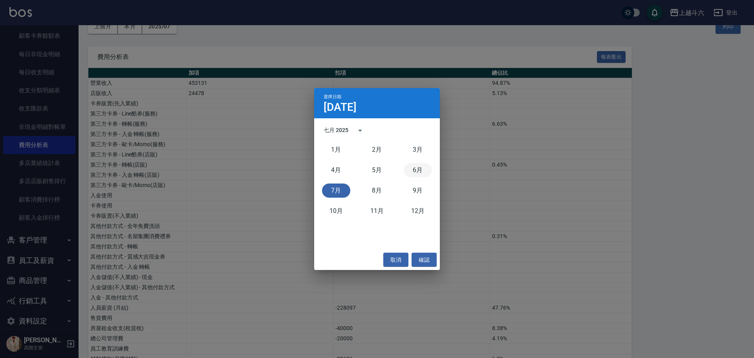
click at [424, 170] on button "6月" at bounding box center [417, 170] width 28 height 14
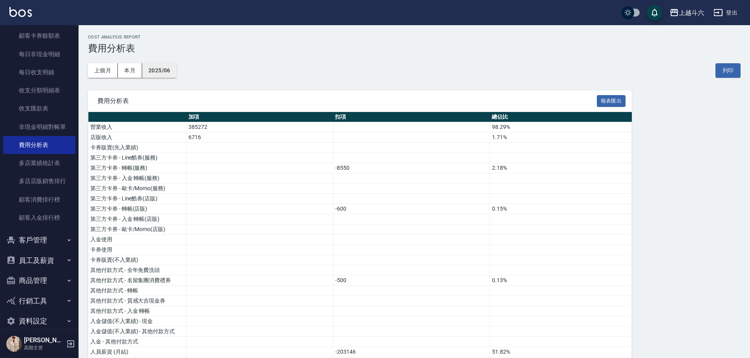
click at [163, 69] on button "2025/06" at bounding box center [159, 70] width 35 height 15
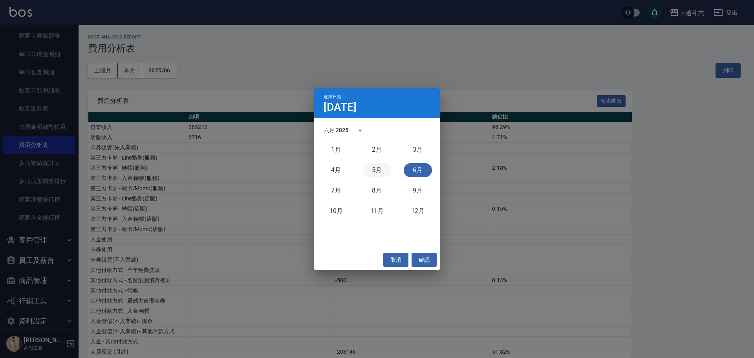
click at [373, 169] on button "5月" at bounding box center [377, 170] width 28 height 14
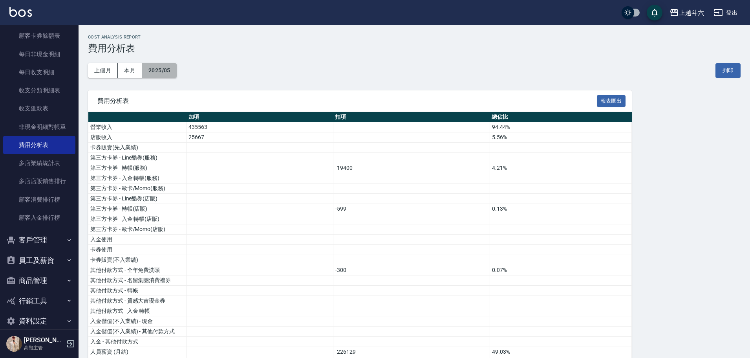
click at [166, 69] on button "2025/05" at bounding box center [159, 70] width 35 height 15
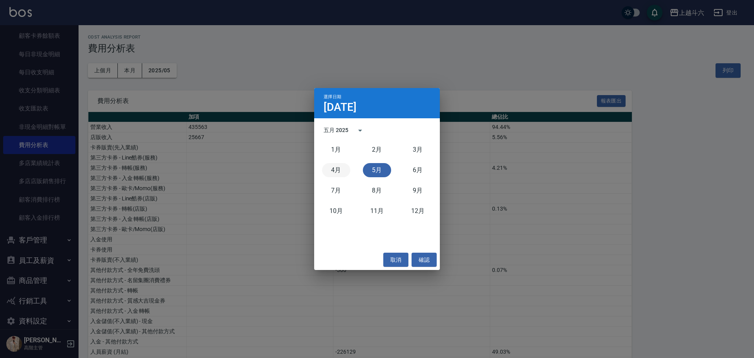
click at [337, 168] on button "4月" at bounding box center [336, 170] width 28 height 14
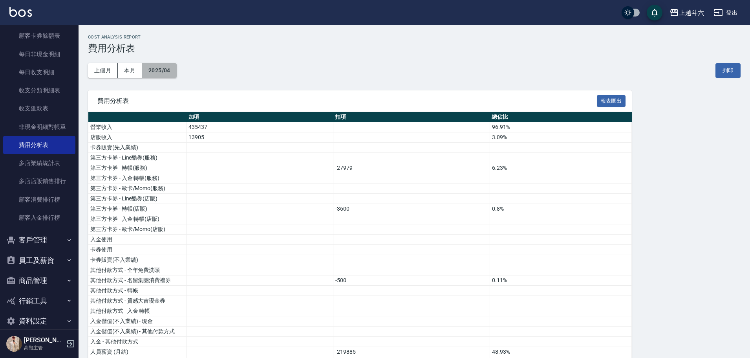
click at [164, 69] on button "2025/04" at bounding box center [159, 70] width 35 height 15
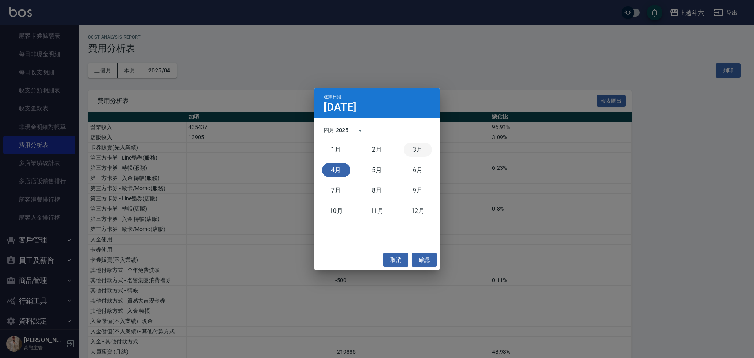
click at [414, 147] on button "3月" at bounding box center [417, 149] width 28 height 14
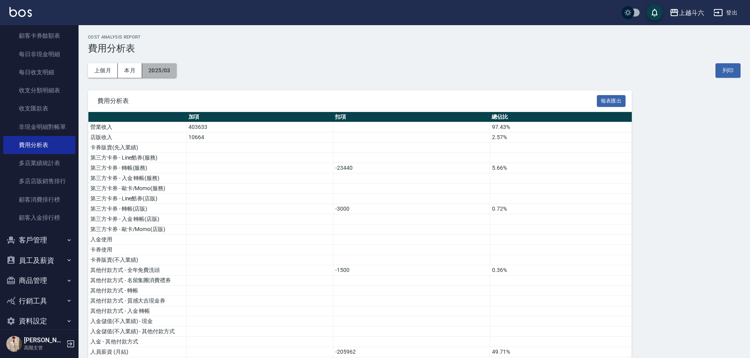
click at [161, 69] on button "2025/03" at bounding box center [159, 70] width 35 height 15
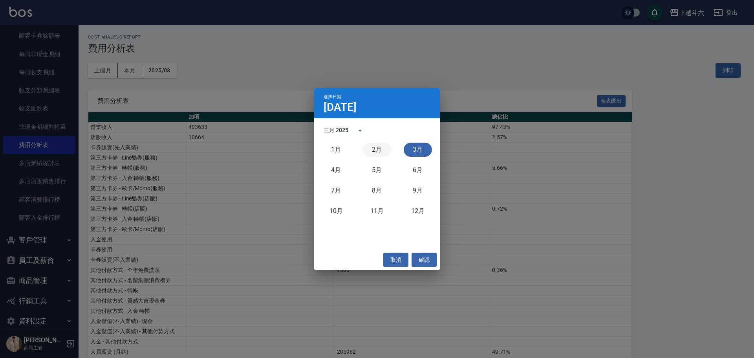
click at [379, 148] on button "2月" at bounding box center [377, 149] width 28 height 14
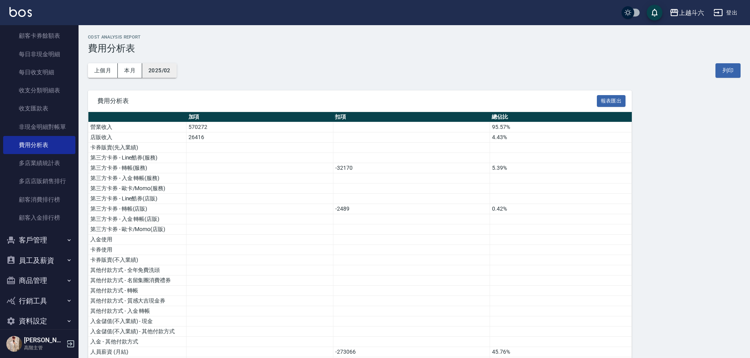
click at [169, 69] on button "2025/02" at bounding box center [159, 70] width 35 height 15
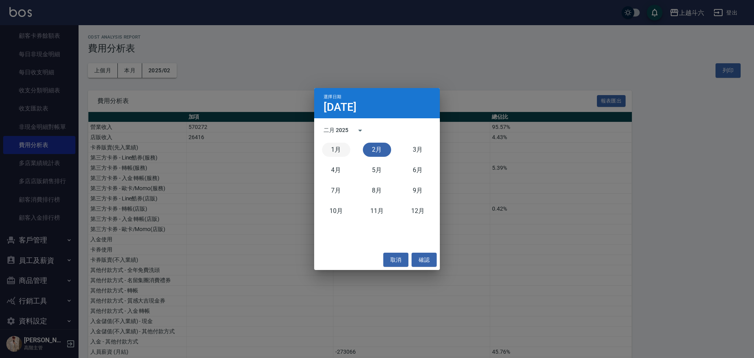
click at [332, 146] on button "1月" at bounding box center [336, 149] width 28 height 14
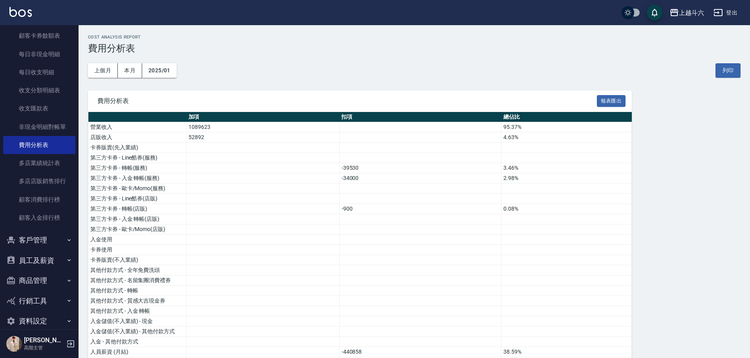
click at [26, 9] on img at bounding box center [20, 12] width 22 height 10
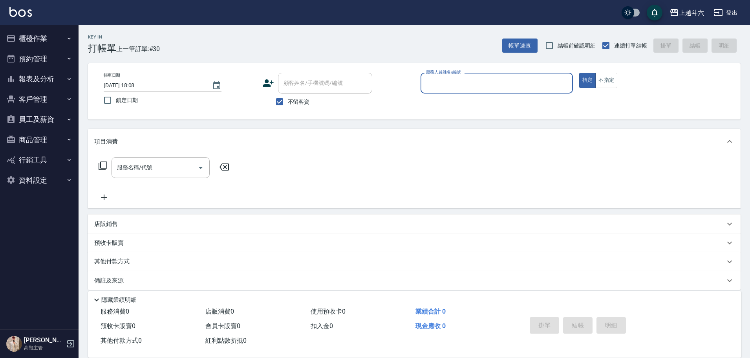
click at [49, 80] on button "報表及分析" at bounding box center [39, 79] width 72 height 20
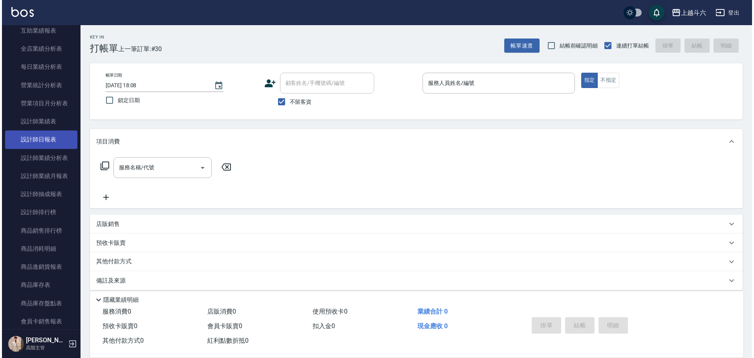
scroll to position [236, 0]
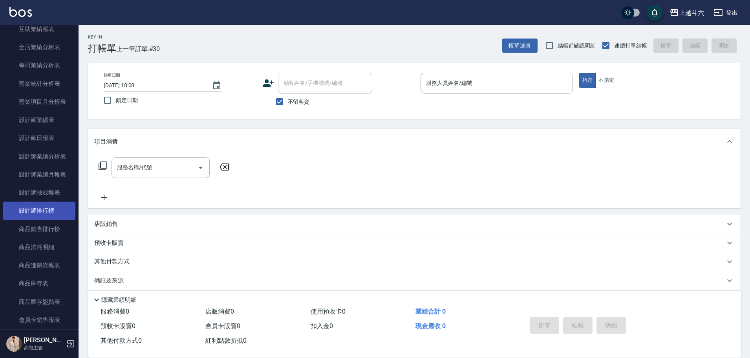
click at [60, 206] on link "設計師排行榜" at bounding box center [39, 210] width 72 height 18
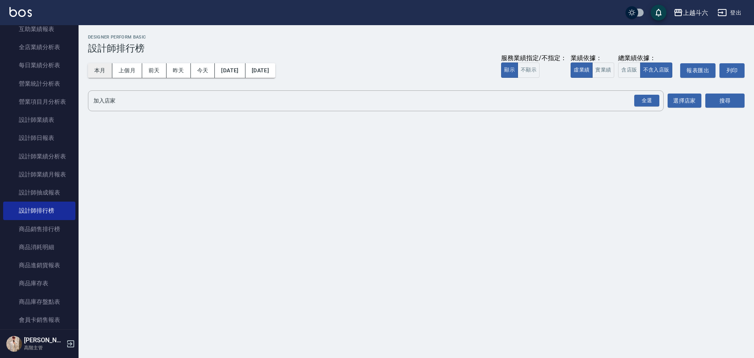
click at [100, 71] on button "本月" at bounding box center [100, 70] width 24 height 15
click at [598, 71] on button "實業績" at bounding box center [603, 69] width 22 height 15
drag, startPoint x: 655, startPoint y: 108, endPoint x: 652, endPoint y: 100, distance: 8.3
click at [656, 108] on div "全選" at bounding box center [645, 100] width 27 height 21
click at [652, 100] on div "全選" at bounding box center [646, 101] width 25 height 12
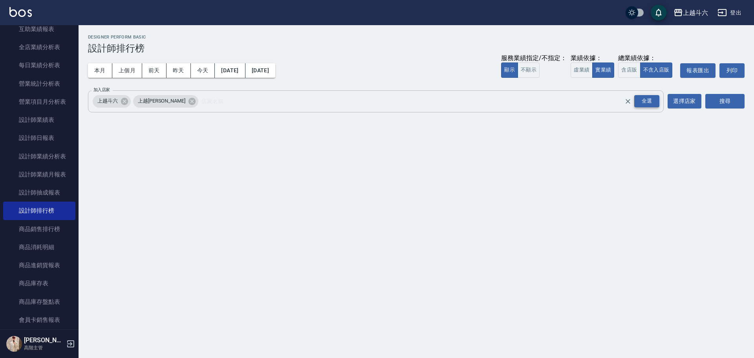
click at [652, 100] on div "全選" at bounding box center [646, 101] width 25 height 12
click at [722, 107] on button "搜尋" at bounding box center [724, 101] width 39 height 15
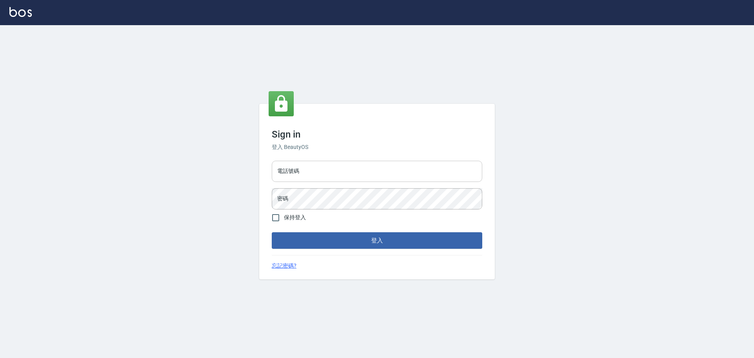
click at [326, 172] on input "電話號碼" at bounding box center [377, 171] width 210 height 21
type input "0989189977"
click at [272, 232] on button "登入" at bounding box center [377, 240] width 210 height 16
click at [190, 190] on div "Sign in 登入 BeautyOS 電話號碼 0989189977 電話號碼 密碼 密碼 保持登入 登入 忘記密碼?" at bounding box center [377, 191] width 754 height 332
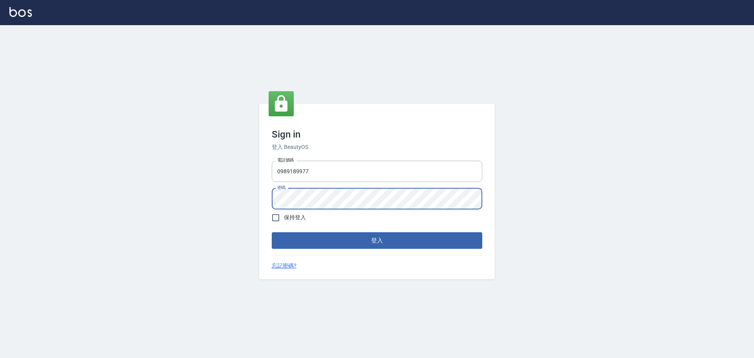
click at [272, 232] on button "登入" at bounding box center [377, 240] width 210 height 16
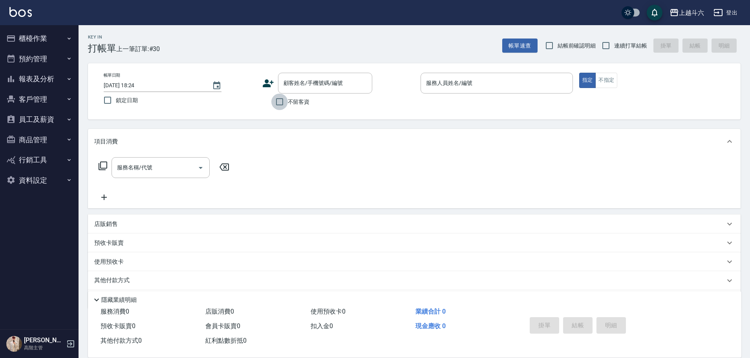
click at [286, 103] on input "不留客資" at bounding box center [279, 101] width 16 height 16
checkbox input "true"
click at [602, 52] on input "連續打單結帳" at bounding box center [605, 45] width 16 height 16
checkbox input "true"
click at [474, 85] on input "服務人員姓名/編號" at bounding box center [496, 83] width 145 height 14
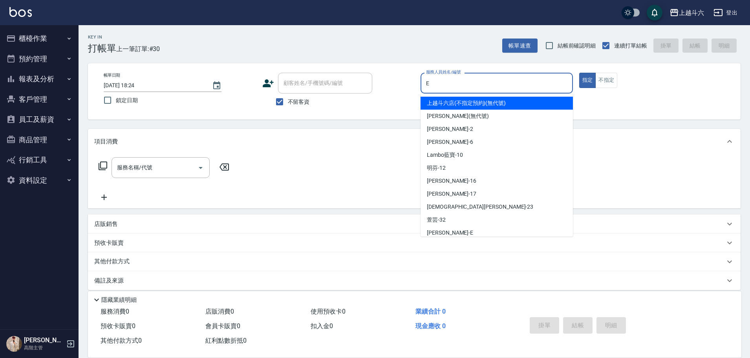
type input "E"
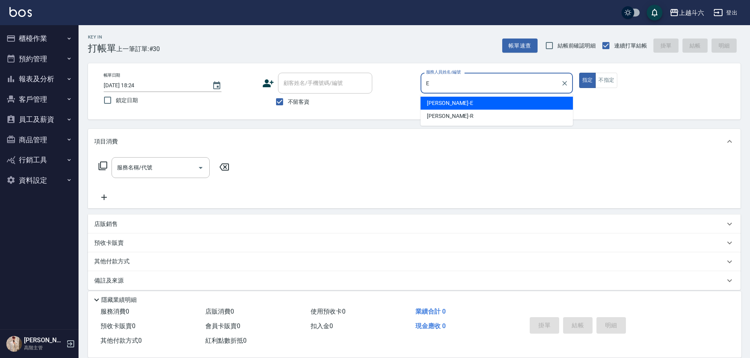
type button "true"
type input "[PERSON_NAME]"
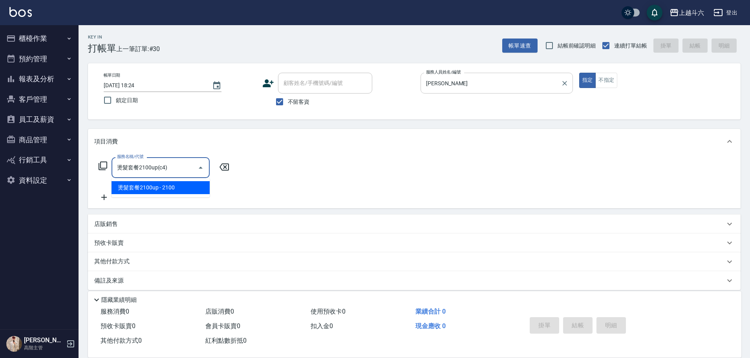
type input "燙髮套餐2100up(c4)"
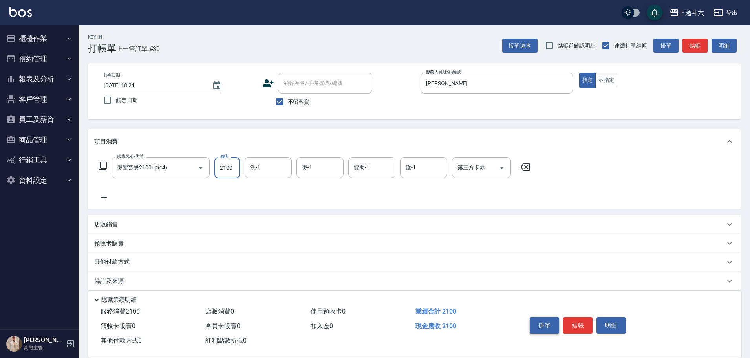
click at [552, 325] on button "掛單" at bounding box center [543, 325] width 29 height 16
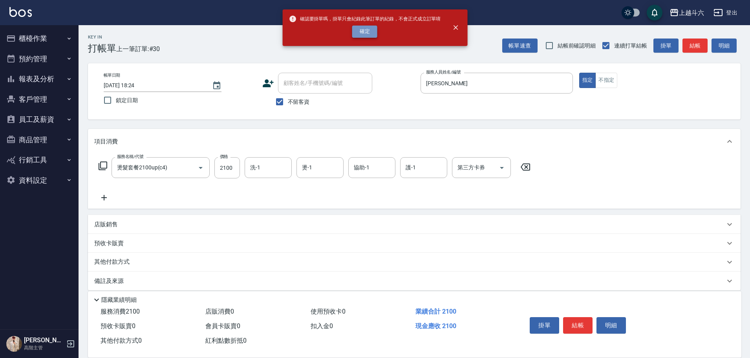
click at [358, 29] on button "確定" at bounding box center [364, 32] width 25 height 12
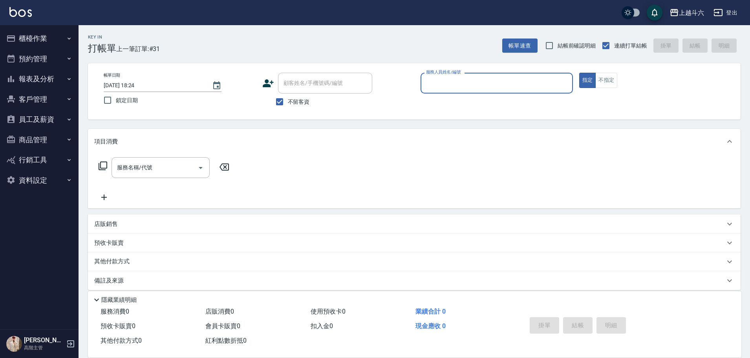
click at [54, 80] on button "報表及分析" at bounding box center [39, 79] width 72 height 20
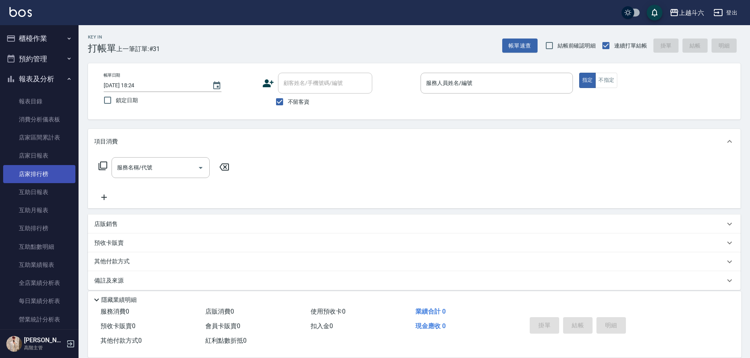
click at [55, 166] on link "店家排行榜" at bounding box center [39, 174] width 72 height 18
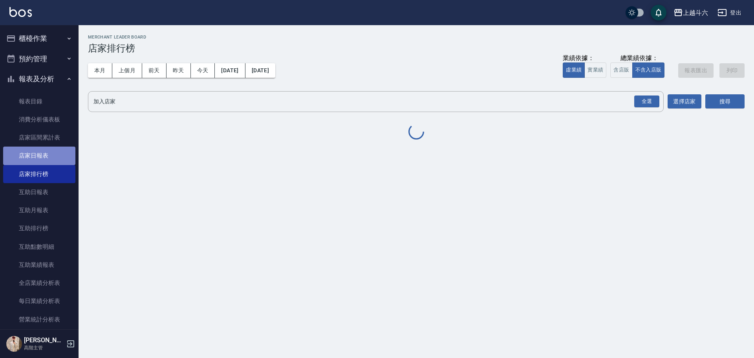
click at [56, 156] on link "店家日報表" at bounding box center [39, 155] width 72 height 18
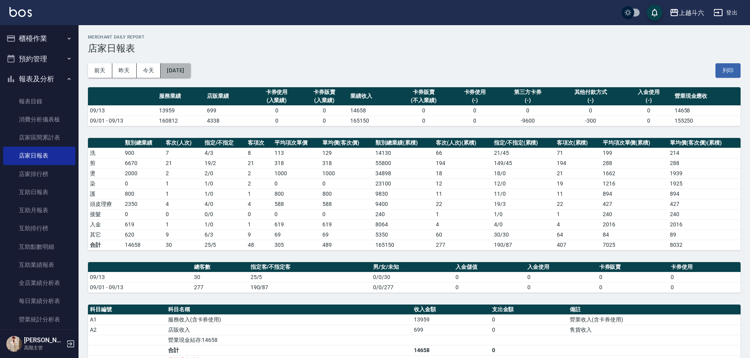
click at [177, 70] on button "[DATE]" at bounding box center [176, 70] width 30 height 15
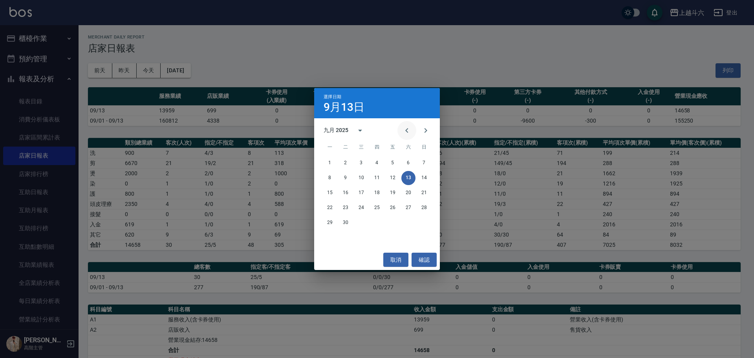
click at [404, 126] on icon "Previous month" at bounding box center [406, 130] width 9 height 9
click at [421, 223] on button "31" at bounding box center [424, 222] width 14 height 14
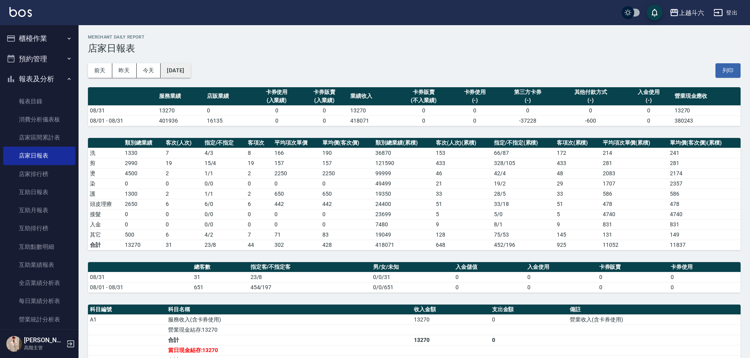
click at [177, 70] on button "[DATE]" at bounding box center [176, 70] width 30 height 15
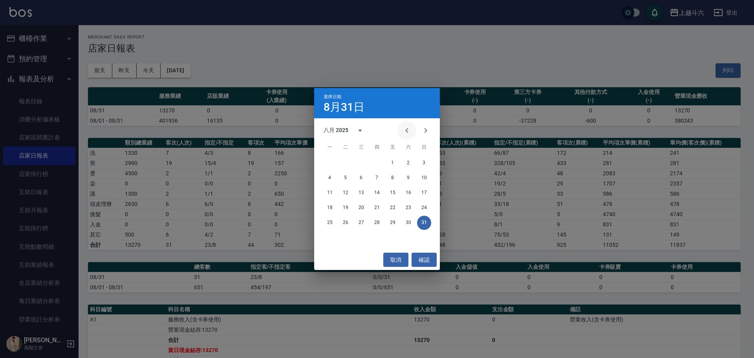
click at [408, 128] on icon "Previous month" at bounding box center [406, 130] width 9 height 9
click at [377, 224] on button "31" at bounding box center [377, 222] width 14 height 14
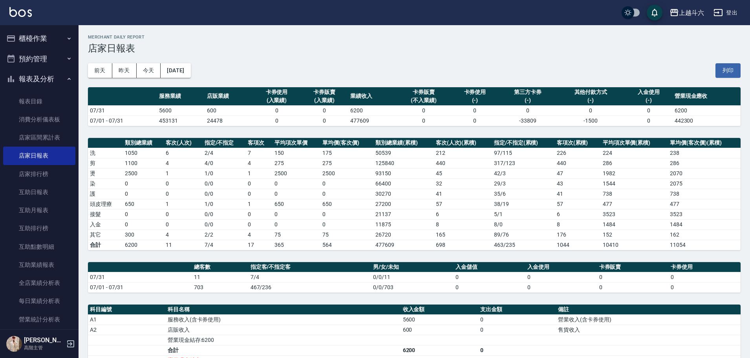
click at [24, 15] on img at bounding box center [20, 12] width 22 height 10
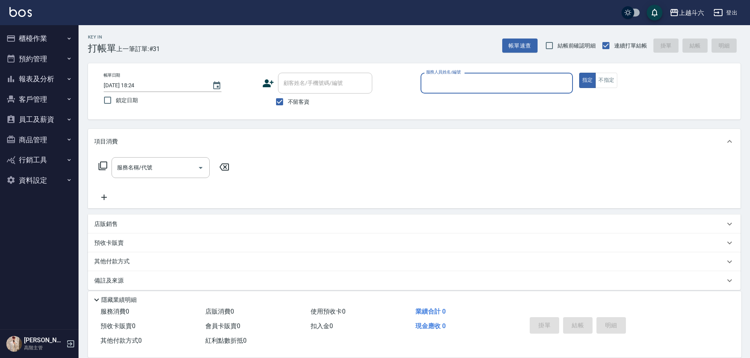
click at [56, 103] on button "客戶管理" at bounding box center [39, 99] width 72 height 20
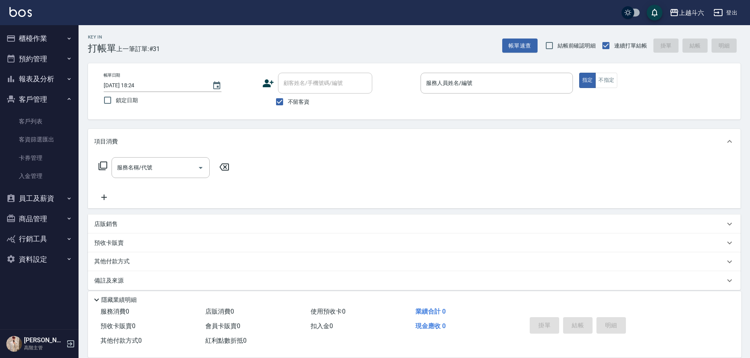
click at [61, 80] on button "報表及分析" at bounding box center [39, 79] width 72 height 20
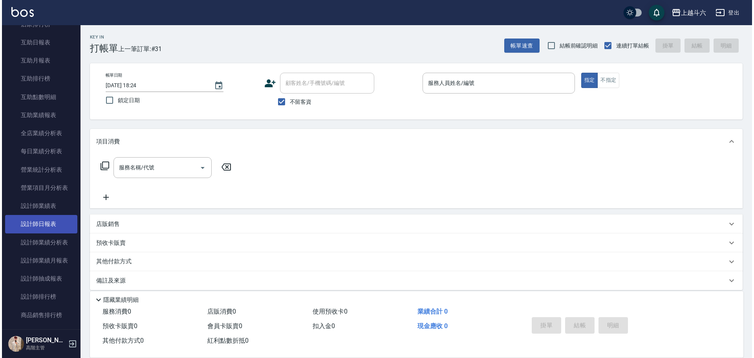
scroll to position [157, 0]
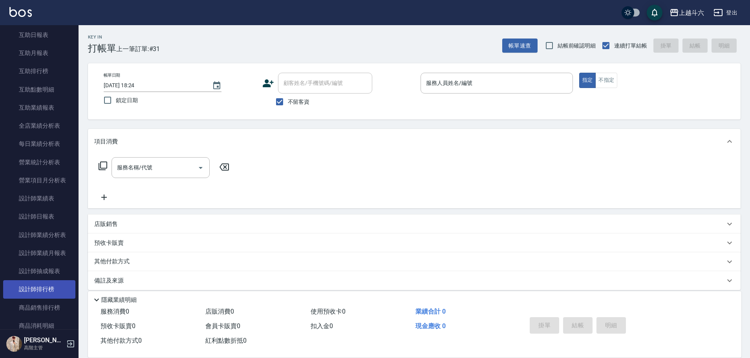
click at [55, 285] on link "設計師排行榜" at bounding box center [39, 289] width 72 height 18
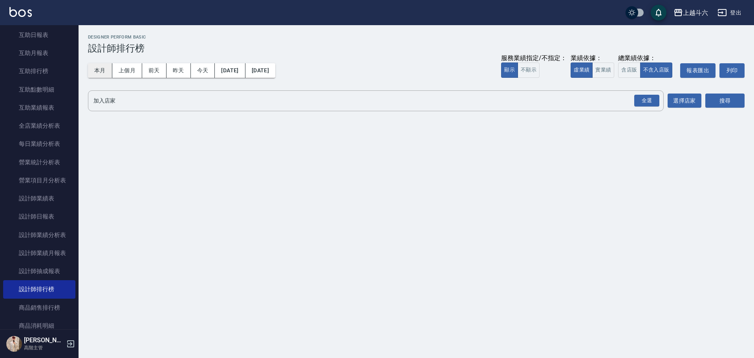
drag, startPoint x: 97, startPoint y: 68, endPoint x: 168, endPoint y: 67, distance: 71.5
click at [97, 68] on button "本月" at bounding box center [100, 70] width 24 height 15
click at [604, 68] on button "實業績" at bounding box center [603, 69] width 22 height 15
drag, startPoint x: 646, startPoint y: 104, endPoint x: 701, endPoint y: 97, distance: 55.5
click at [647, 105] on div "全選" at bounding box center [646, 101] width 25 height 12
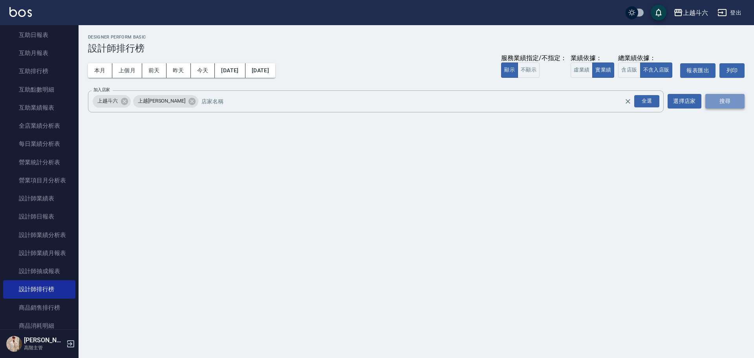
click at [729, 96] on button "搜尋" at bounding box center [724, 101] width 39 height 15
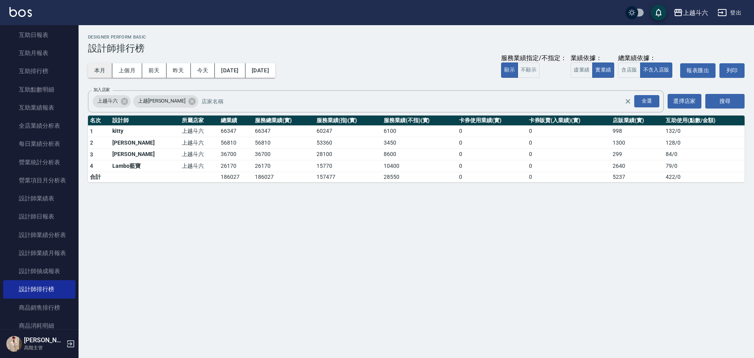
click at [102, 69] on button "本月" at bounding box center [100, 70] width 24 height 15
click at [99, 71] on button "本月" at bounding box center [100, 70] width 24 height 15
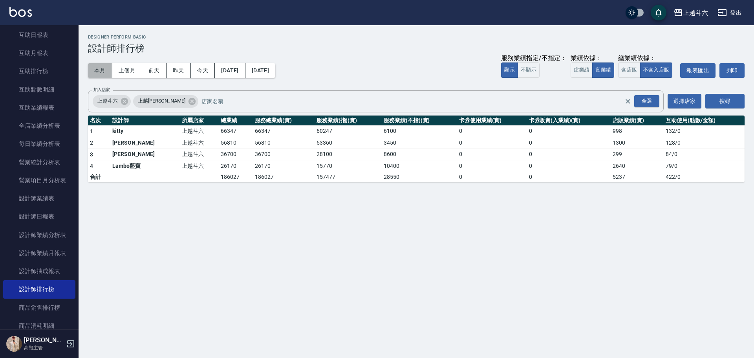
click at [99, 71] on button "本月" at bounding box center [100, 70] width 24 height 15
click at [59, 256] on link "設計師業績月報表" at bounding box center [39, 253] width 72 height 18
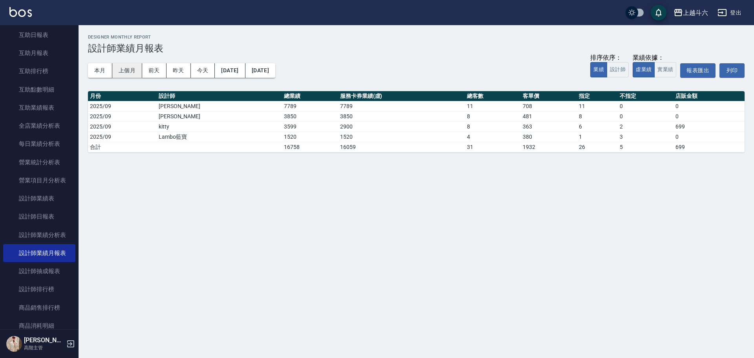
drag, startPoint x: 107, startPoint y: 71, endPoint x: 139, endPoint y: 72, distance: 32.2
click at [108, 69] on button "本月" at bounding box center [100, 70] width 24 height 15
click at [666, 71] on button "實業績" at bounding box center [665, 69] width 22 height 15
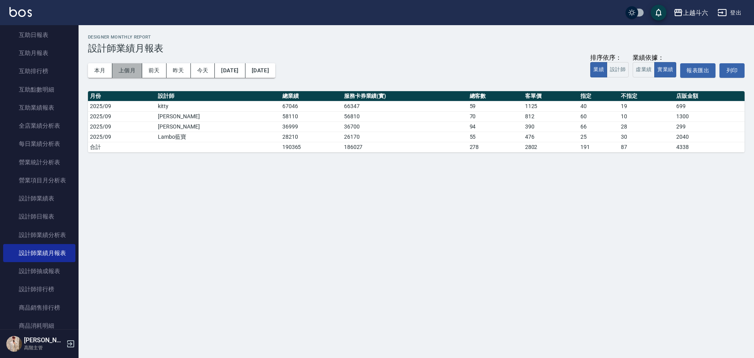
click at [130, 69] on button "上個月" at bounding box center [127, 70] width 30 height 15
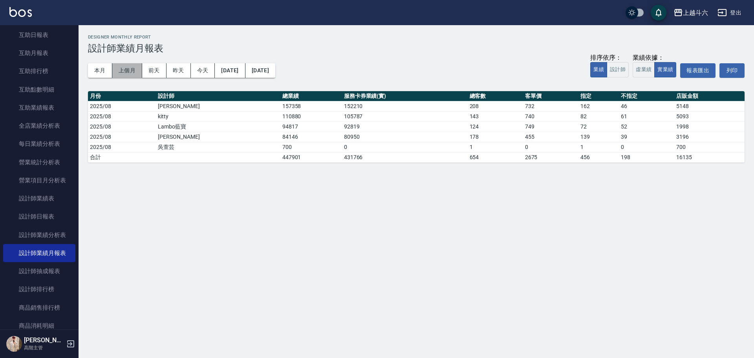
click at [130, 70] on button "上個月" at bounding box center [127, 70] width 30 height 15
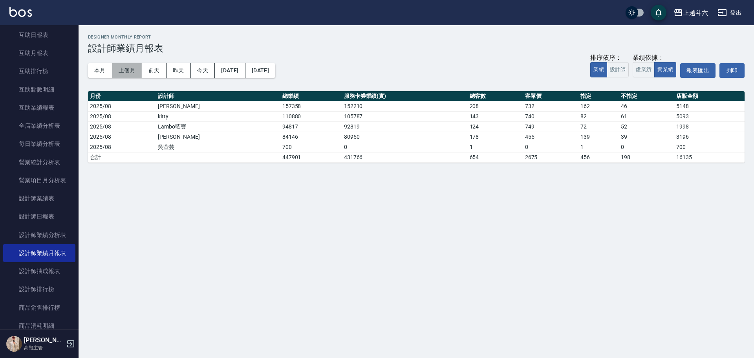
click at [130, 70] on button "上個月" at bounding box center [127, 70] width 30 height 15
click at [100, 73] on button "本月" at bounding box center [100, 70] width 24 height 15
